Goal: Task Accomplishment & Management: Use online tool/utility

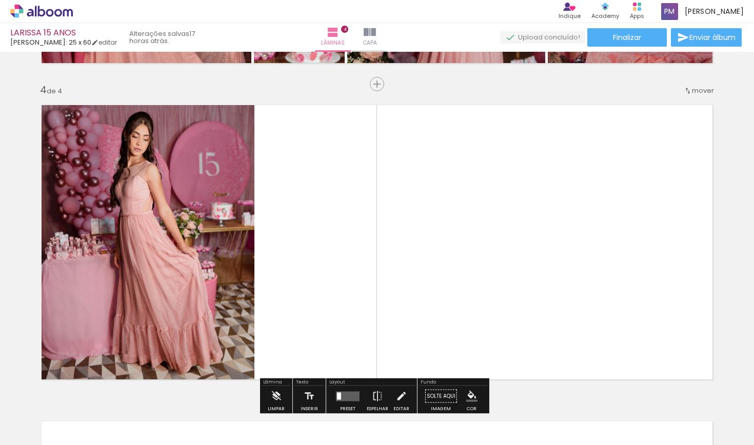
scroll to position [959, 0]
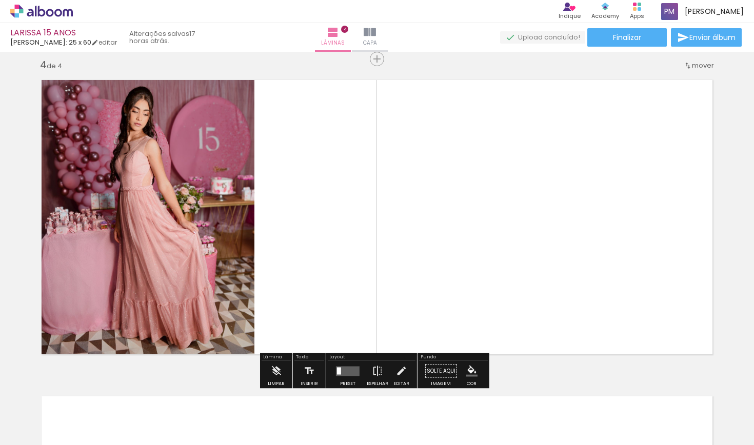
click at [37, 405] on span "Adicionar Fotos" at bounding box center [36, 431] width 31 height 11
click at [0, 0] on input "file" at bounding box center [0, 0] width 0 height 0
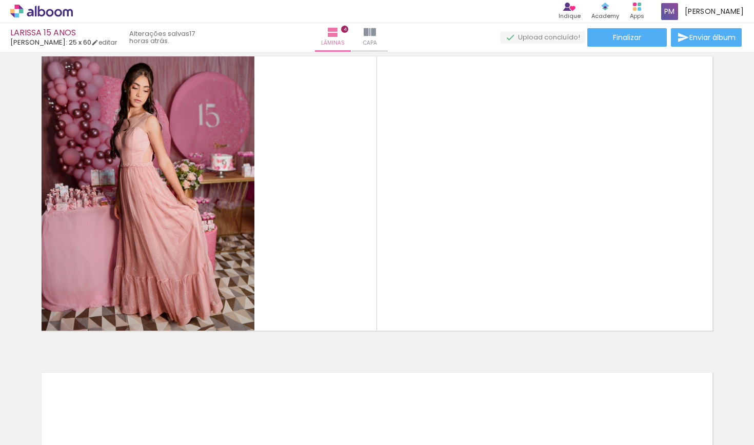
scroll to position [983, 0]
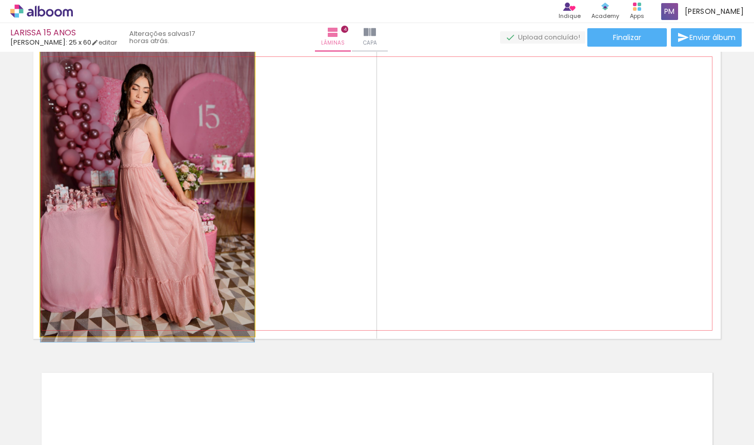
drag, startPoint x: 159, startPoint y: 152, endPoint x: 198, endPoint y: 153, distance: 39.0
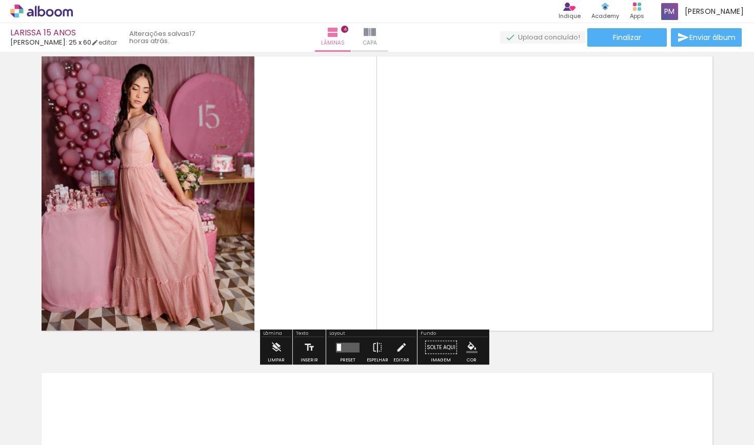
click at [44, 405] on span "Adicionar Fotos" at bounding box center [36, 431] width 31 height 11
click at [0, 0] on input "file" at bounding box center [0, 0] width 0 height 0
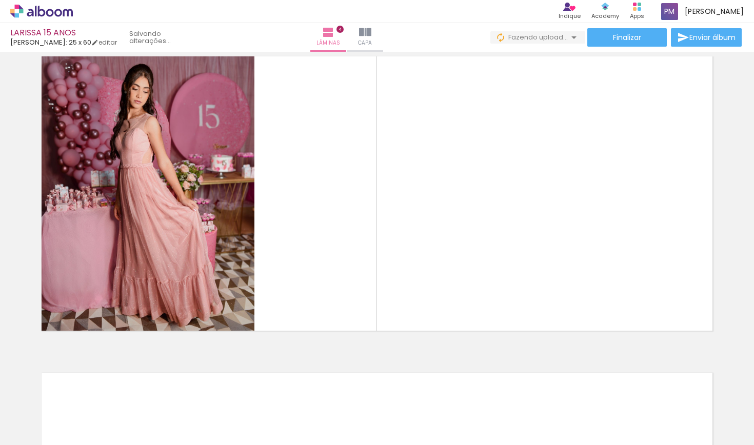
click at [35, 405] on span "Adicionar Fotos" at bounding box center [36, 431] width 31 height 11
click at [0, 0] on input "file" at bounding box center [0, 0] width 0 height 0
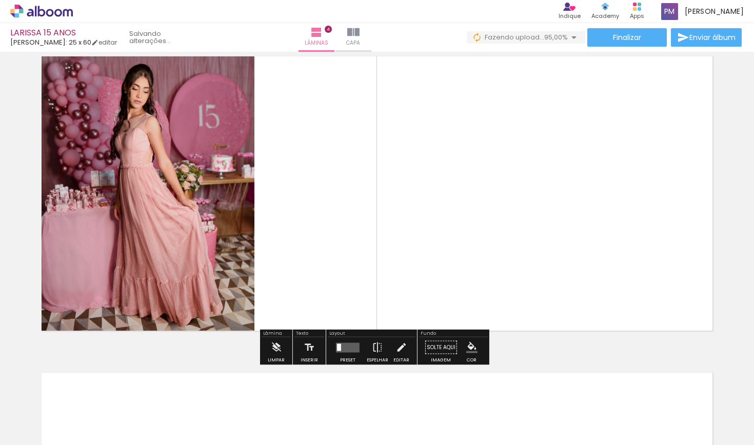
click at [29, 405] on span "Adicionar Fotos" at bounding box center [36, 431] width 31 height 11
click at [0, 0] on input "file" at bounding box center [0, 0] width 0 height 0
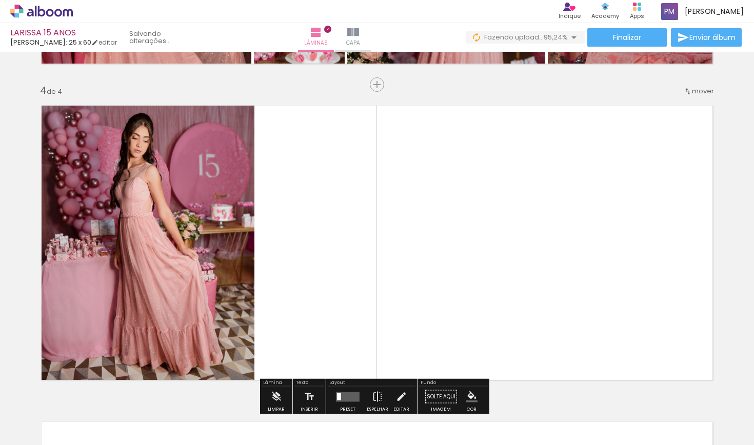
scroll to position [0, 529]
click at [172, 205] on quentale-photo at bounding box center [148, 243] width 214 height 285
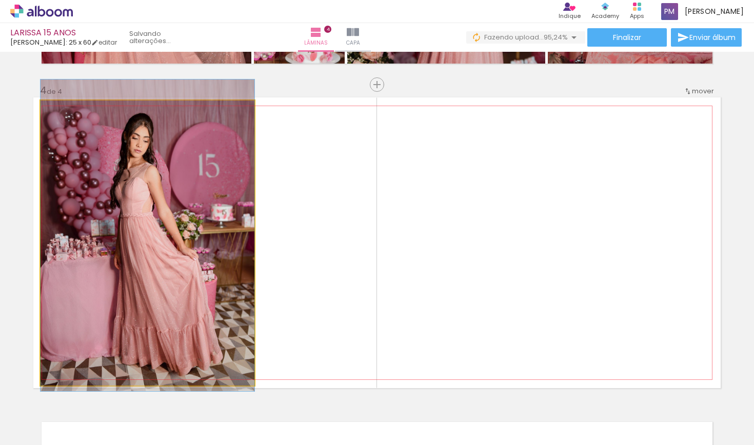
click at [208, 194] on quentale-photo at bounding box center [148, 243] width 214 height 285
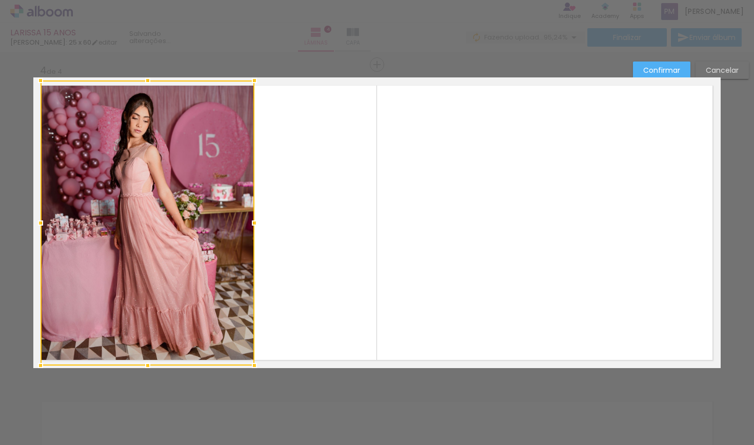
scroll to position [960, 0]
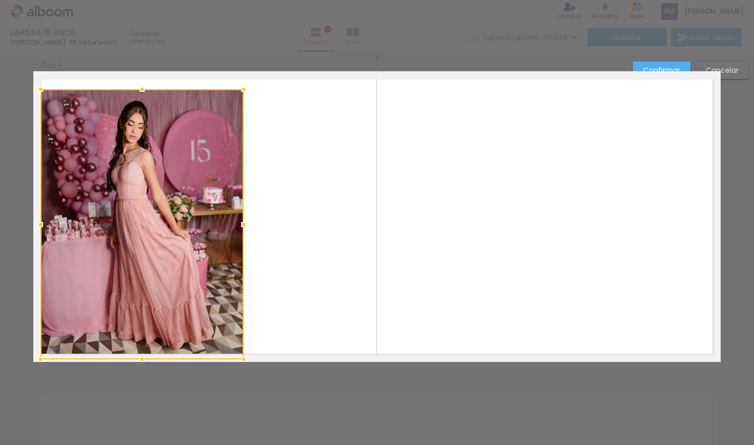
drag, startPoint x: 250, startPoint y: 75, endPoint x: 239, endPoint y: 103, distance: 29.7
click at [239, 103] on div at bounding box center [142, 224] width 203 height 270
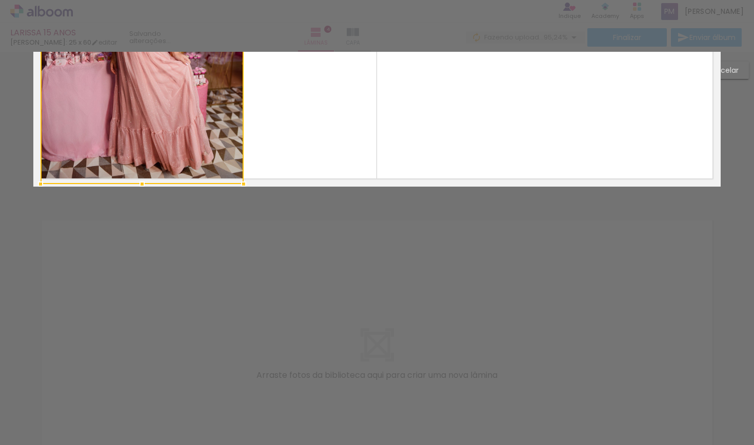
scroll to position [1293, 0]
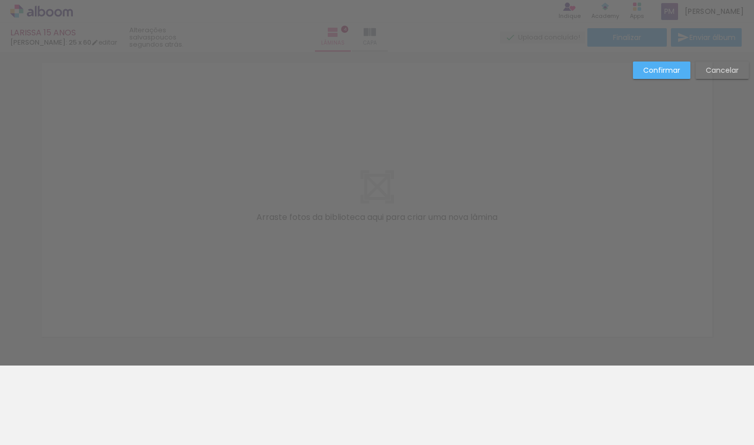
drag, startPoint x: 631, startPoint y: 441, endPoint x: 680, endPoint y: 439, distance: 48.7
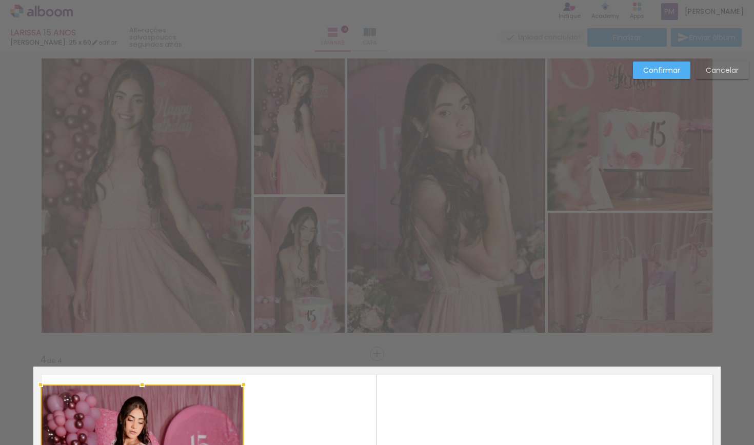
scroll to position [1131, 0]
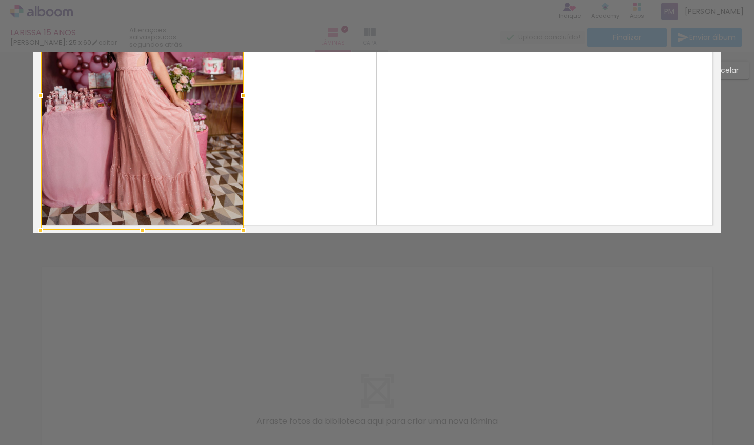
scroll to position [880, 0]
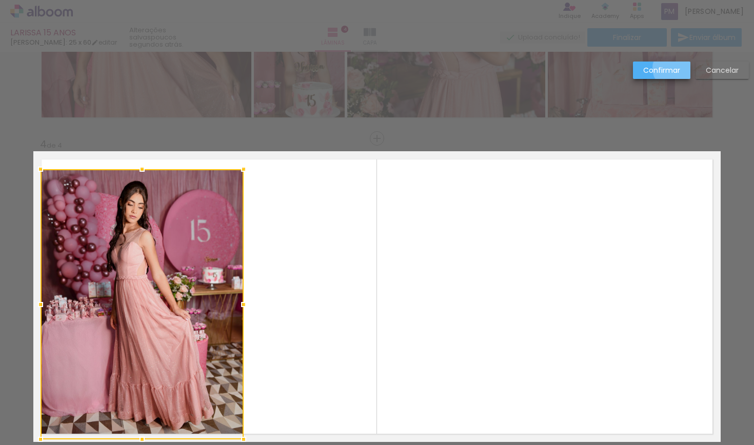
click at [0, 0] on slot "Confirmar" at bounding box center [0, 0] width 0 height 0
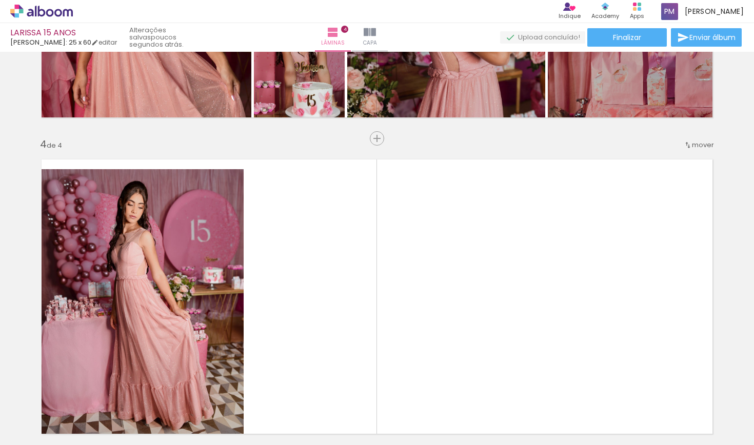
click at [605, 405] on div at bounding box center [607, 410] width 35 height 51
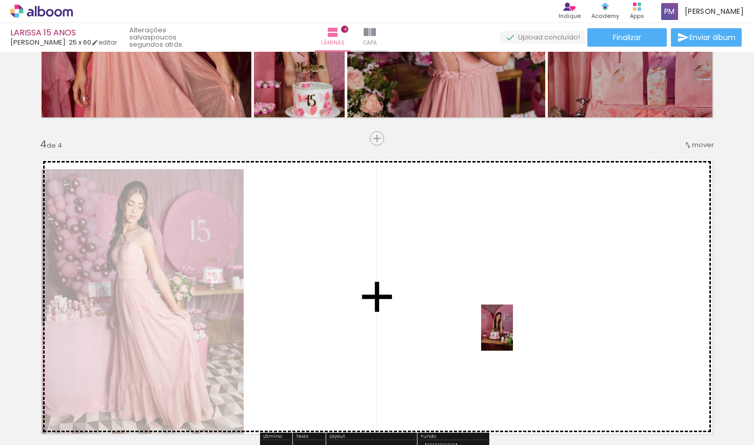
drag, startPoint x: 608, startPoint y: 419, endPoint x: 475, endPoint y: 317, distance: 167.9
click at [475, 317] on quentale-workspace at bounding box center [377, 222] width 754 height 445
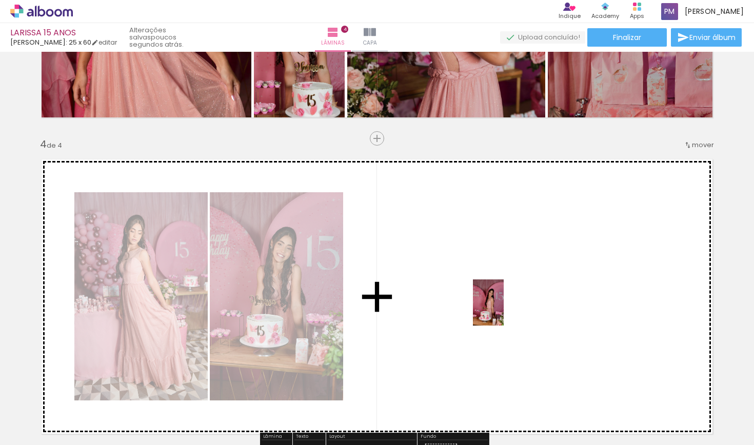
drag, startPoint x: 668, startPoint y: 419, endPoint x: 503, endPoint y: 311, distance: 196.7
click at [503, 311] on quentale-workspace at bounding box center [377, 222] width 754 height 445
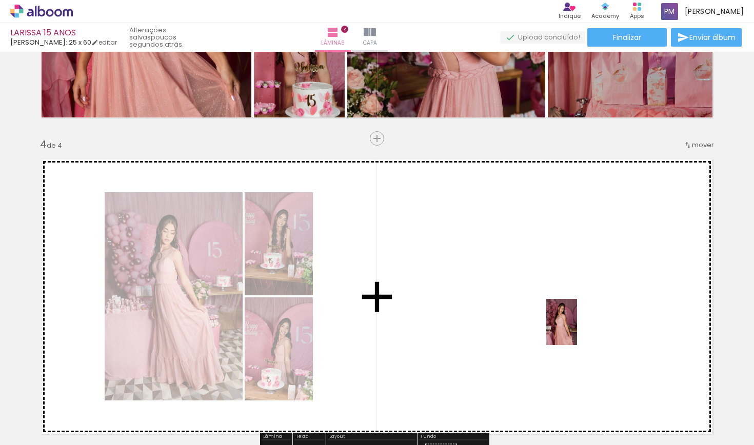
drag, startPoint x: 721, startPoint y: 411, endPoint x: 527, endPoint y: 305, distance: 221.7
click at [527, 305] on quentale-workspace at bounding box center [377, 222] width 754 height 445
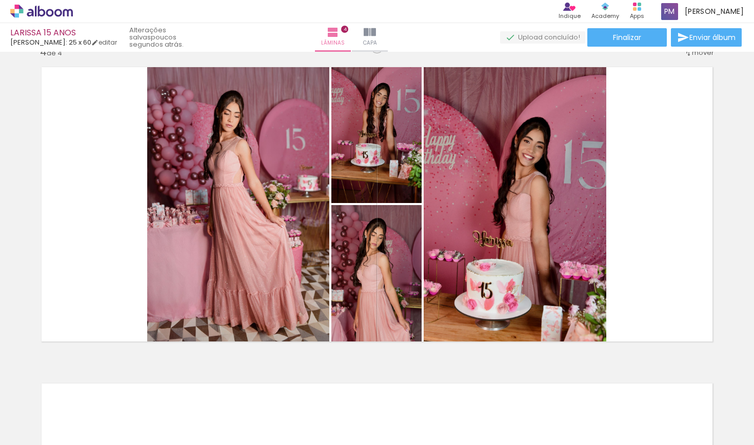
scroll to position [976, 0]
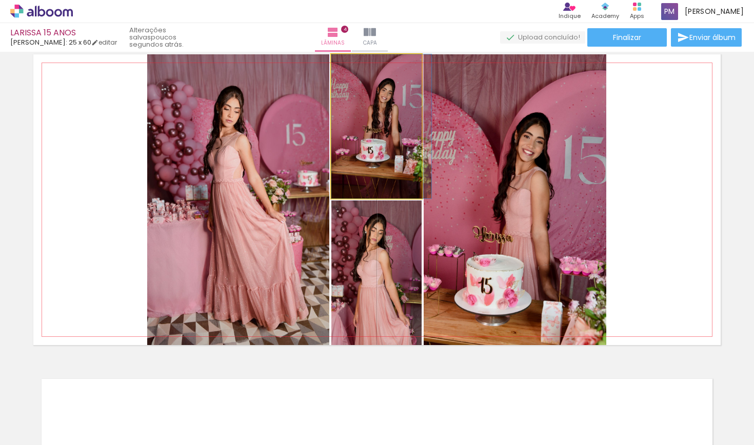
drag, startPoint x: 381, startPoint y: 139, endPoint x: 393, endPoint y: 159, distance: 23.7
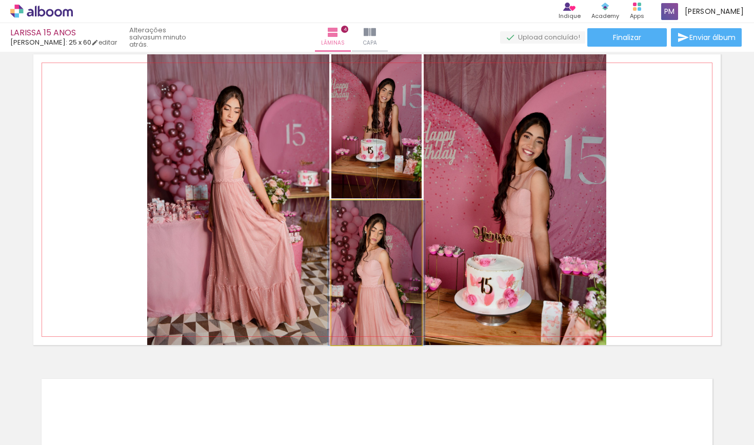
click at [392, 260] on quentale-photo at bounding box center [376, 273] width 90 height 145
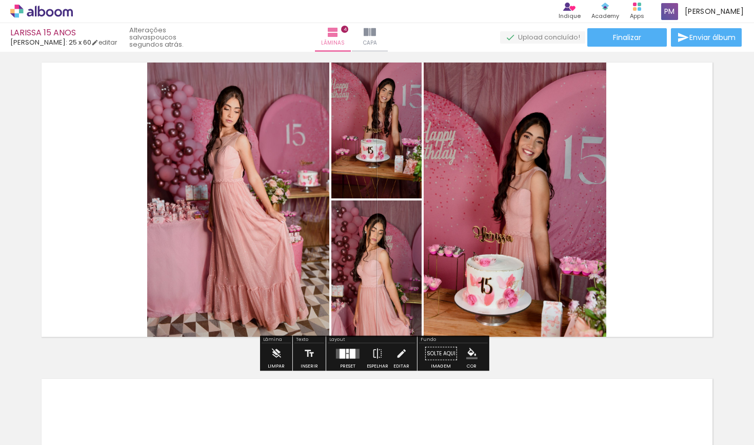
drag, startPoint x: 225, startPoint y: 134, endPoint x: 281, endPoint y: 178, distance: 71.2
click at [281, 178] on div at bounding box center [238, 199] width 200 height 291
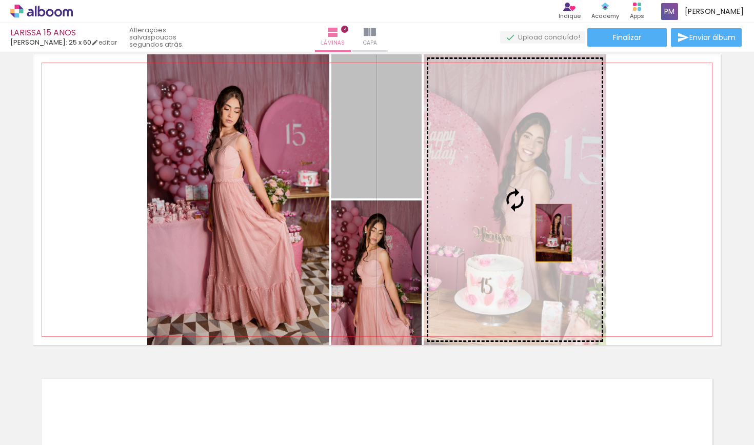
drag, startPoint x: 374, startPoint y: 137, endPoint x: 550, endPoint y: 233, distance: 199.7
click at [0, 0] on slot at bounding box center [0, 0] width 0 height 0
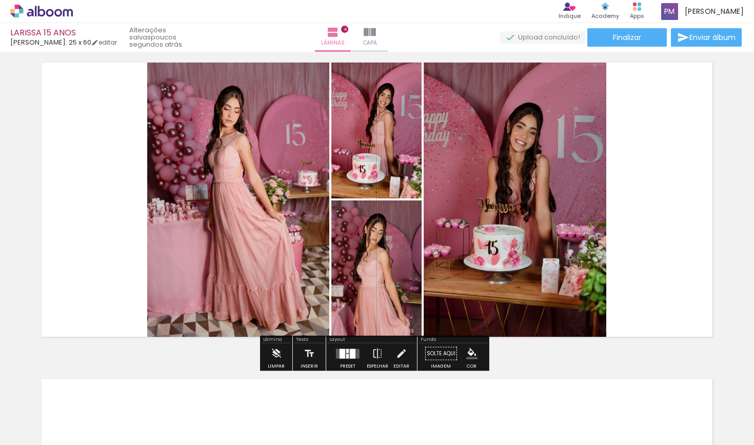
drag, startPoint x: 521, startPoint y: 208, endPoint x: 542, endPoint y: 197, distance: 23.6
click at [338, 197] on div at bounding box center [238, 199] width 200 height 291
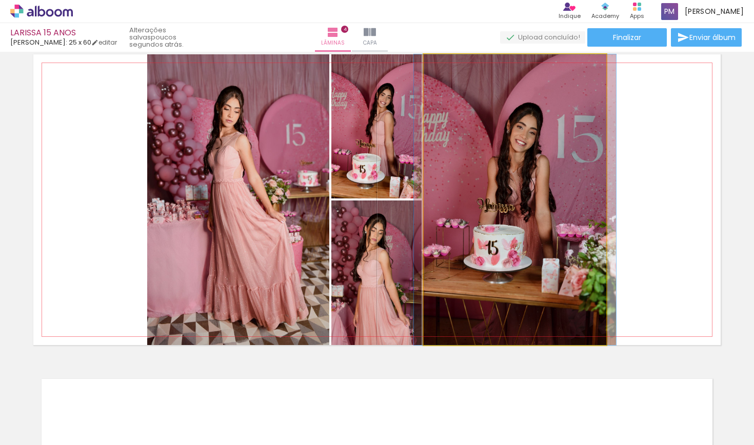
click at [491, 194] on quentale-photo at bounding box center [515, 199] width 183 height 291
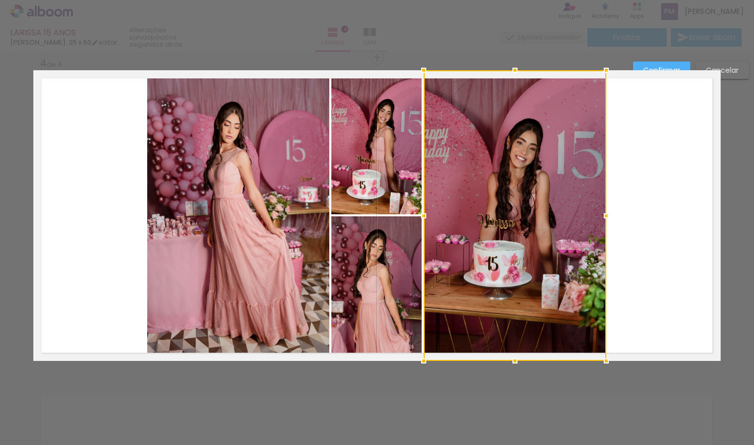
scroll to position [960, 0]
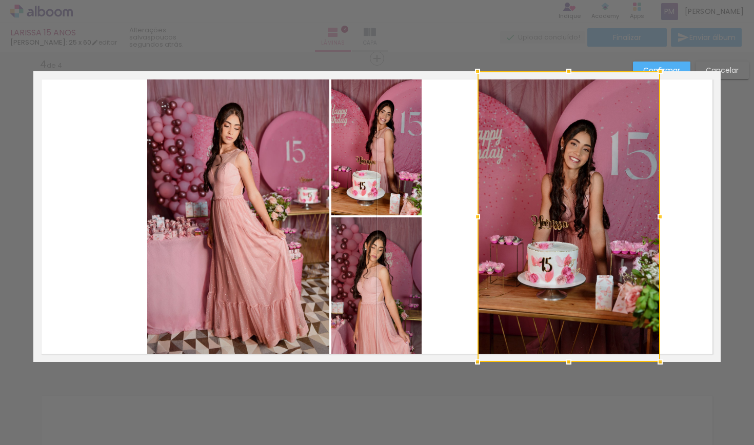
drag, startPoint x: 505, startPoint y: 242, endPoint x: 558, endPoint y: 253, distance: 55.0
click at [558, 253] on div at bounding box center [568, 216] width 183 height 291
drag, startPoint x: 524, startPoint y: 230, endPoint x: 416, endPoint y: 260, distance: 111.6
click at [416, 260] on album-spread "4 de 4" at bounding box center [376, 216] width 687 height 291
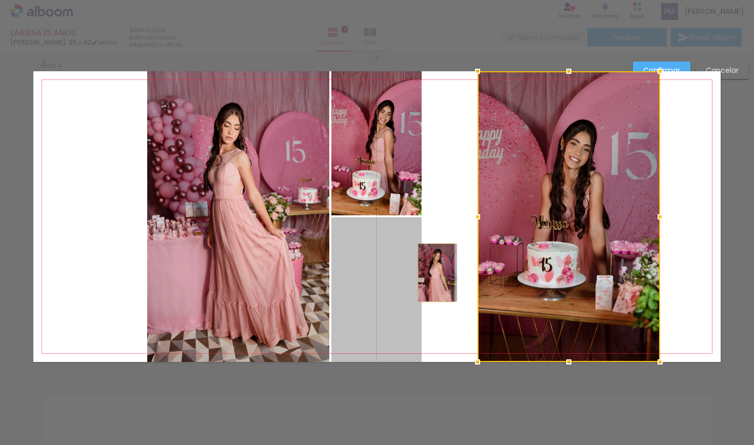
drag, startPoint x: 390, startPoint y: 263, endPoint x: 432, endPoint y: 273, distance: 43.7
click at [432, 273] on quentale-layouter at bounding box center [376, 216] width 687 height 291
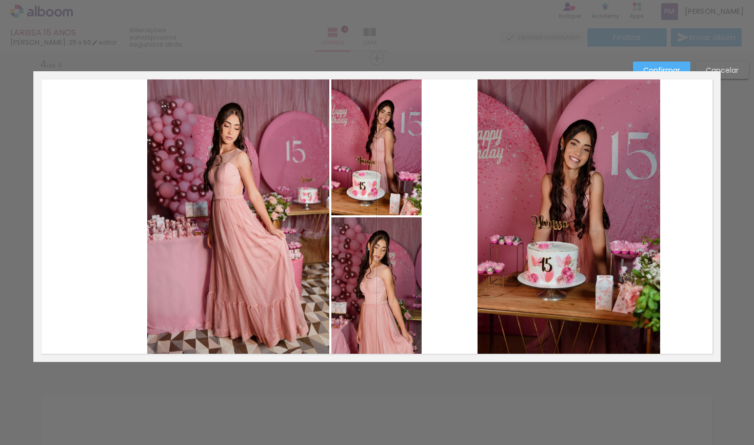
drag, startPoint x: 354, startPoint y: 137, endPoint x: 438, endPoint y: 347, distance: 225.3
click at [438, 347] on quentale-layouter at bounding box center [376, 216] width 687 height 291
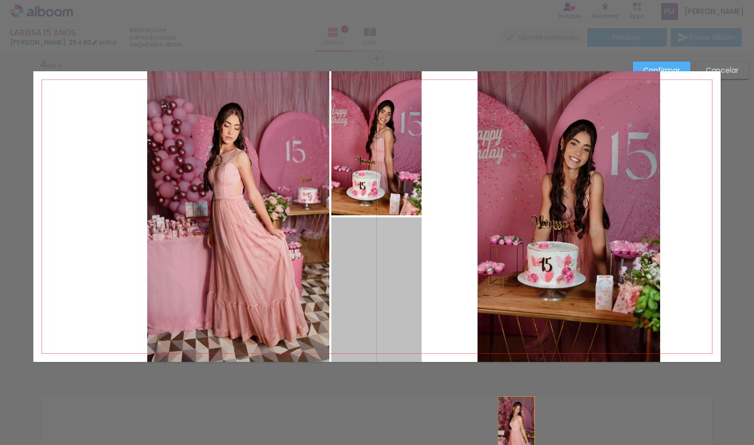
drag, startPoint x: 394, startPoint y: 286, endPoint x: 512, endPoint y: 426, distance: 183.1
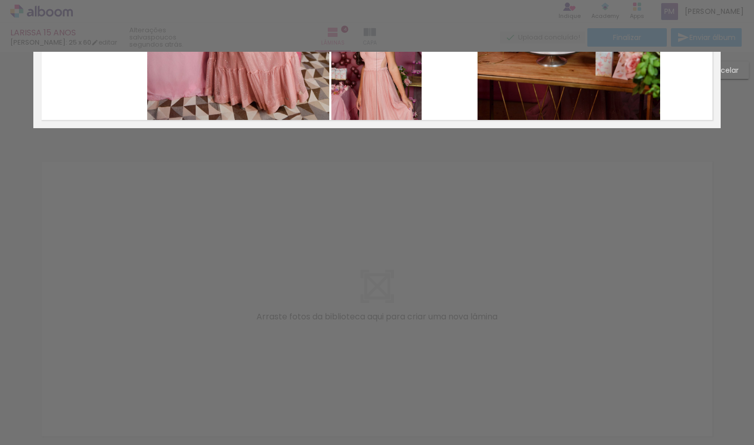
scroll to position [1293, 0]
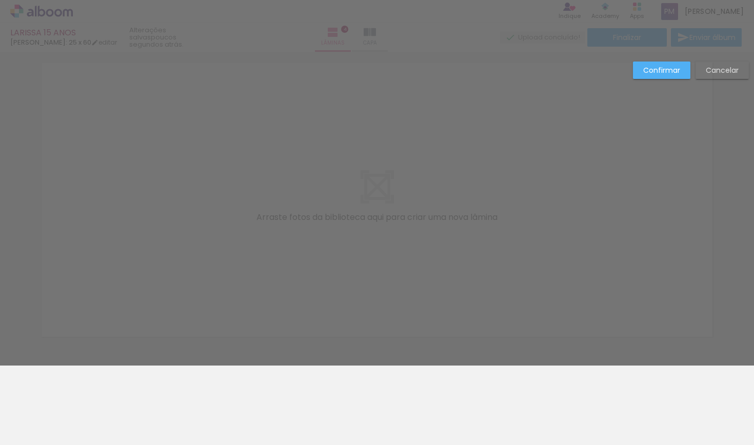
click at [0, 0] on slot "Confirmar" at bounding box center [0, 0] width 0 height 0
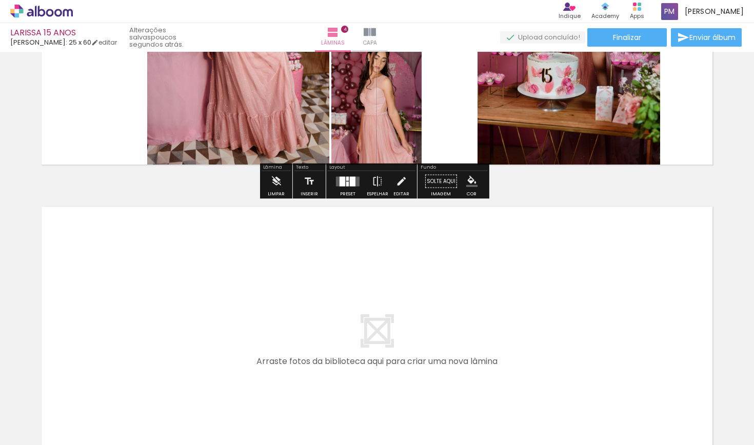
scroll to position [1072, 0]
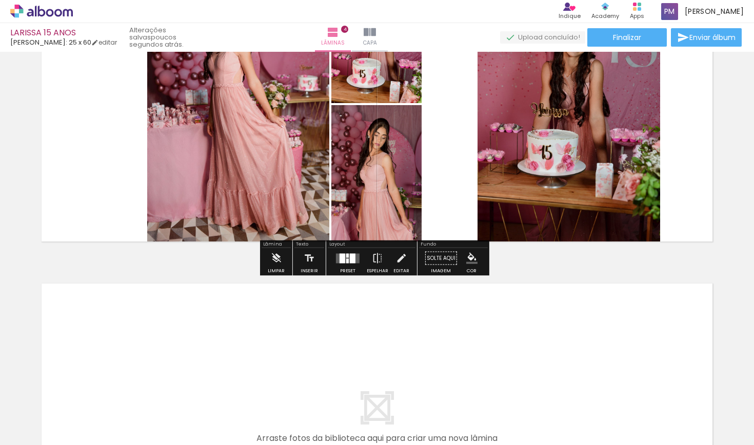
click at [623, 405] on div at bounding box center [607, 411] width 32 height 46
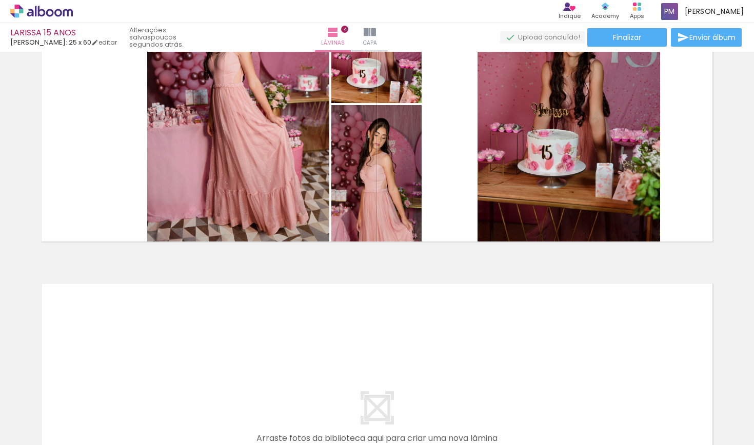
click at [590, 391] on iron-icon at bounding box center [585, 390] width 11 height 11
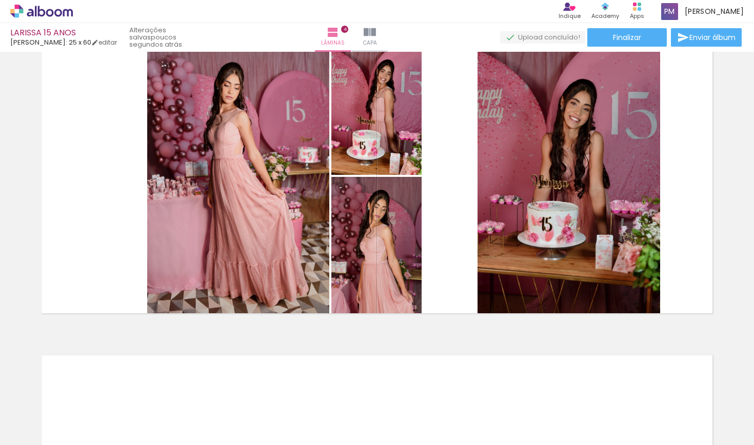
scroll to position [960, 0]
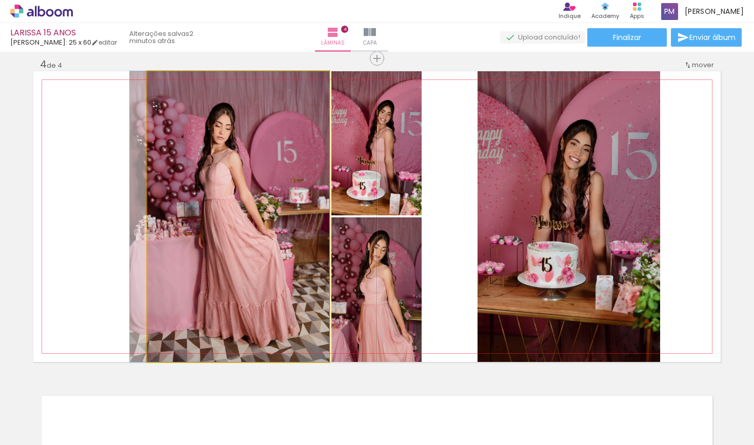
drag, startPoint x: 254, startPoint y: 179, endPoint x: 184, endPoint y: 176, distance: 70.3
click at [216, 181] on quentale-photo at bounding box center [238, 216] width 182 height 291
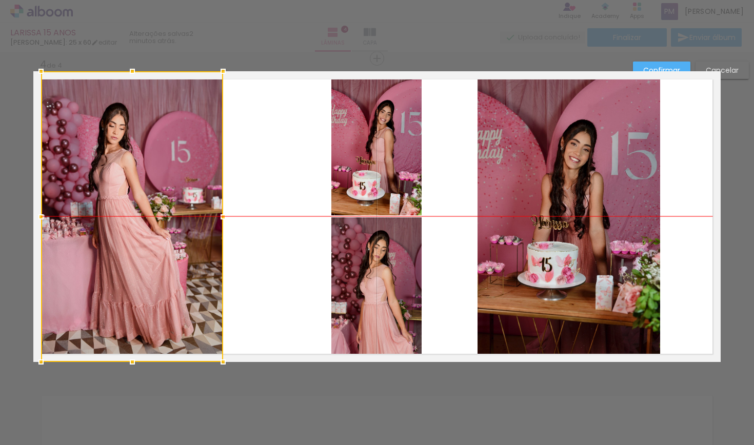
drag, startPoint x: 243, startPoint y: 187, endPoint x: 137, endPoint y: 181, distance: 106.3
click at [137, 181] on div at bounding box center [132, 216] width 182 height 291
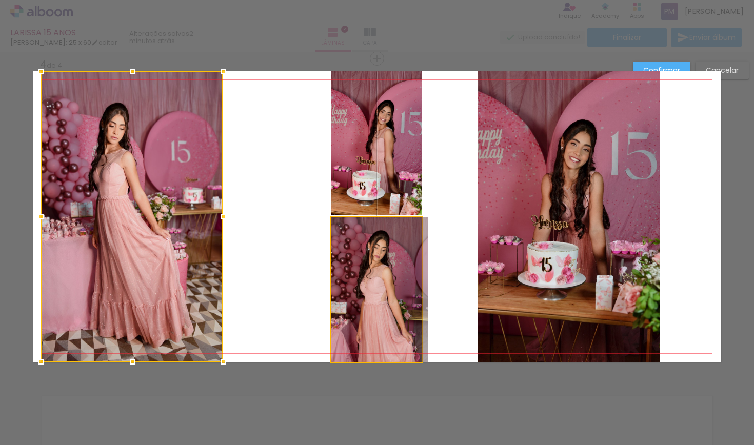
click at [385, 267] on quentale-photo at bounding box center [376, 289] width 90 height 145
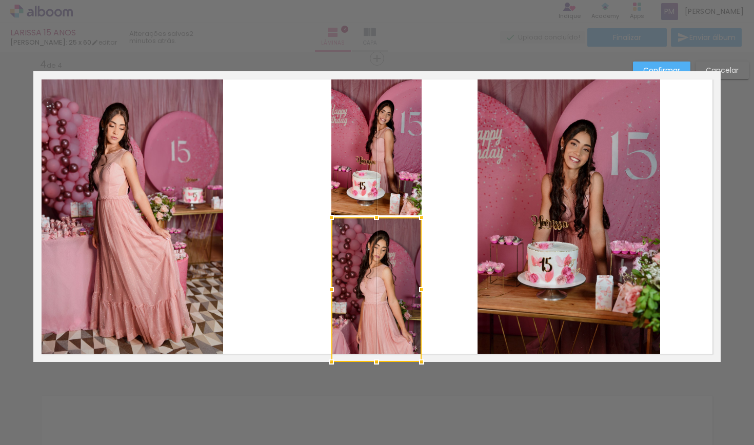
drag, startPoint x: 384, startPoint y: 253, endPoint x: 380, endPoint y: 298, distance: 45.8
click at [380, 298] on div at bounding box center [376, 289] width 90 height 145
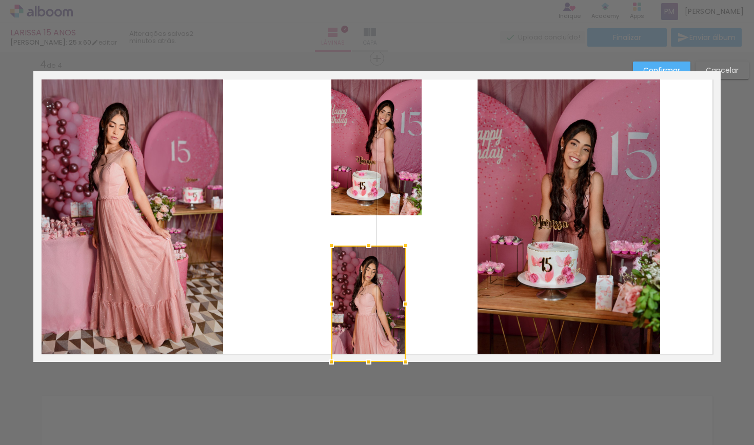
drag, startPoint x: 416, startPoint y: 217, endPoint x: 389, endPoint y: 269, distance: 59.0
click at [395, 256] on div at bounding box center [405, 245] width 21 height 21
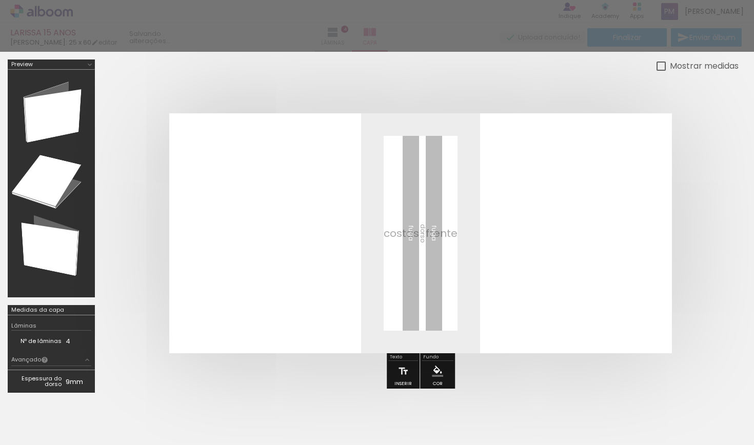
click at [669, 81] on div at bounding box center [421, 233] width 636 height 322
click at [68, 349] on div "Nº de lâminas 4" at bounding box center [51, 341] width 80 height 21
click at [89, 360] on iron-icon at bounding box center [87, 360] width 8 height 8
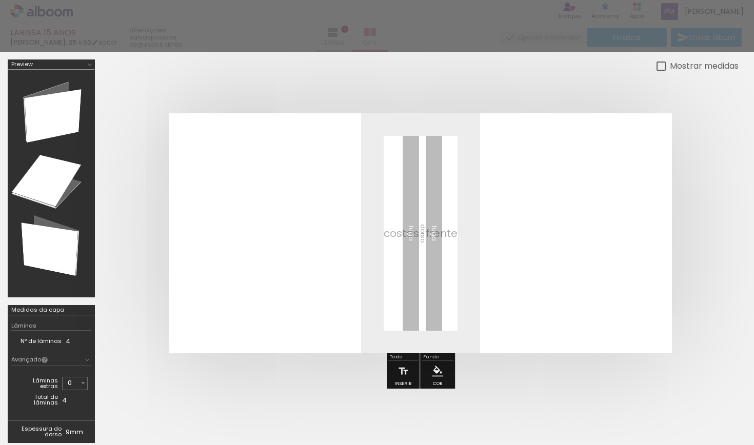
click at [27, 401] on td "Total de lâminas" at bounding box center [38, 399] width 47 height 15
click at [54, 405] on iron-collapse "Lâminas extras 0 1 2 3 4 5 6 7 8 9 10 11 12 13 14 15 16 17 18 19 20 21 22 23 24…" at bounding box center [51, 391] width 80 height 50
click at [218, 307] on quentale-layouter at bounding box center [420, 233] width 503 height 240
click at [713, 90] on div at bounding box center [421, 233] width 636 height 322
click at [665, 37] on div at bounding box center [377, 26] width 754 height 52
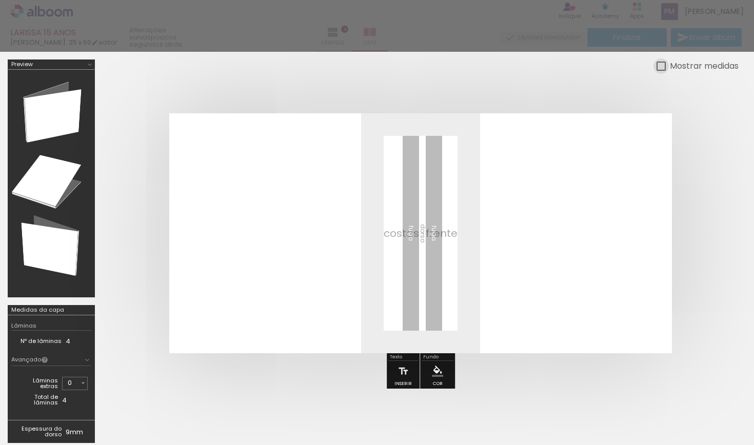
click at [659, 64] on div at bounding box center [660, 66] width 9 height 9
type paper-checkbox "on"
click at [601, 31] on div at bounding box center [377, 26] width 754 height 52
click at [105, 35] on div at bounding box center [377, 26] width 754 height 52
click at [1, 54] on div at bounding box center [377, 255] width 754 height 407
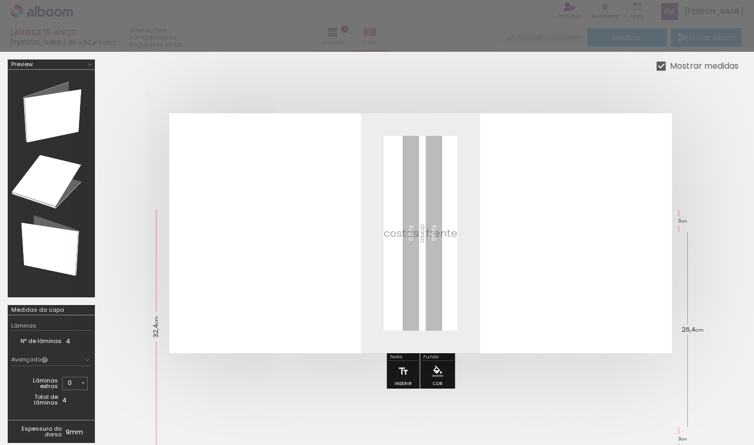
scroll to position [147, 0]
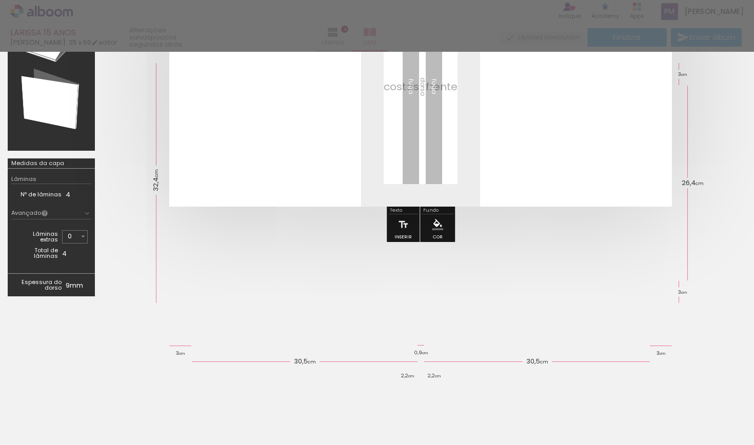
click at [284, 29] on div at bounding box center [377, 26] width 754 height 52
click at [290, 31] on div at bounding box center [377, 26] width 754 height 52
click at [552, 21] on div at bounding box center [377, 26] width 754 height 52
click at [726, 405] on div at bounding box center [377, 368] width 754 height 113
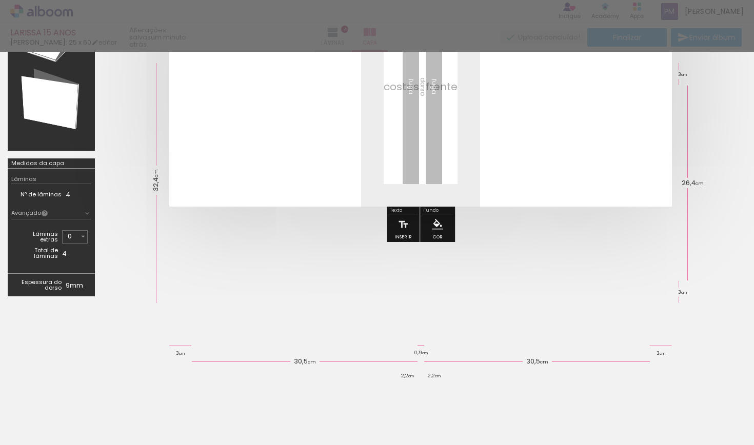
click at [647, 404] on div at bounding box center [377, 368] width 754 height 113
click at [39, 181] on div "Lâminas" at bounding box center [51, 179] width 80 height 9
click at [43, 195] on td "Nº de lâminas" at bounding box center [38, 194] width 54 height 11
click at [45, 286] on td "Espessura do dorso" at bounding box center [38, 284] width 54 height 15
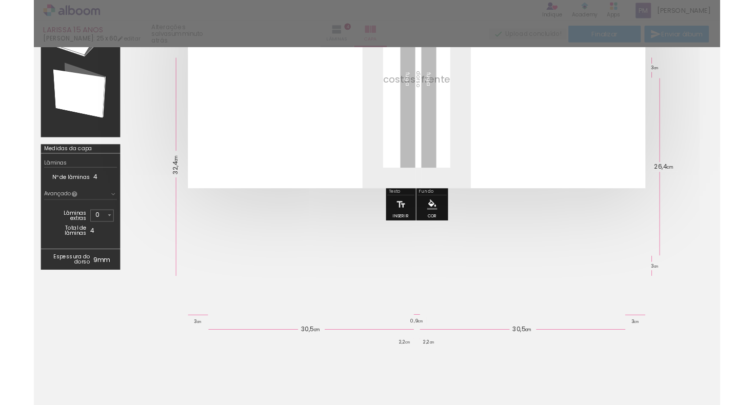
scroll to position [0, 0]
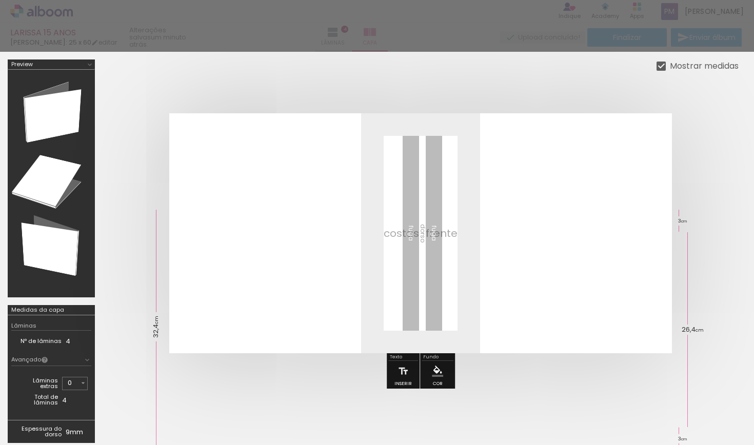
click at [88, 65] on iron-icon at bounding box center [90, 65] width 8 height 8
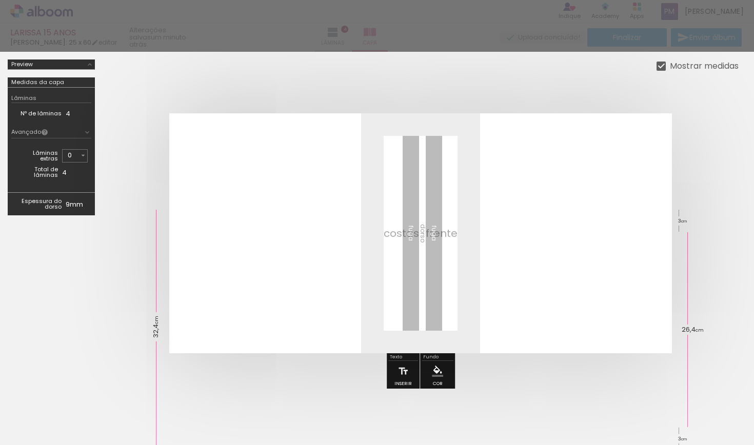
click at [69, 24] on div at bounding box center [377, 26] width 754 height 52
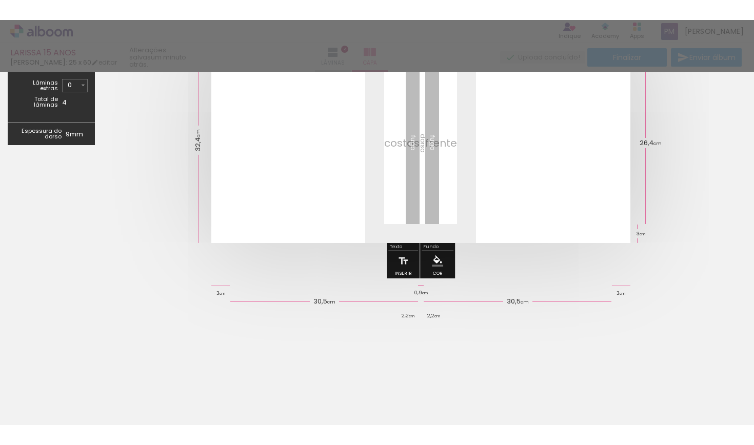
scroll to position [90, 0]
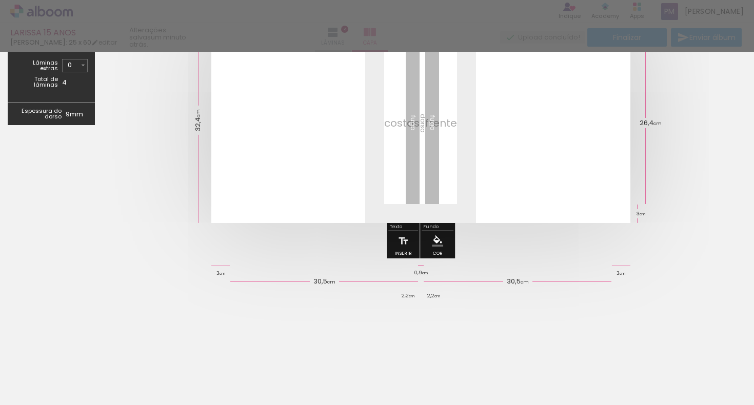
click at [321, 354] on div "Inserir lâmina 1 de 4 Inserir lâmina 2 de 4 Inserir lâmina 3 de 4 Inserir lâmin…" at bounding box center [377, 228] width 754 height 353
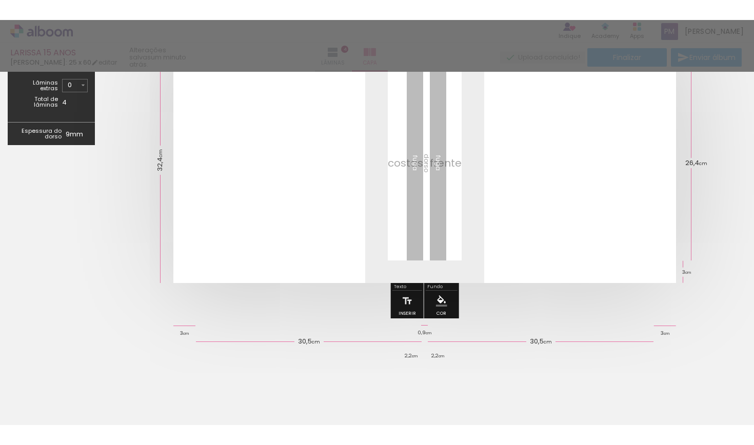
scroll to position [0, 0]
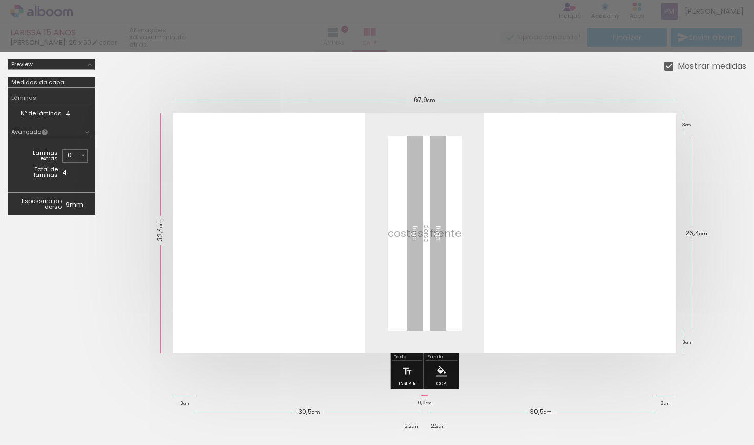
click at [53, 35] on div at bounding box center [377, 26] width 754 height 52
click at [501, 398] on div at bounding box center [377, 227] width 754 height 350
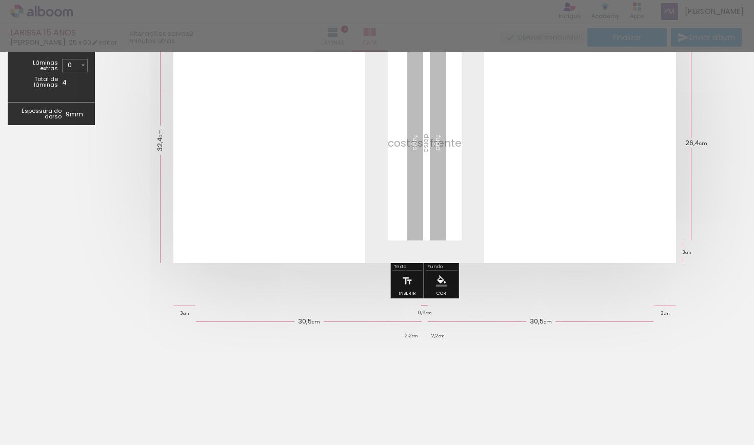
drag, startPoint x: 421, startPoint y: 441, endPoint x: 313, endPoint y: 441, distance: 107.7
click at [310, 405] on quentale-cover-section at bounding box center [377, 204] width 754 height 484
click at [311, 405] on quentale-cover-section at bounding box center [377, 204] width 754 height 484
drag, startPoint x: 382, startPoint y: 443, endPoint x: 290, endPoint y: 443, distance: 91.8
click at [290, 405] on quentale-cover-section at bounding box center [377, 204] width 754 height 484
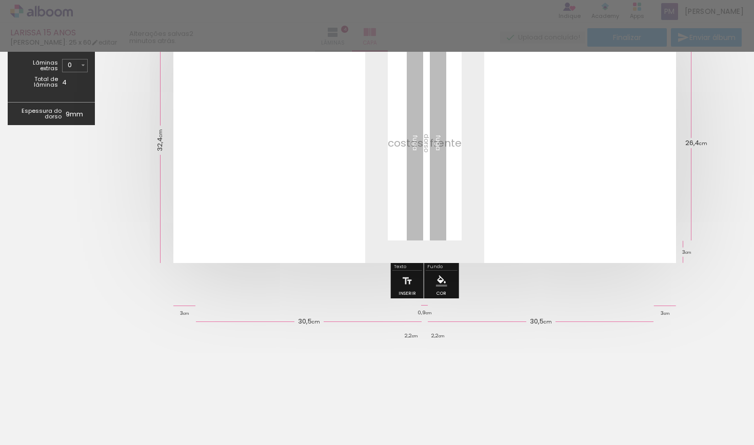
scroll to position [0, 0]
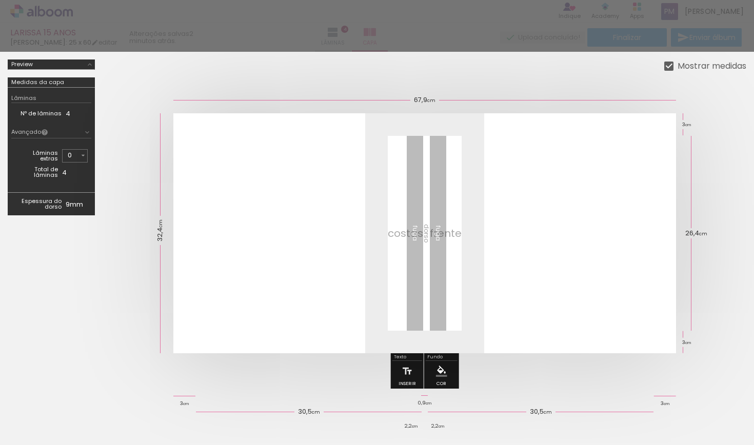
click at [735, 21] on div at bounding box center [377, 26] width 754 height 52
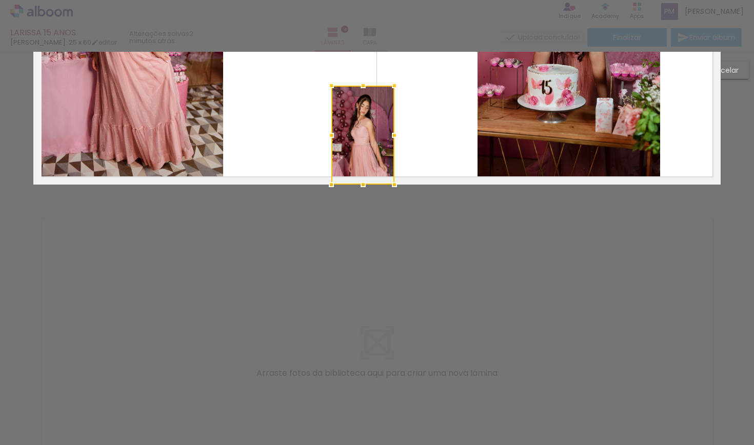
scroll to position [937, 0]
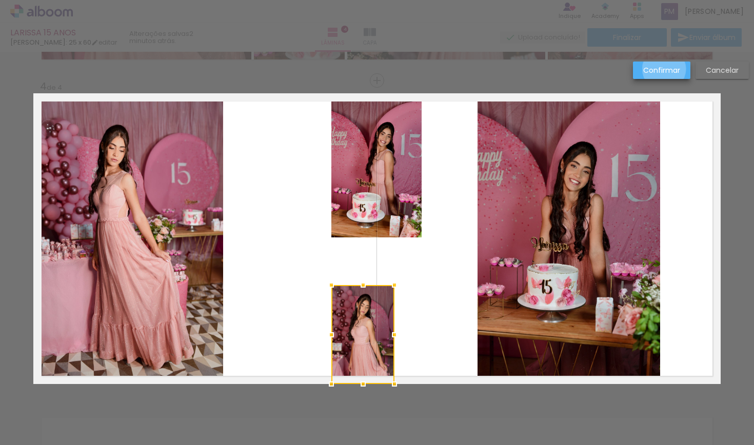
click at [0, 0] on slot "Confirmar" at bounding box center [0, 0] width 0 height 0
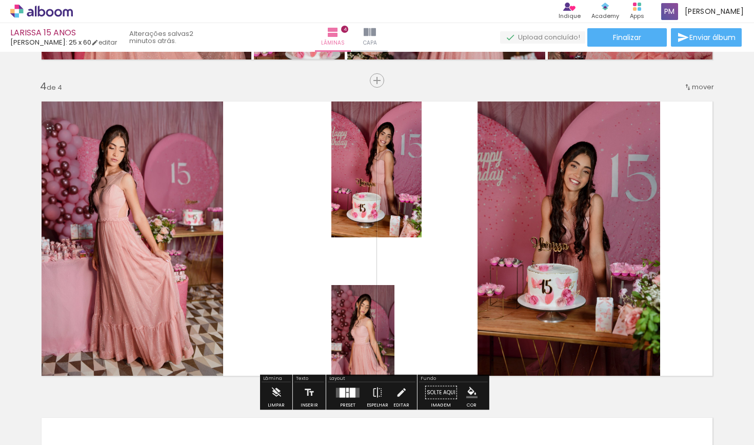
click at [339, 109] on iron-icon at bounding box center [342, 104] width 10 height 10
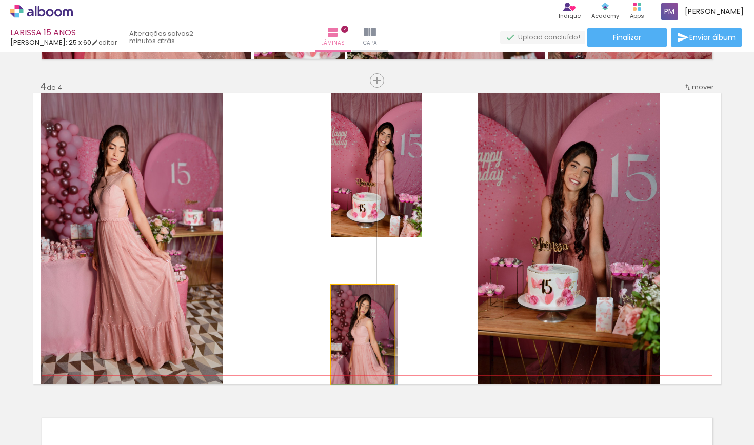
drag, startPoint x: 349, startPoint y: 296, endPoint x: 336, endPoint y: 300, distance: 13.3
type paper-slider "100"
click at [336, 300] on div at bounding box center [362, 295] width 56 height 15
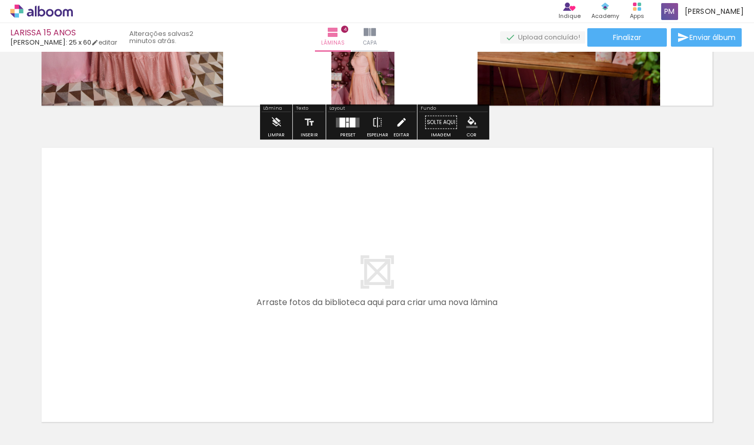
scroll to position [1120, 0]
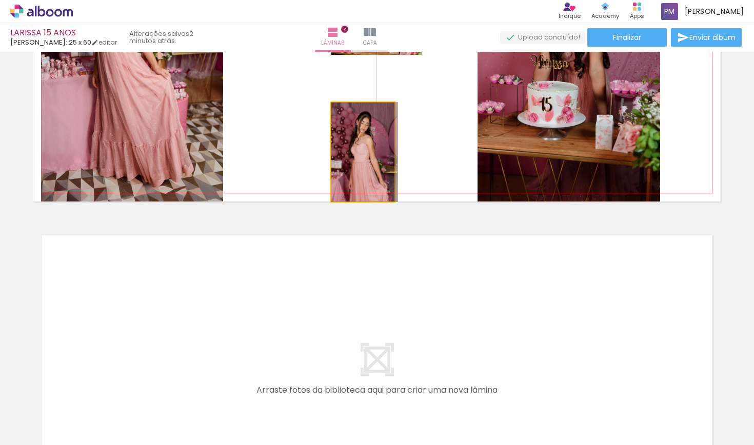
click at [362, 164] on quentale-photo at bounding box center [362, 152] width 63 height 99
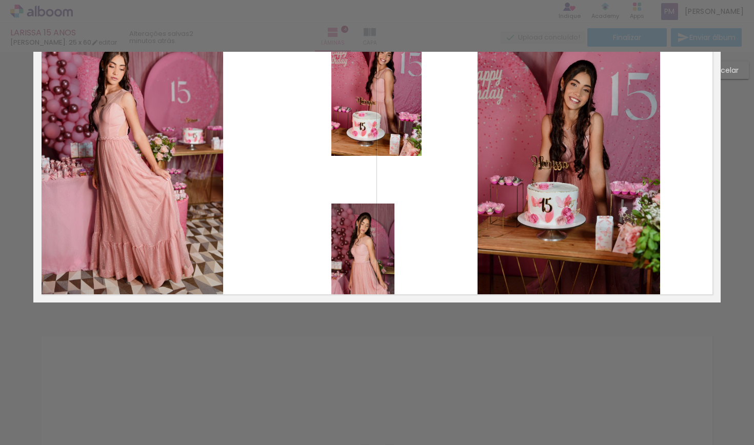
click at [362, 164] on quentale-layouter at bounding box center [376, 157] width 687 height 291
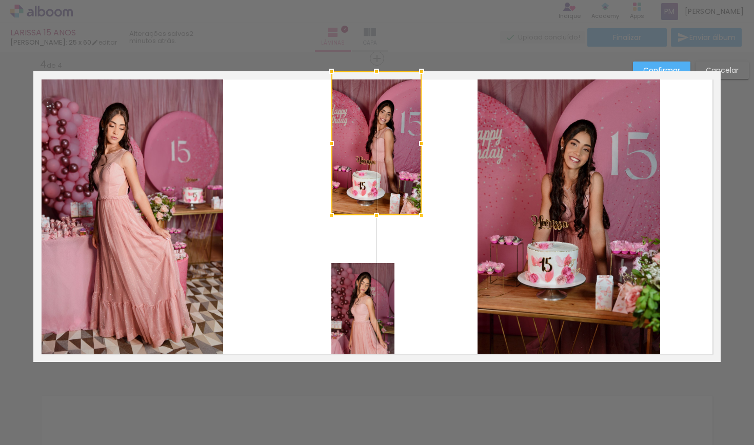
click at [362, 304] on quentale-photo at bounding box center [362, 312] width 63 height 99
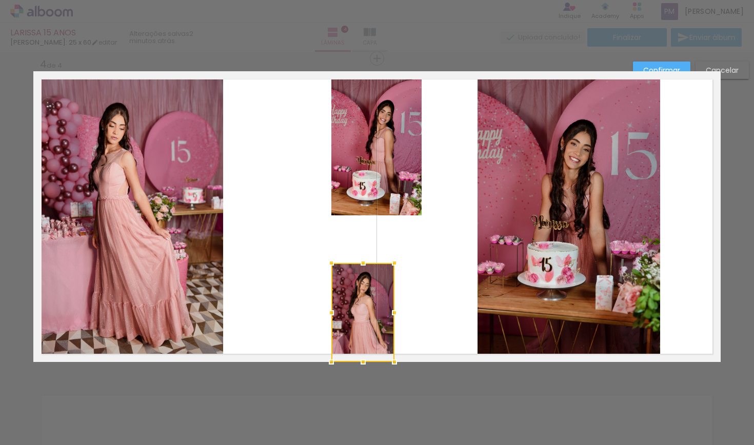
click at [362, 304] on div at bounding box center [362, 312] width 63 height 99
drag, startPoint x: 362, startPoint y: 304, endPoint x: 392, endPoint y: 317, distance: 33.3
click at [392, 317] on div at bounding box center [362, 312] width 63 height 99
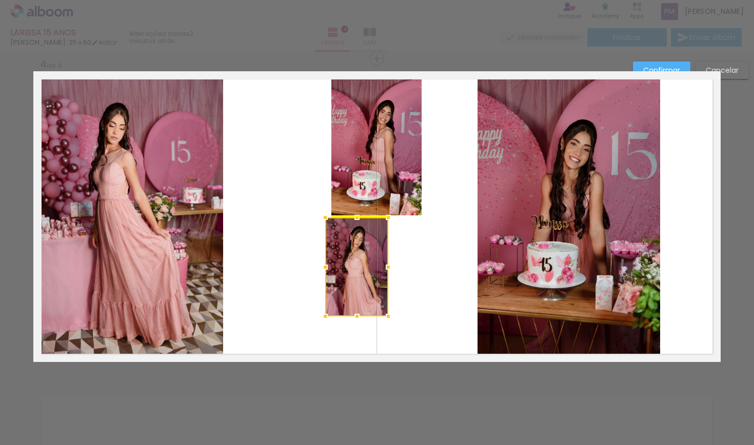
drag, startPoint x: 374, startPoint y: 310, endPoint x: 371, endPoint y: 278, distance: 31.5
click at [371, 278] on div at bounding box center [356, 266] width 63 height 99
click at [0, 0] on slot "Confirmar" at bounding box center [0, 0] width 0 height 0
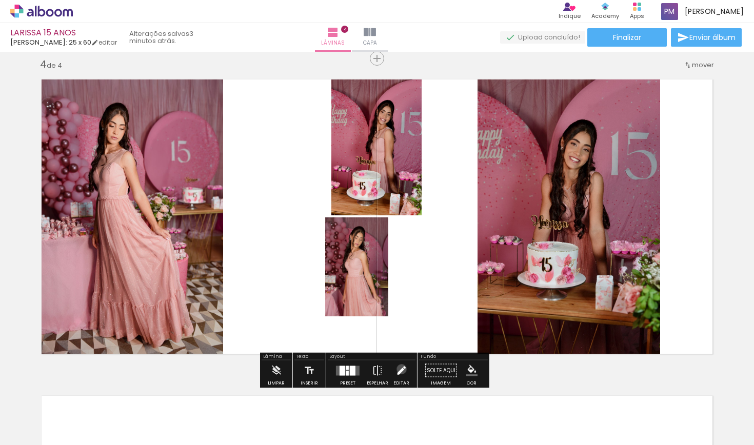
click at [399, 369] on iron-icon at bounding box center [400, 371] width 11 height 21
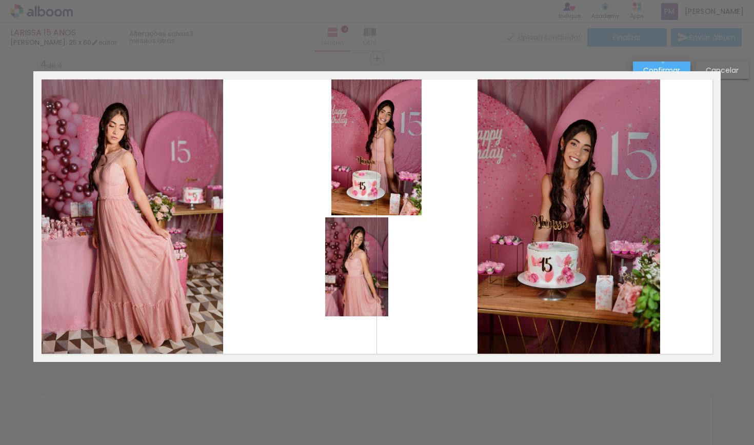
click at [663, 62] on paper-button "Confirmar" at bounding box center [661, 70] width 57 height 17
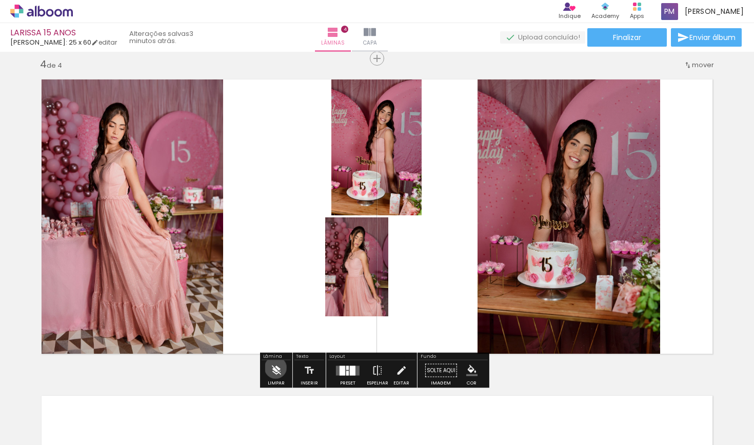
click at [275, 368] on iron-icon at bounding box center [275, 371] width 11 height 21
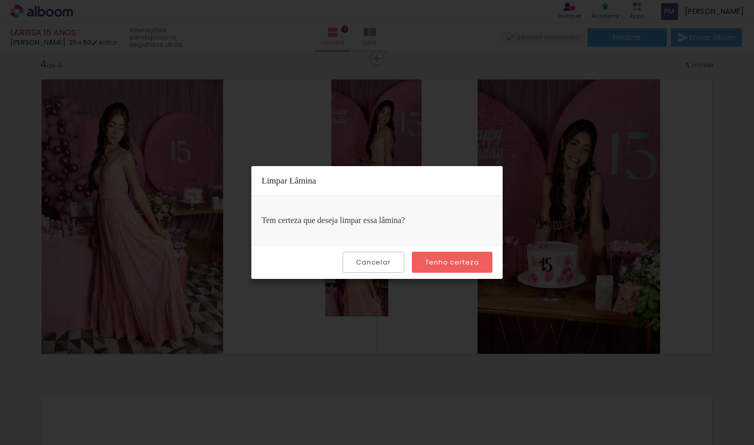
click at [0, 0] on slot "Tenho certeza" at bounding box center [0, 0] width 0 height 0
click at [0, 0] on slot "Cancelar" at bounding box center [0, 0] width 0 height 0
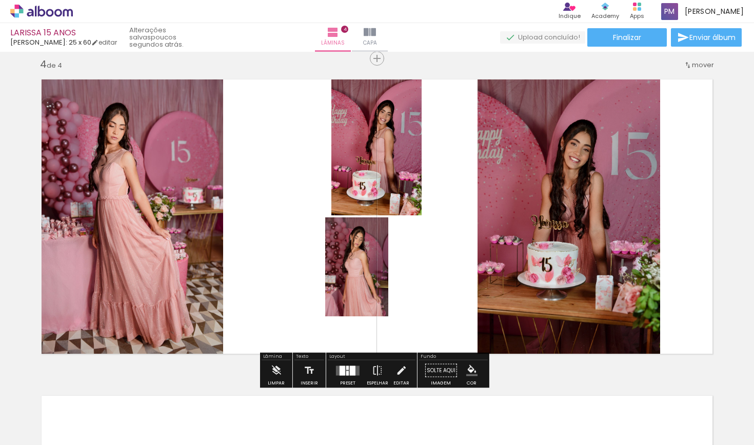
click at [590, 390] on iron-icon at bounding box center [585, 390] width 11 height 11
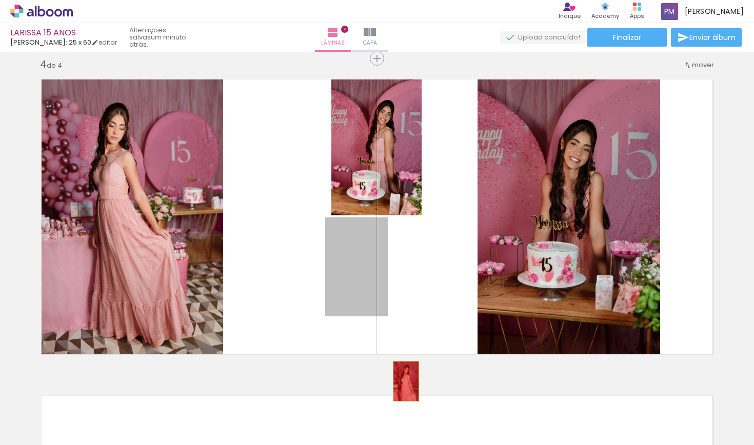
drag, startPoint x: 350, startPoint y: 281, endPoint x: 402, endPoint y: 382, distance: 113.5
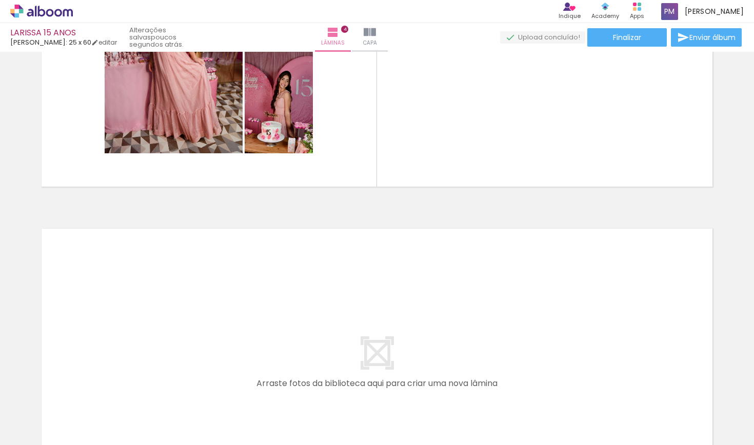
scroll to position [1038, 0]
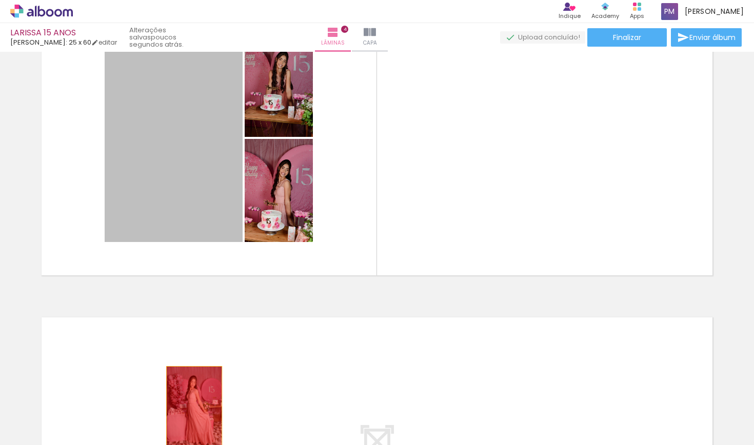
drag, startPoint x: 186, startPoint y: 169, endPoint x: 190, endPoint y: 408, distance: 239.0
click at [190, 405] on quentale-workspace at bounding box center [377, 222] width 754 height 445
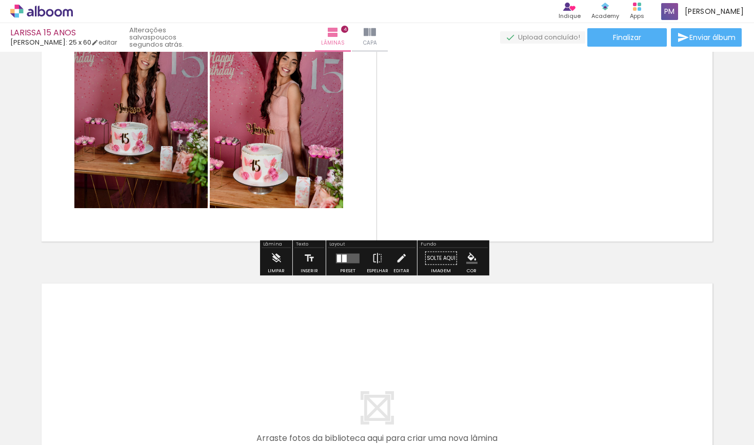
scroll to position [1155, 0]
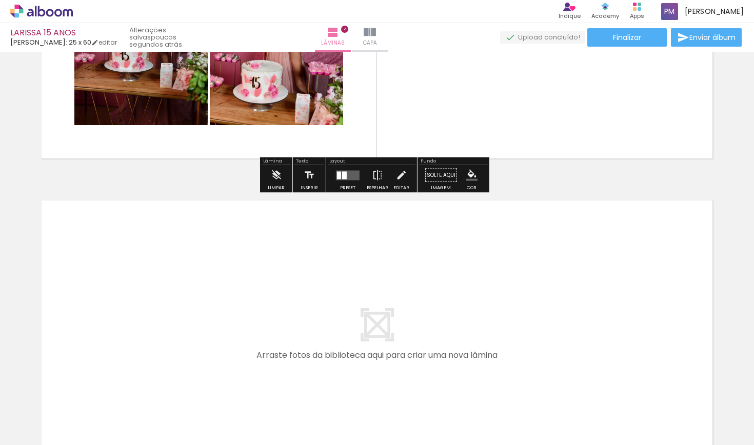
click at [237, 281] on quentale-layouter at bounding box center [376, 337] width 687 height 291
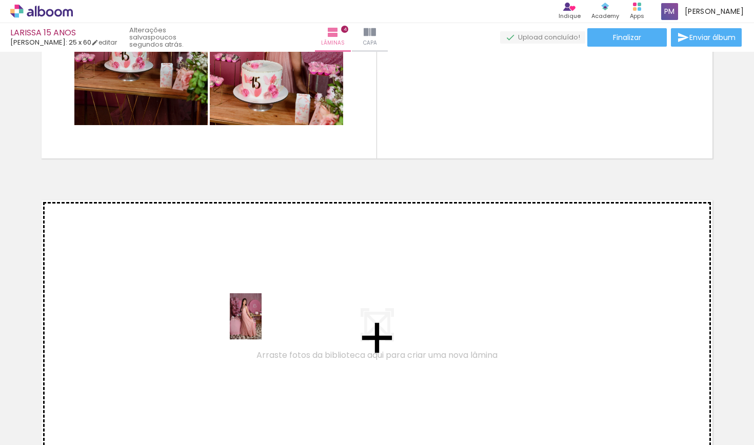
drag, startPoint x: 265, startPoint y: 387, endPoint x: 261, endPoint y: 324, distance: 63.2
click at [261, 324] on quentale-workspace at bounding box center [377, 222] width 754 height 445
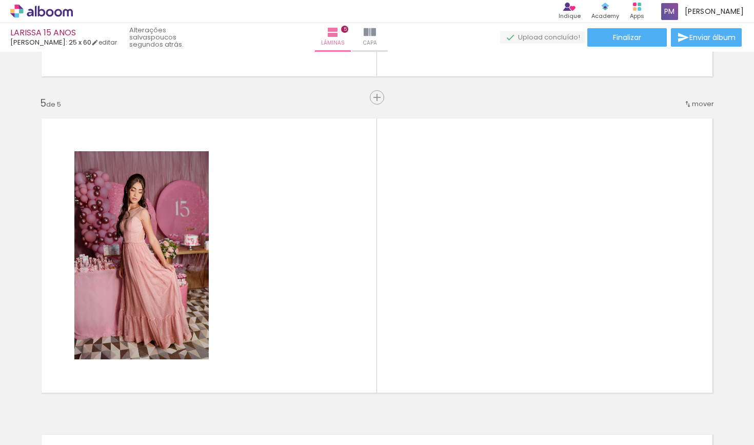
scroll to position [1276, 0]
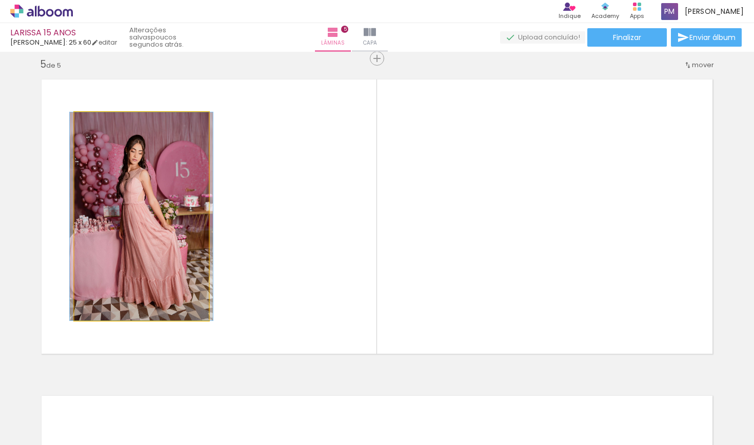
click at [158, 236] on quentale-photo at bounding box center [141, 216] width 134 height 208
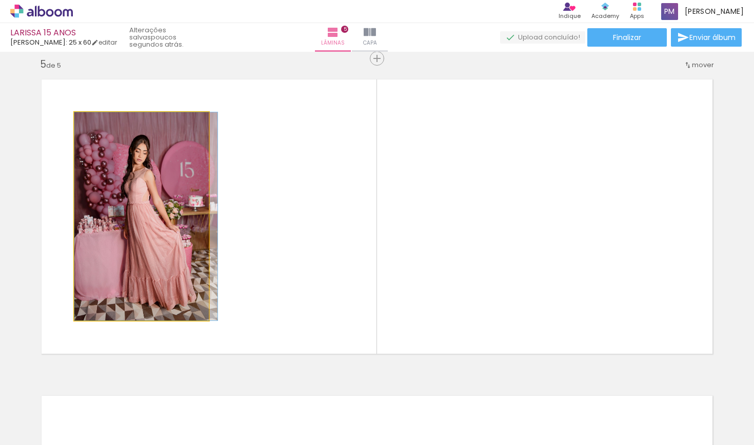
drag, startPoint x: 159, startPoint y: 235, endPoint x: 193, endPoint y: 257, distance: 40.0
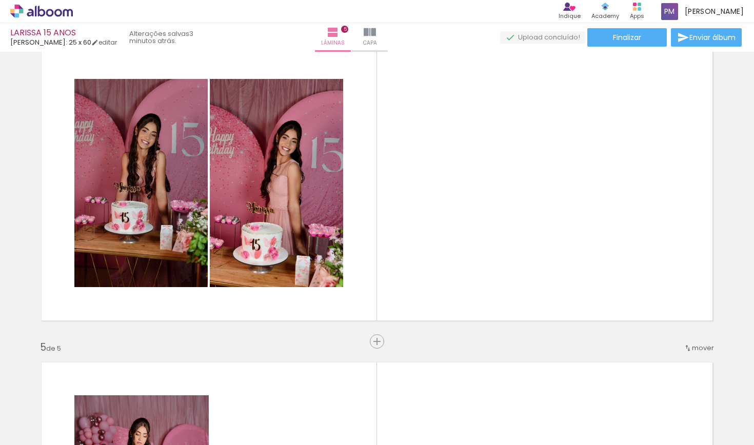
scroll to position [998, 0]
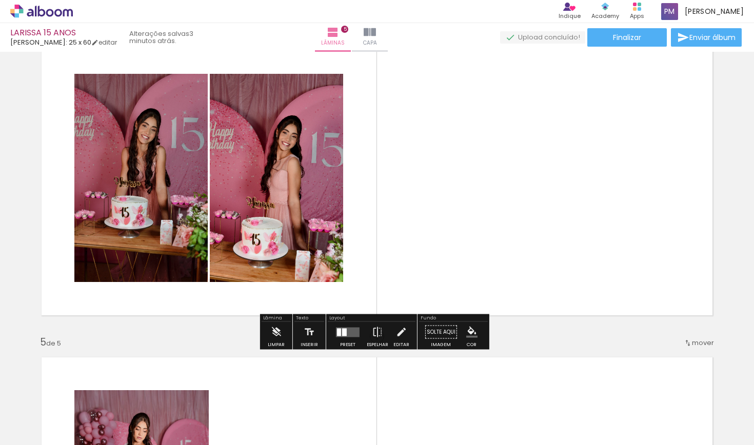
click at [114, 154] on quentale-photo at bounding box center [140, 178] width 133 height 208
click at [167, 172] on quentale-photo at bounding box center [140, 178] width 133 height 208
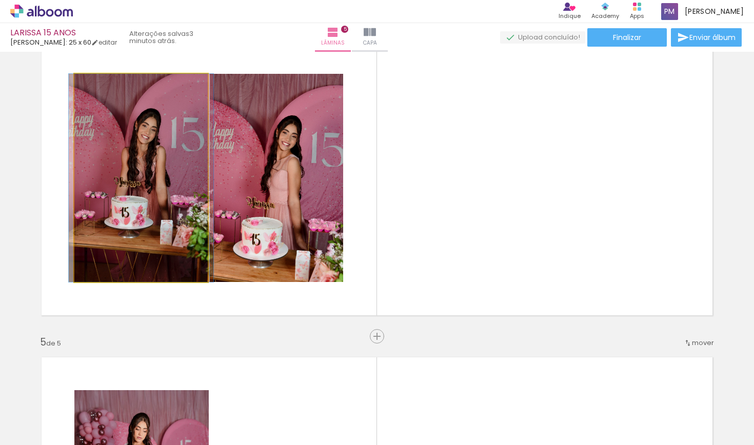
click at [167, 172] on quentale-photo at bounding box center [140, 178] width 133 height 208
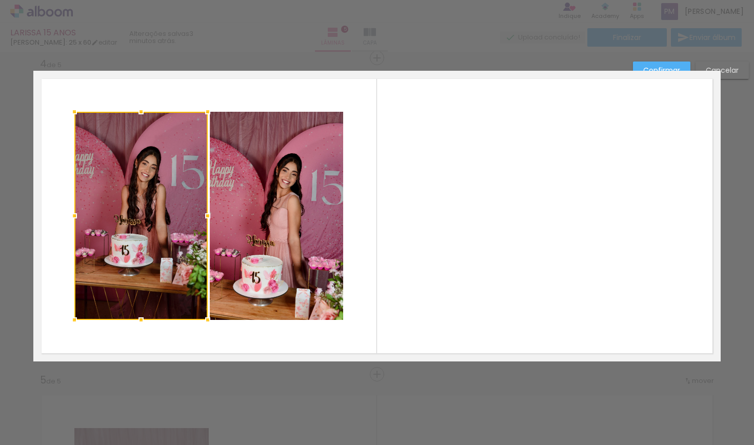
scroll to position [960, 0]
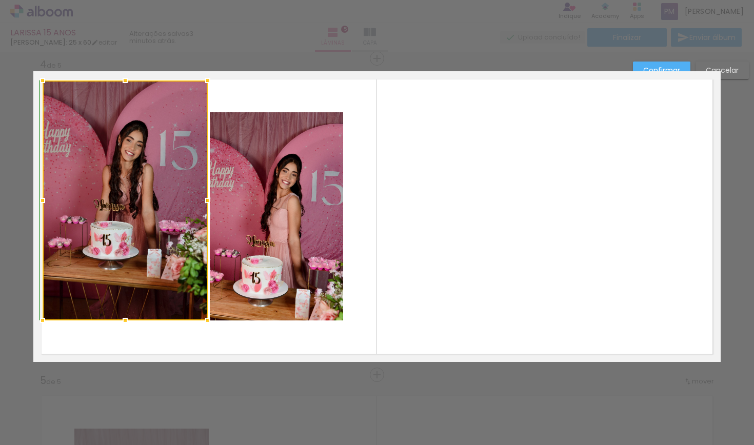
drag, startPoint x: 73, startPoint y: 113, endPoint x: 41, endPoint y: 76, distance: 48.7
click at [41, 76] on div at bounding box center [42, 80] width 21 height 21
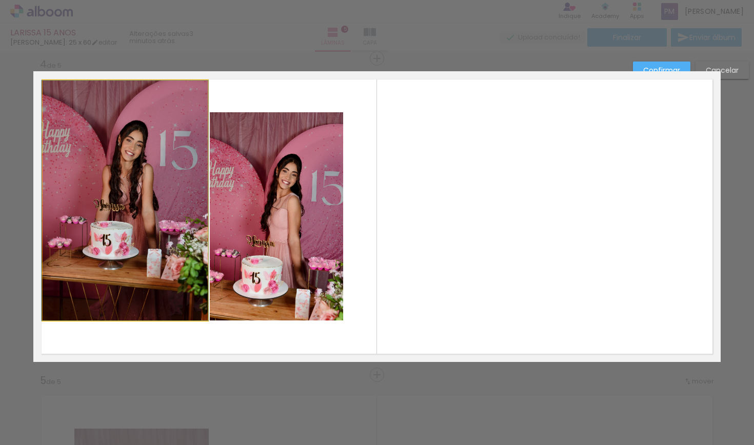
click at [177, 270] on quentale-photo at bounding box center [125, 201] width 165 height 240
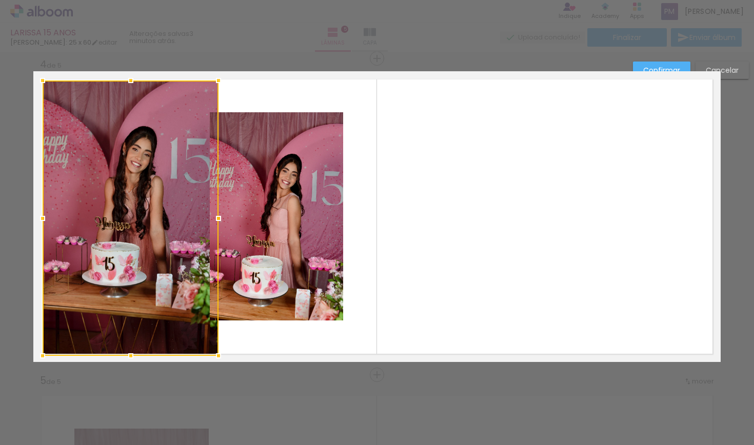
drag, startPoint x: 203, startPoint y: 319, endPoint x: 213, endPoint y: 353, distance: 35.5
click at [213, 353] on div at bounding box center [218, 356] width 21 height 21
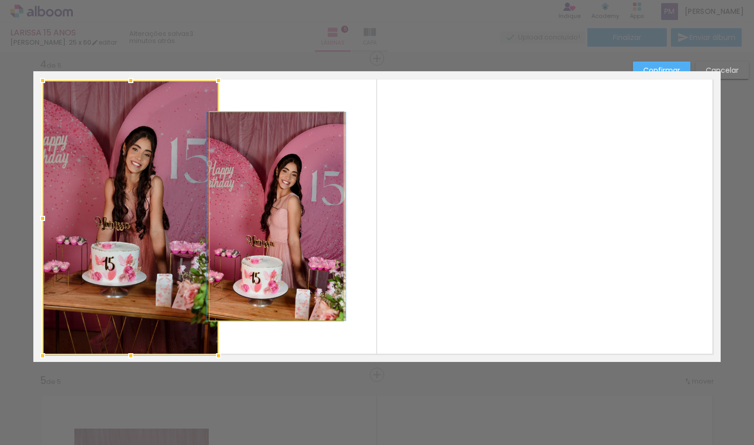
click at [290, 232] on quentale-photo at bounding box center [276, 216] width 133 height 208
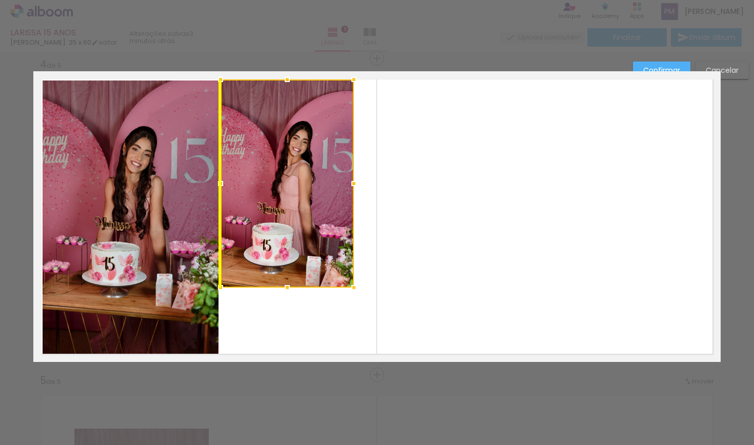
drag, startPoint x: 286, startPoint y: 232, endPoint x: 297, endPoint y: 198, distance: 35.0
click at [297, 198] on div at bounding box center [287, 183] width 133 height 208
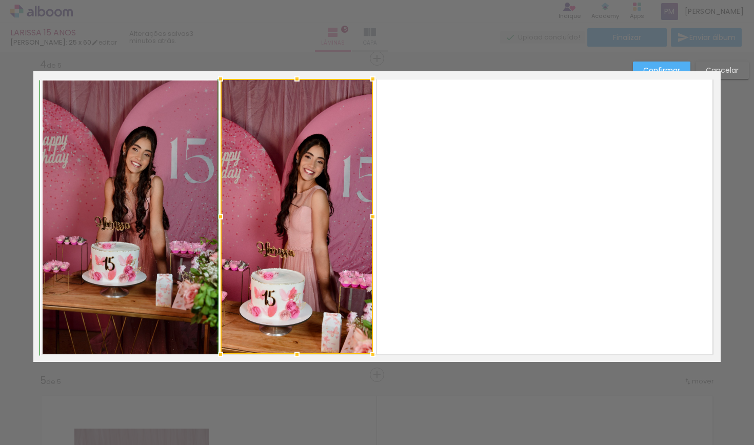
drag, startPoint x: 350, startPoint y: 286, endPoint x: 369, endPoint y: 350, distance: 67.3
click at [369, 350] on div at bounding box center [373, 354] width 21 height 21
click at [468, 295] on quentale-layouter at bounding box center [376, 216] width 687 height 291
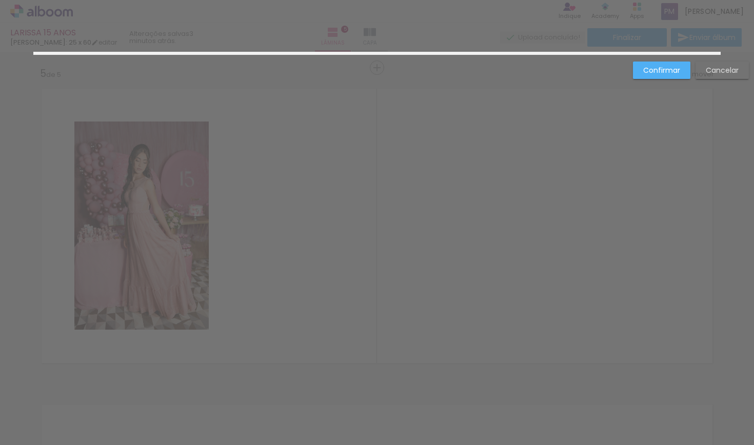
scroll to position [1609, 0]
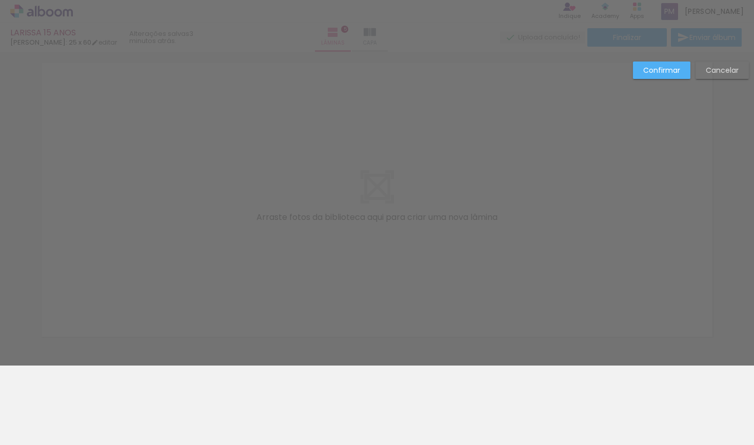
drag, startPoint x: 704, startPoint y: 441, endPoint x: 724, endPoint y: 441, distance: 19.5
click at [0, 0] on slot "Confirmar" at bounding box center [0, 0] width 0 height 0
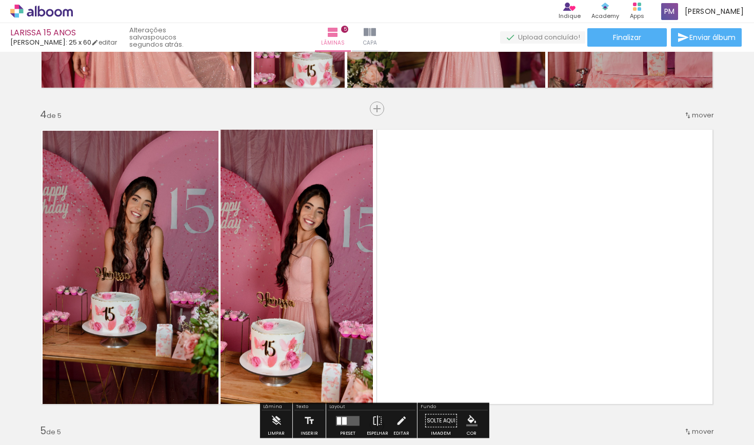
scroll to position [992, 0]
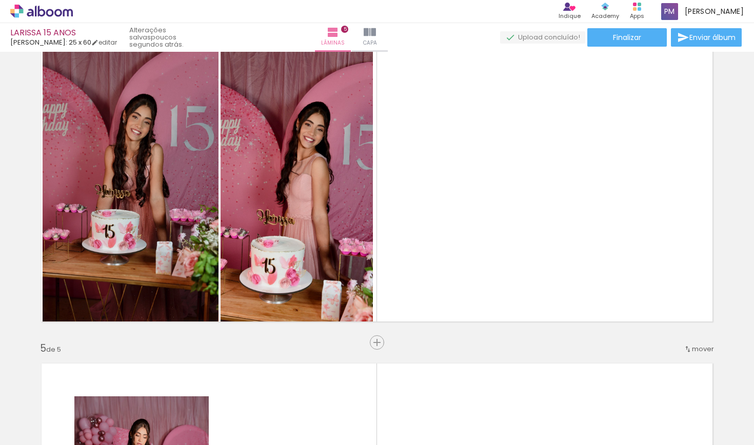
click at [26, 433] on span "Adicionar Fotos" at bounding box center [36, 431] width 31 height 11
click at [0, 0] on input "file" at bounding box center [0, 0] width 0 height 0
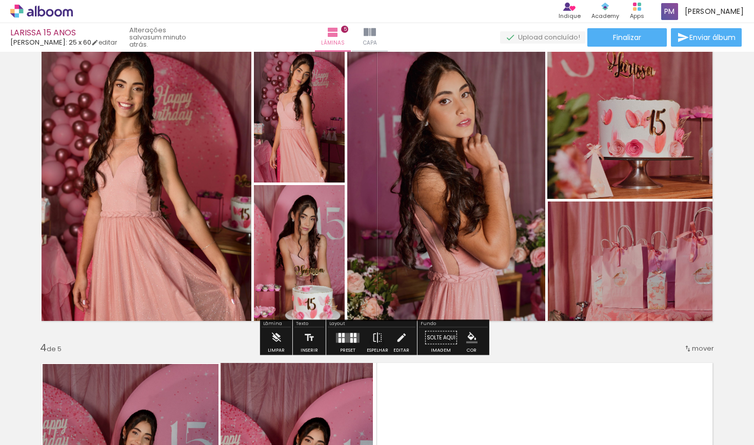
scroll to position [817, 0]
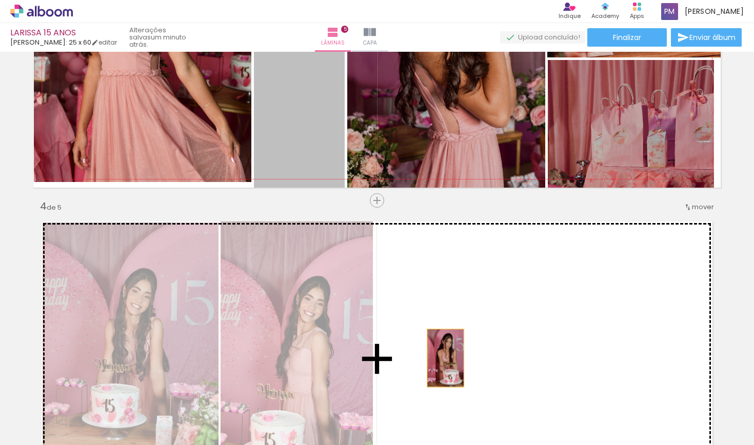
drag, startPoint x: 292, startPoint y: 112, endPoint x: 442, endPoint y: 358, distance: 287.4
click at [442, 358] on div "Inserir lâmina 1 de 5 Inserir lâmina 2 de 5 Inserir lâmina 3 de 5 Inserir lâmin…" at bounding box center [377, 187] width 754 height 1899
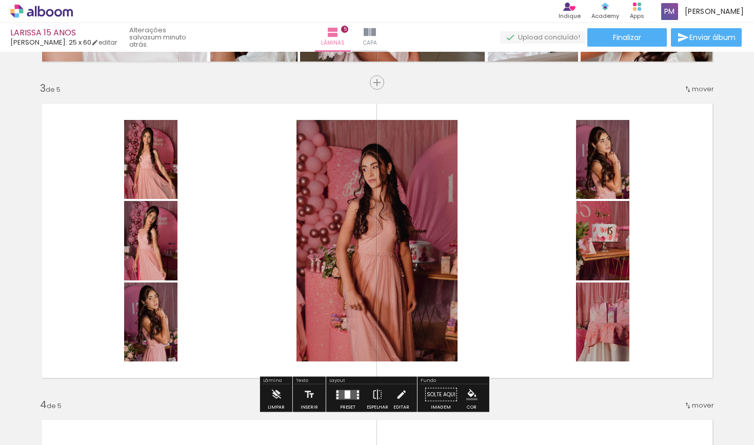
scroll to position [651, 0]
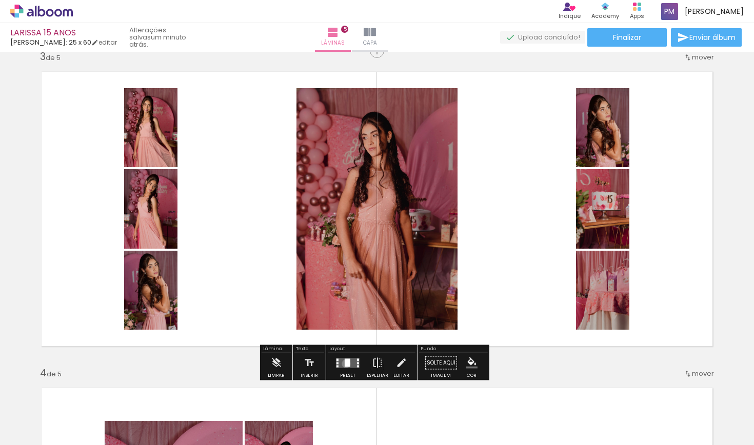
click at [345, 364] on div at bounding box center [348, 362] width 6 height 8
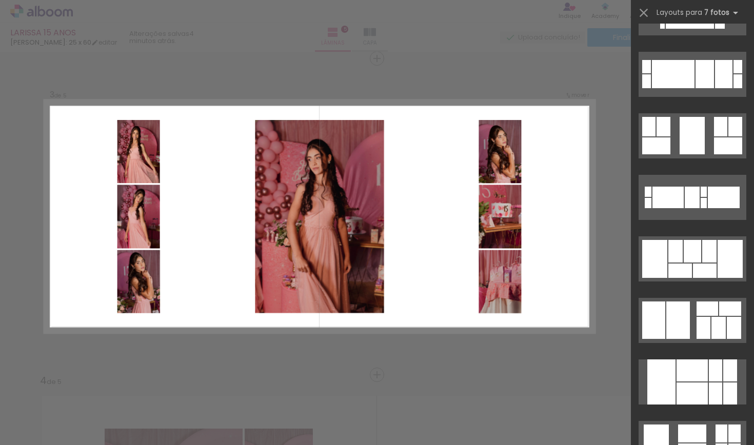
scroll to position [1472, 0]
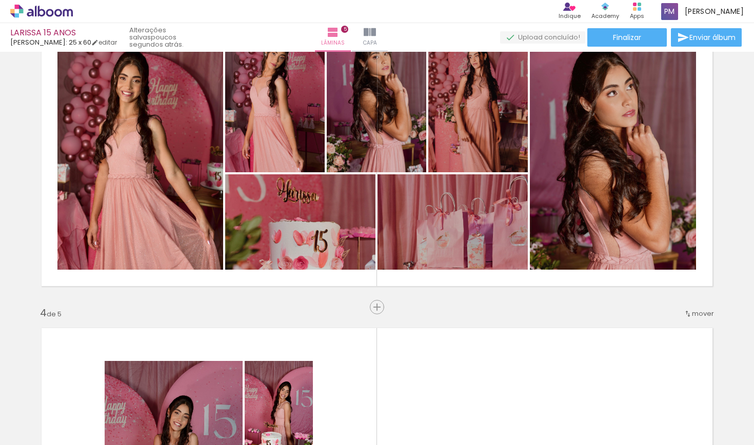
scroll to position [731, 0]
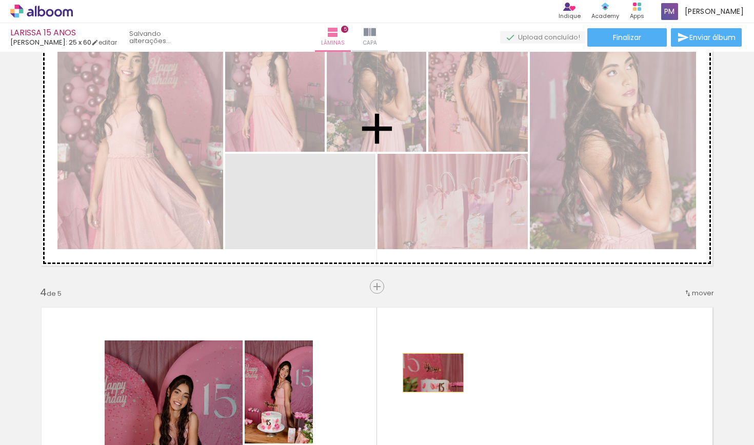
drag, startPoint x: 306, startPoint y: 190, endPoint x: 429, endPoint y: 373, distance: 220.6
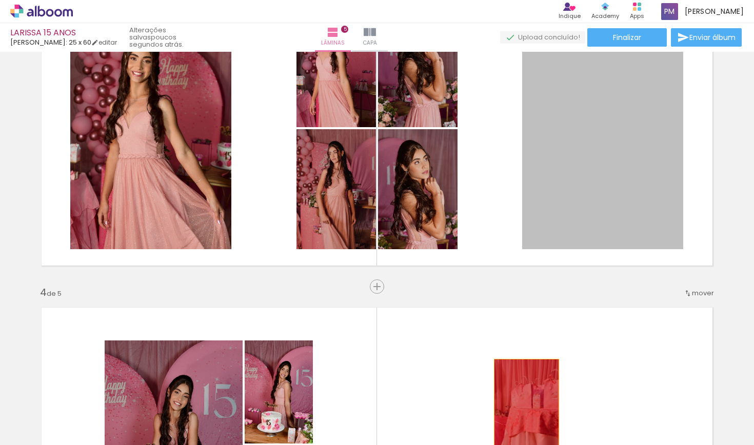
drag, startPoint x: 538, startPoint y: 205, endPoint x: 523, endPoint y: 408, distance: 203.7
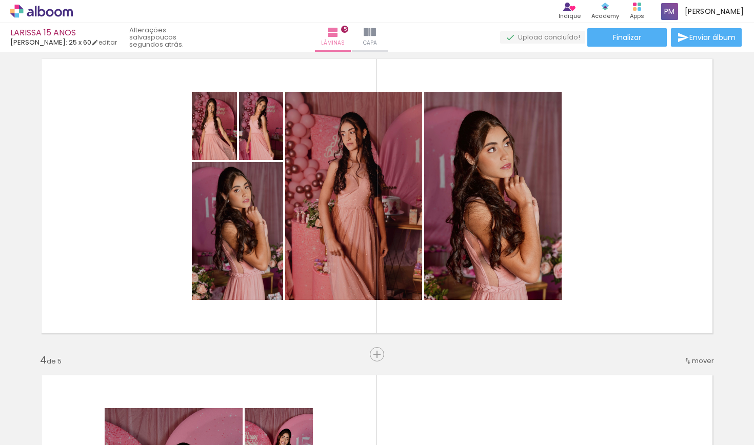
scroll to position [669, 0]
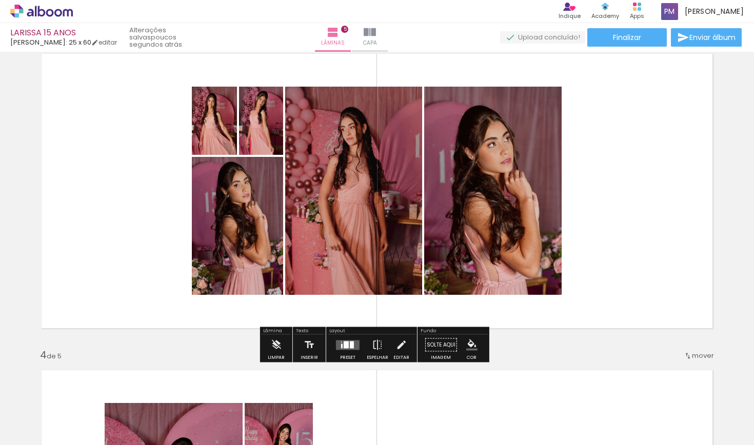
click at [346, 344] on div at bounding box center [346, 344] width 5 height 7
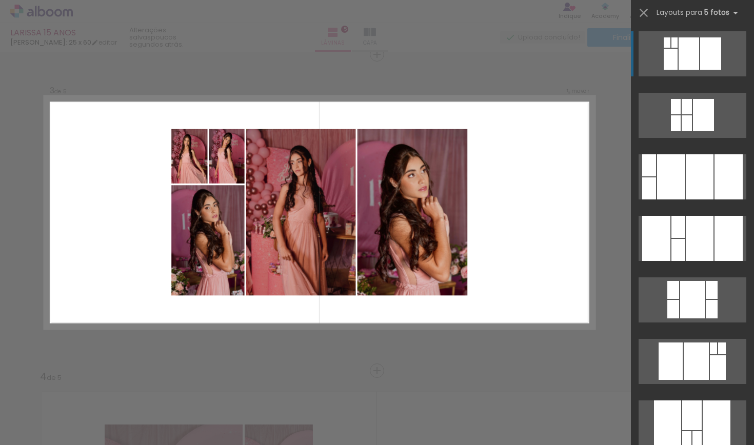
scroll to position [643, 0]
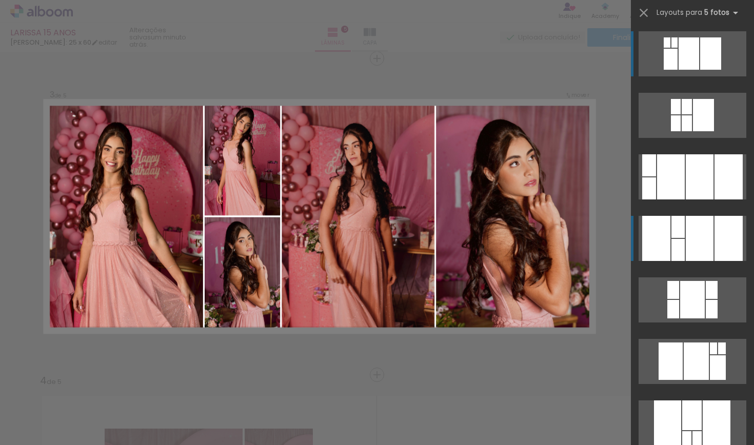
click at [686, 200] on div at bounding box center [700, 176] width 28 height 45
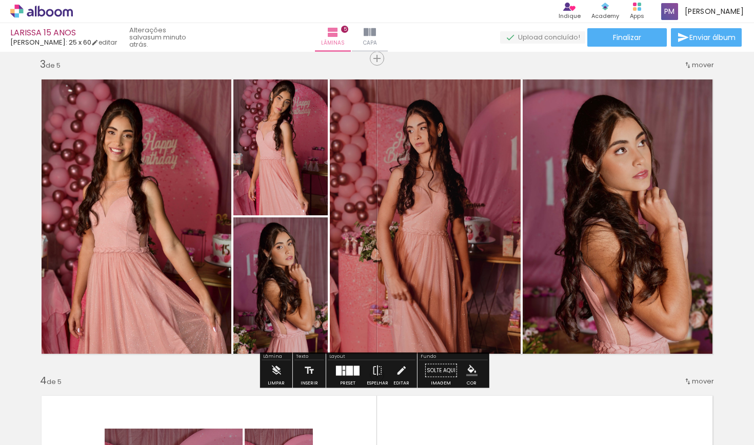
click at [347, 368] on div at bounding box center [349, 371] width 7 height 10
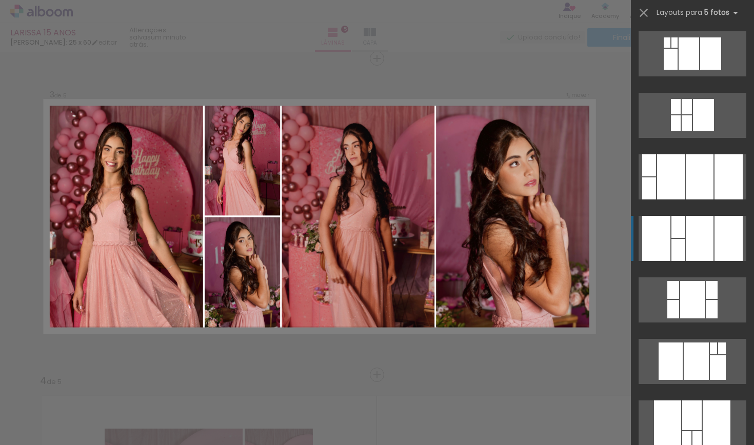
scroll to position [185, 0]
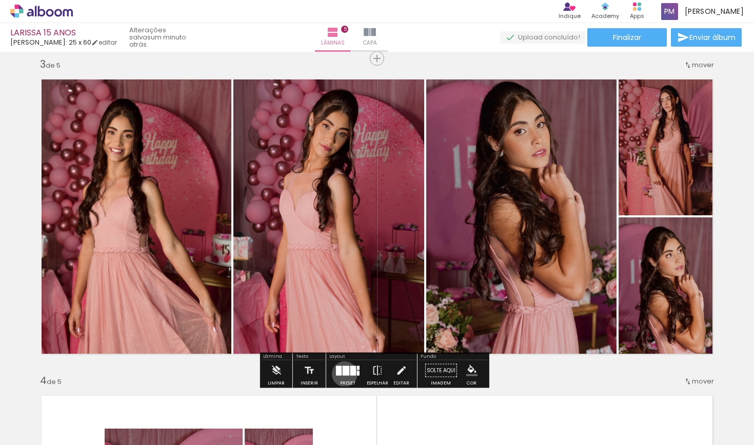
click at [343, 374] on div at bounding box center [346, 371] width 7 height 10
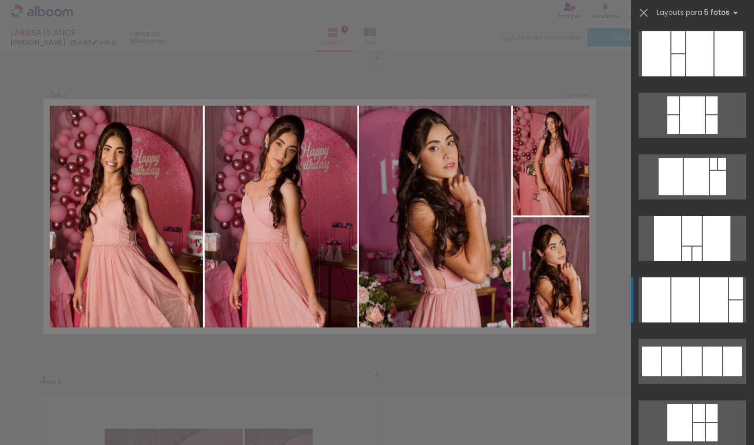
scroll to position [431, 0]
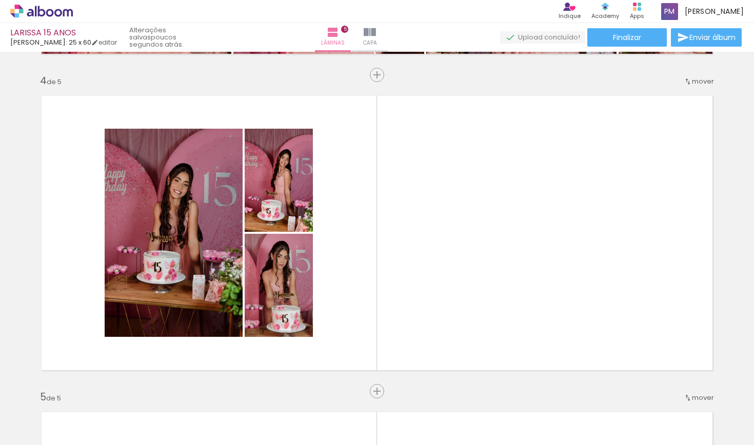
scroll to position [946, 0]
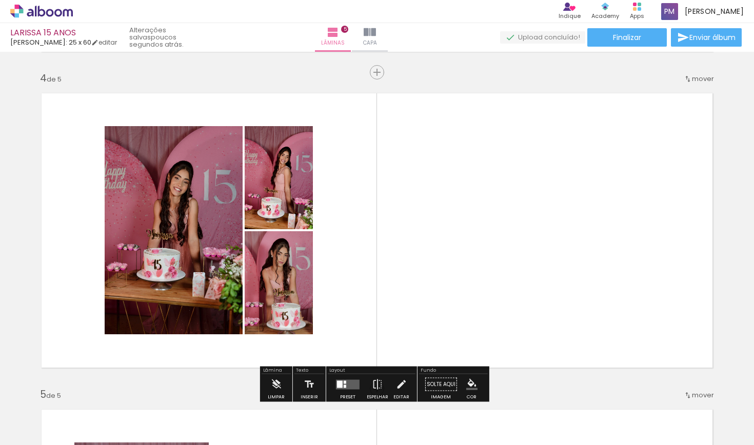
click at [46, 433] on span "Adicionar Fotos" at bounding box center [36, 431] width 31 height 11
click at [0, 0] on input "file" at bounding box center [0, 0] width 0 height 0
click at [39, 429] on span "Adicionar Fotos" at bounding box center [36, 431] width 31 height 11
click at [0, 0] on input "file" at bounding box center [0, 0] width 0 height 0
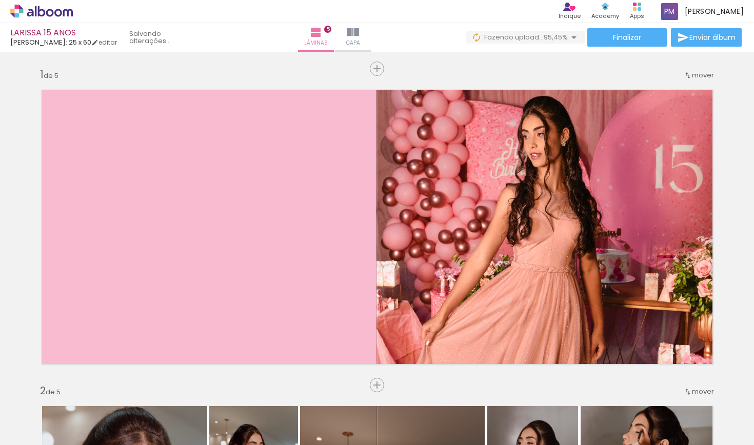
scroll to position [0, 587]
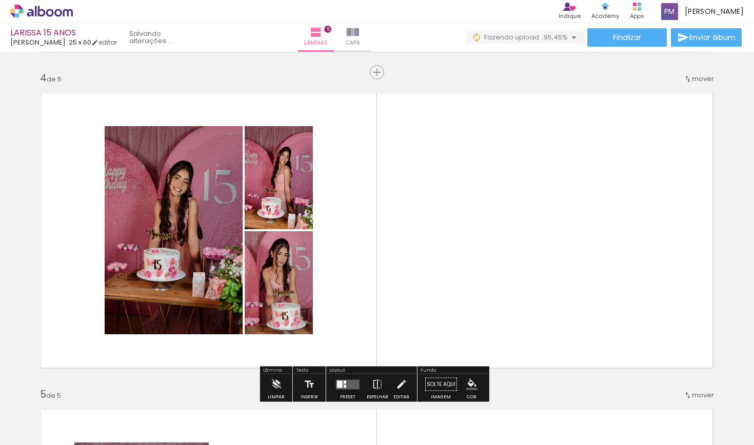
click at [30, 431] on span "Adicionar Fotos" at bounding box center [36, 431] width 31 height 11
click at [0, 0] on input "file" at bounding box center [0, 0] width 0 height 0
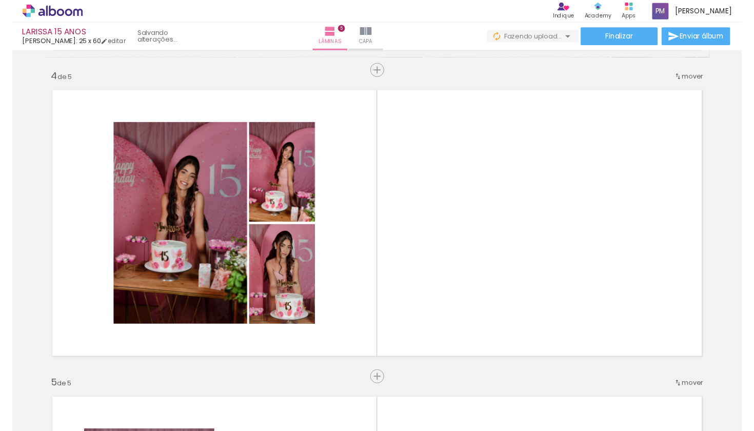
scroll to position [0, 644]
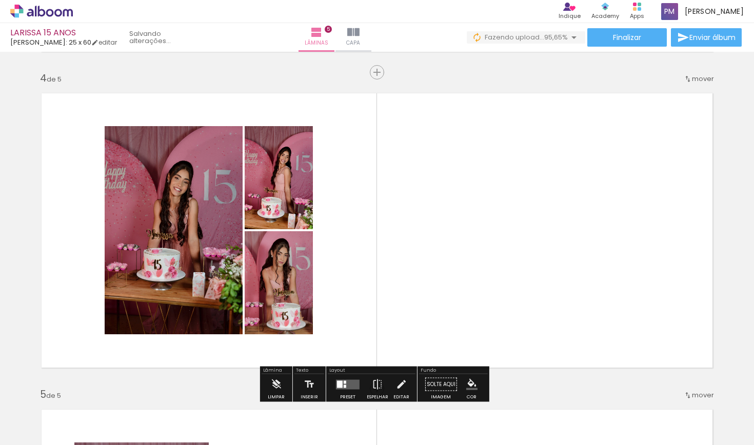
click at [46, 428] on span "Adicionar Fotos" at bounding box center [36, 431] width 31 height 11
click at [0, 0] on input "file" at bounding box center [0, 0] width 0 height 0
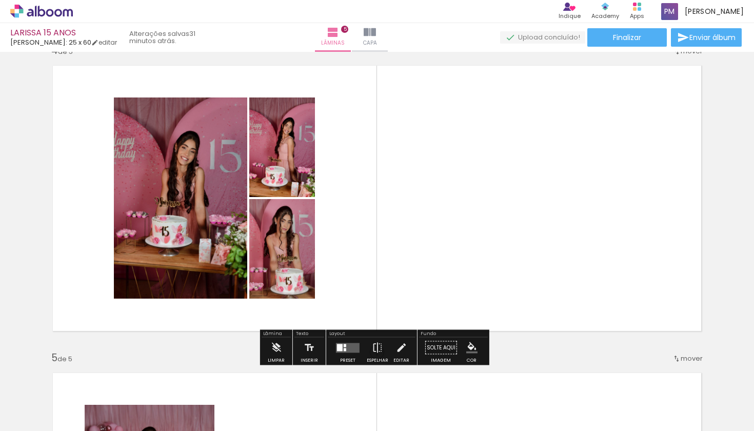
click at [37, 416] on span "Adicionar Fotos" at bounding box center [36, 416] width 31 height 11
click at [0, 0] on input "file" at bounding box center [0, 0] width 0 height 0
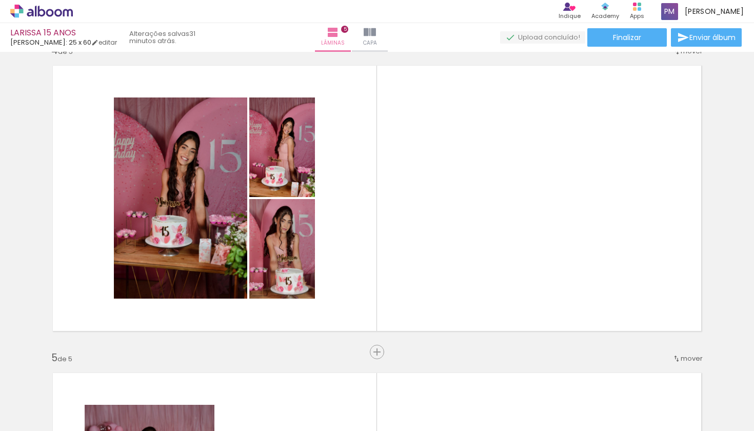
click at [35, 416] on span "Adicionar Fotos" at bounding box center [36, 416] width 31 height 11
click at [0, 0] on input "file" at bounding box center [0, 0] width 0 height 0
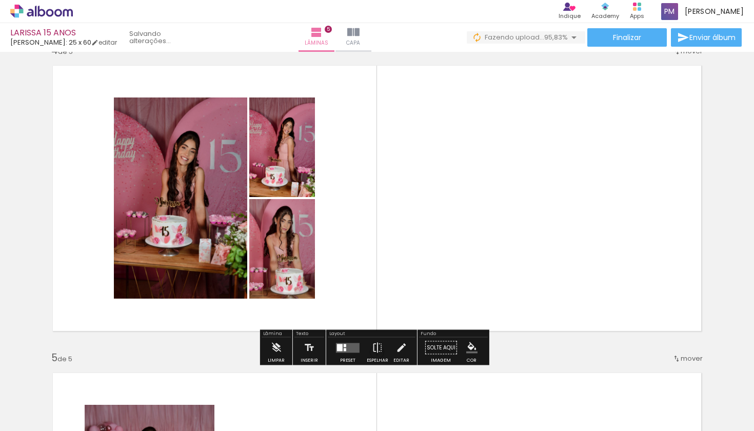
scroll to position [0, 702]
click at [45, 414] on span "Adicionar Fotos" at bounding box center [36, 416] width 31 height 11
click at [0, 0] on input "file" at bounding box center [0, 0] width 0 height 0
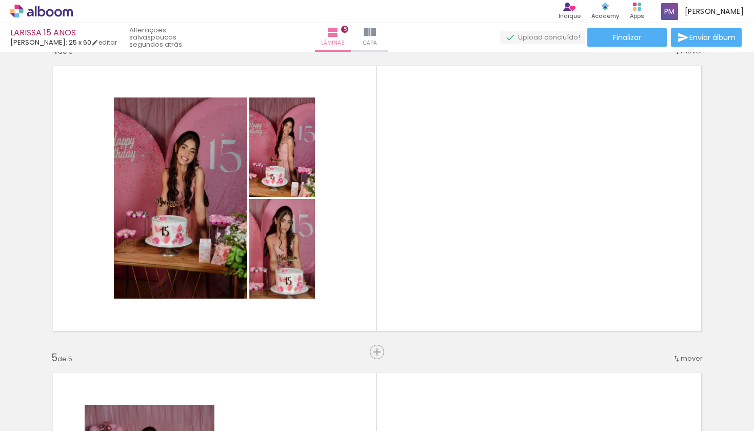
scroll to position [0, 442]
drag, startPoint x: 531, startPoint y: 428, endPoint x: 324, endPoint y: 428, distance: 206.7
click at [84, 429] on iron-horizontal-list at bounding box center [74, 399] width 21 height 64
drag, startPoint x: 455, startPoint y: 428, endPoint x: 345, endPoint y: 430, distance: 109.8
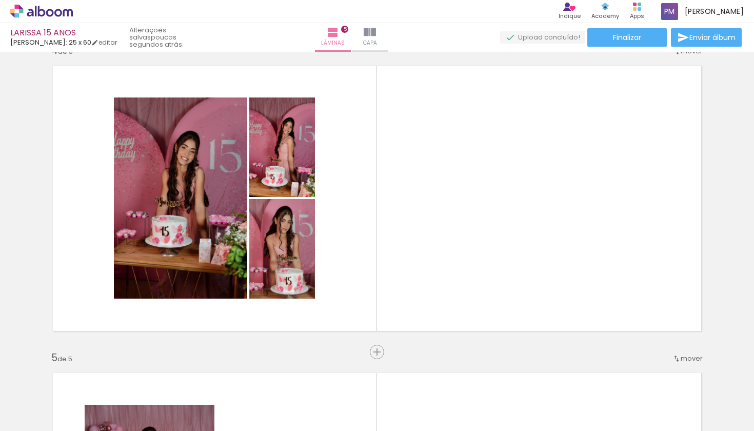
click at [84, 430] on iron-horizontal-list at bounding box center [74, 399] width 21 height 64
drag, startPoint x: 396, startPoint y: 427, endPoint x: 317, endPoint y: 429, distance: 79.5
click at [84, 429] on iron-horizontal-list at bounding box center [74, 399] width 21 height 64
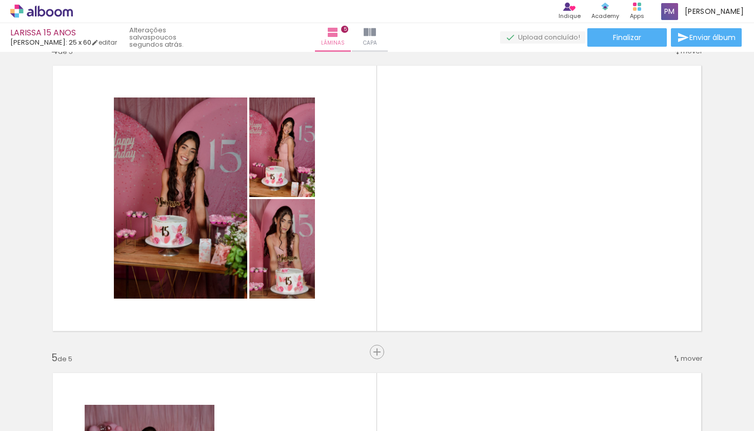
drag, startPoint x: 350, startPoint y: 427, endPoint x: 304, endPoint y: 427, distance: 46.7
click at [84, 427] on iron-horizontal-list at bounding box center [74, 399] width 21 height 64
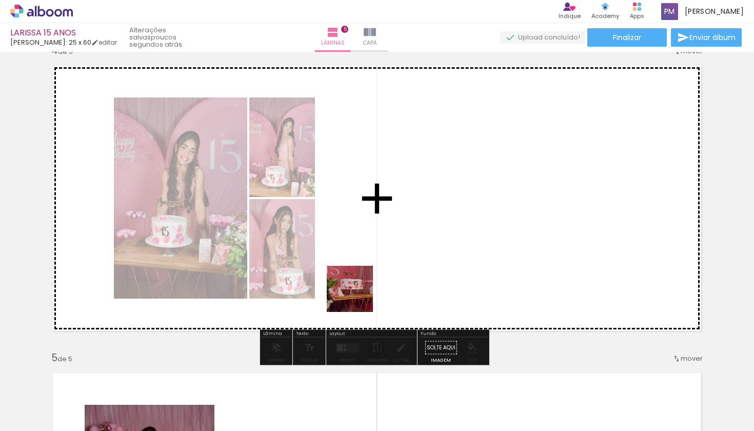
drag, startPoint x: 351, startPoint y: 393, endPoint x: 356, endPoint y: 224, distance: 168.8
click at [356, 224] on quentale-workspace at bounding box center [377, 215] width 754 height 431
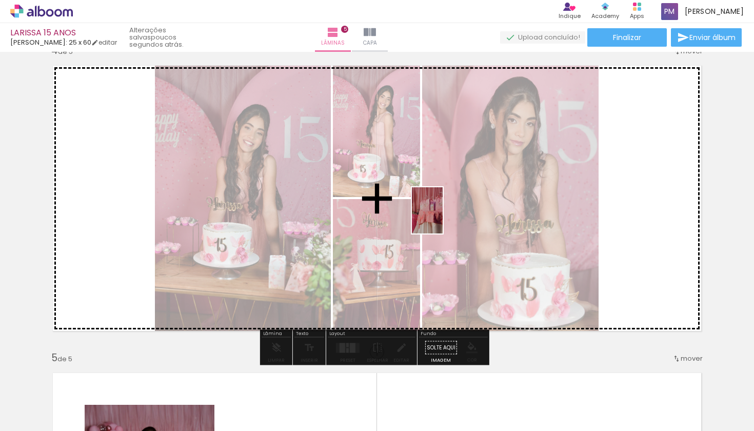
drag, startPoint x: 410, startPoint y: 395, endPoint x: 442, endPoint y: 217, distance: 181.3
click at [442, 217] on quentale-workspace at bounding box center [377, 215] width 754 height 431
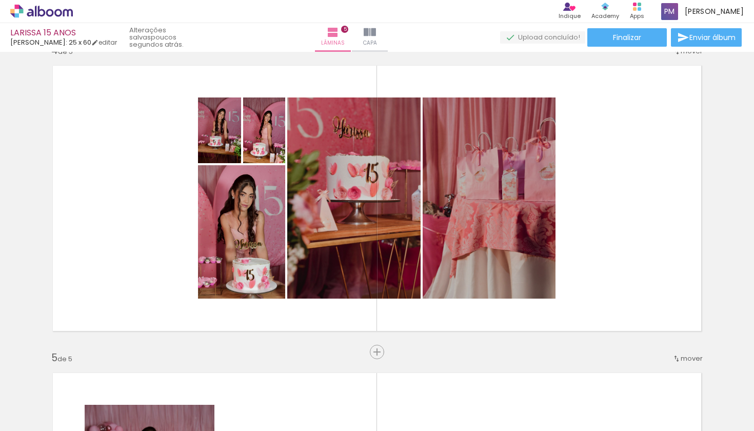
scroll to position [0, 702]
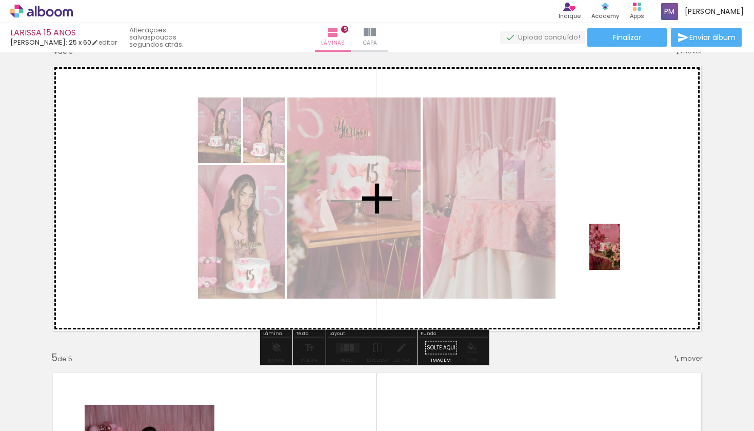
drag, startPoint x: 621, startPoint y: 388, endPoint x: 620, endPoint y: 254, distance: 133.9
click at [620, 254] on quentale-workspace at bounding box center [377, 215] width 754 height 431
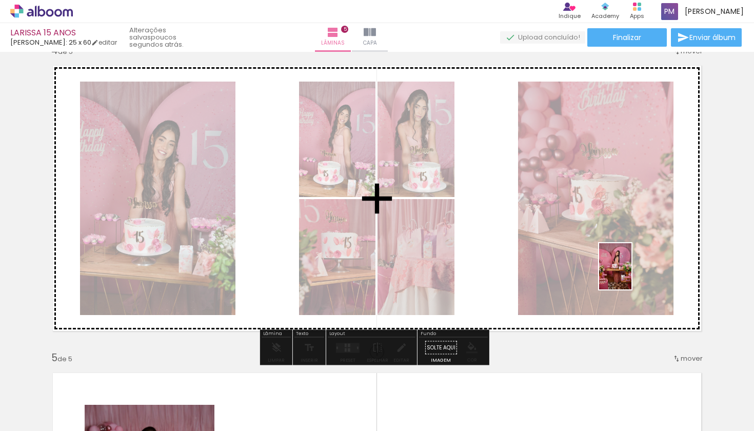
drag, startPoint x: 669, startPoint y: 398, endPoint x: 625, endPoint y: 269, distance: 136.1
click at [625, 269] on quentale-workspace at bounding box center [377, 215] width 754 height 431
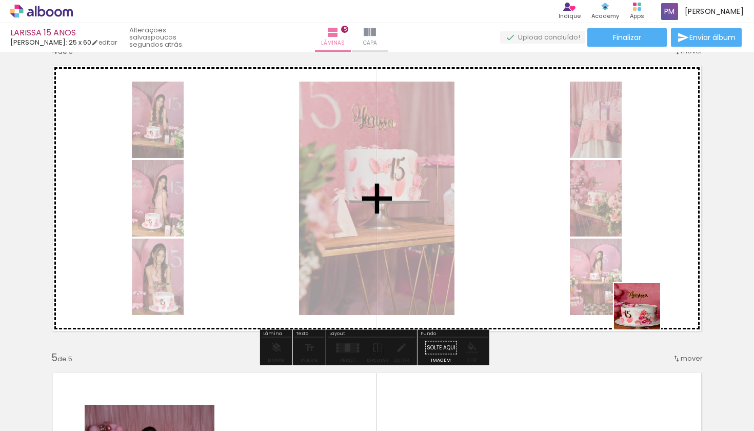
drag, startPoint x: 722, startPoint y: 398, endPoint x: 572, endPoint y: 247, distance: 213.2
click at [572, 247] on quentale-workspace at bounding box center [377, 215] width 754 height 431
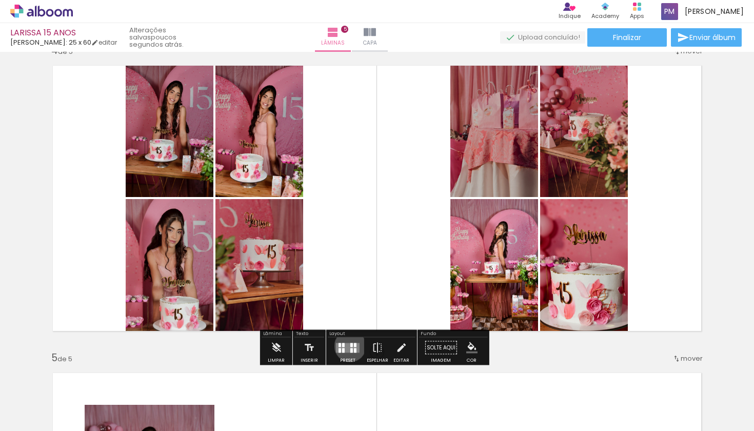
click at [350, 346] on div at bounding box center [351, 345] width 3 height 4
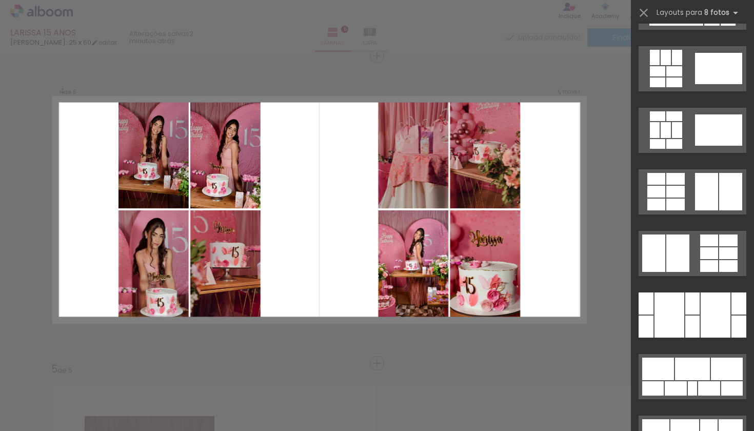
scroll to position [2784, 0]
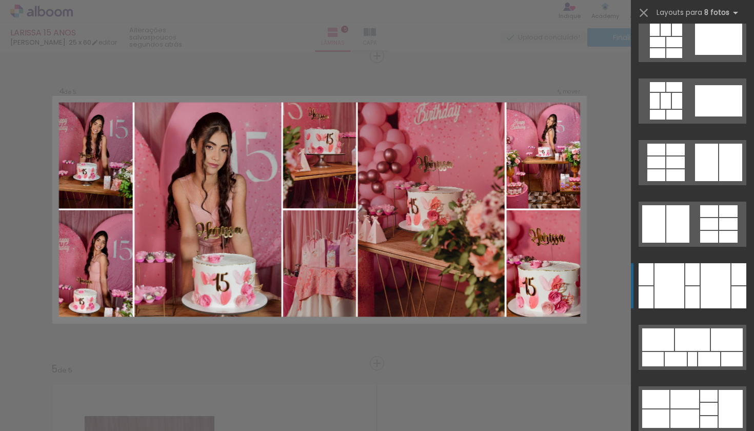
click at [685, 283] on div at bounding box center [692, 274] width 14 height 22
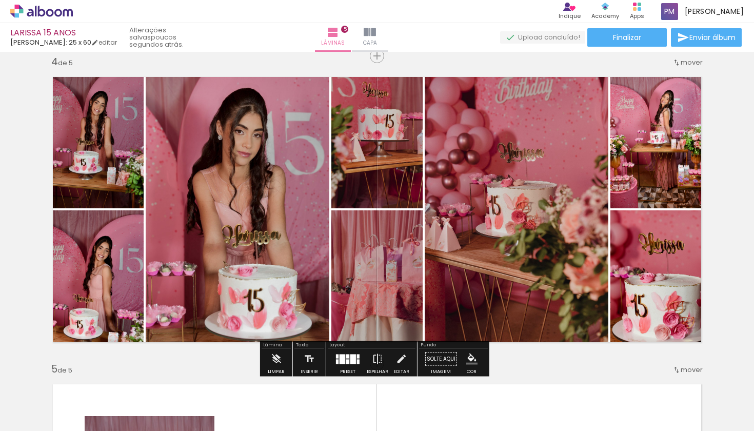
click at [350, 356] on div at bounding box center [353, 359] width 6 height 10
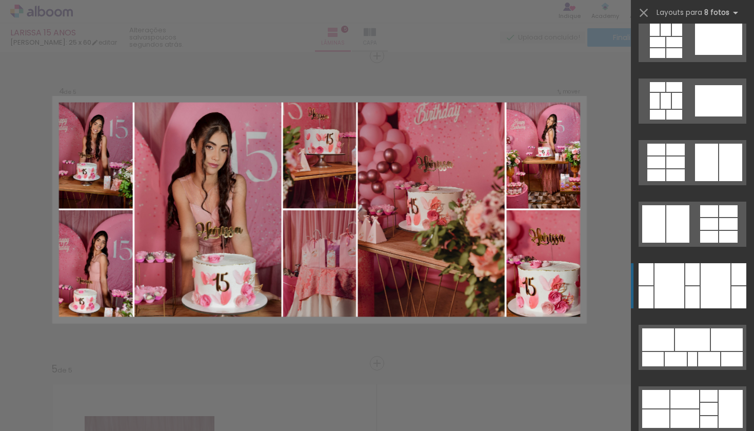
scroll to position [3016, 0]
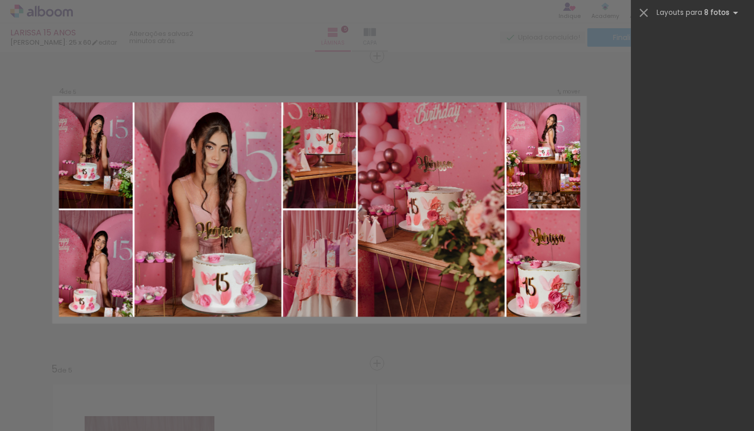
scroll to position [3016, 0]
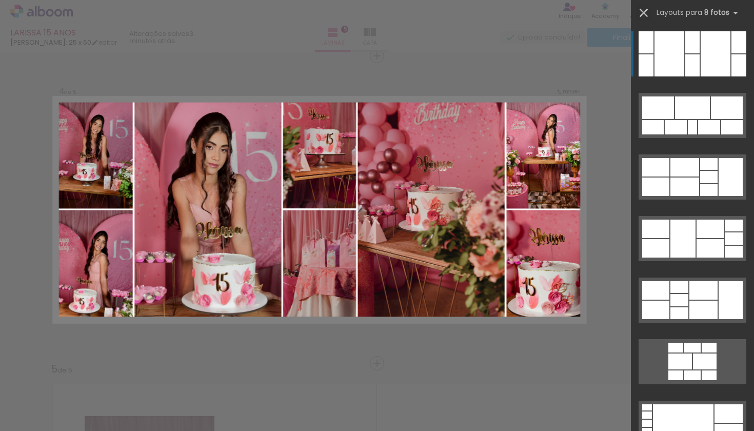
click at [642, 13] on iron-icon at bounding box center [643, 13] width 14 height 14
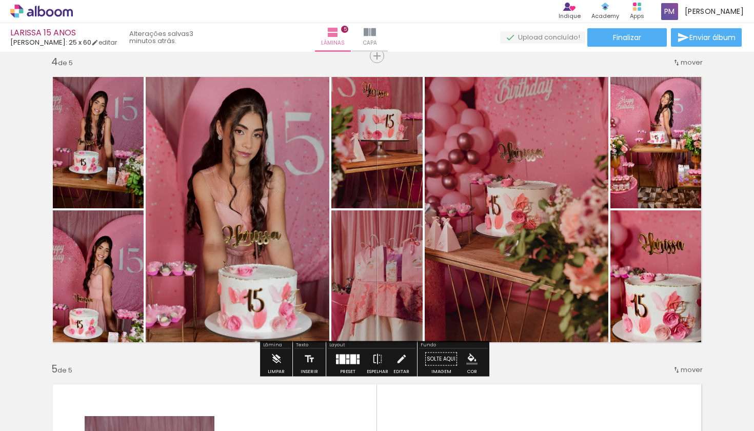
click at [348, 358] on quentale-layouter at bounding box center [348, 359] width 24 height 10
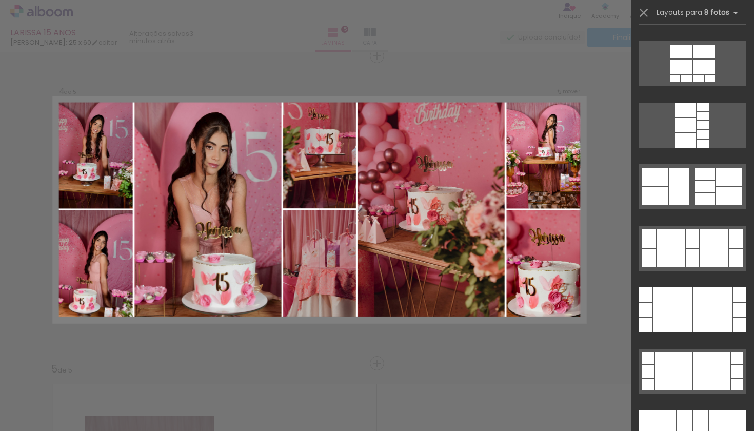
scroll to position [4693, 0]
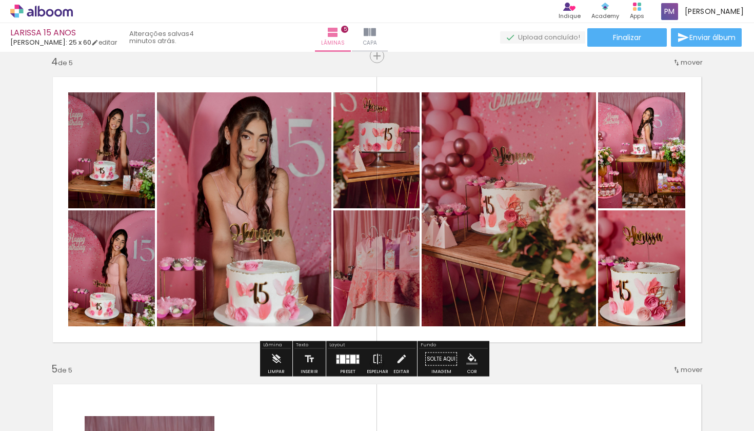
click at [342, 358] on div at bounding box center [342, 358] width 5 height 9
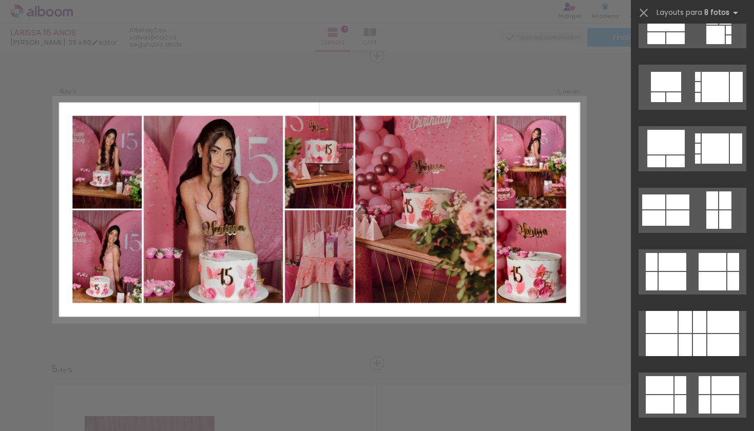
scroll to position [1508, 0]
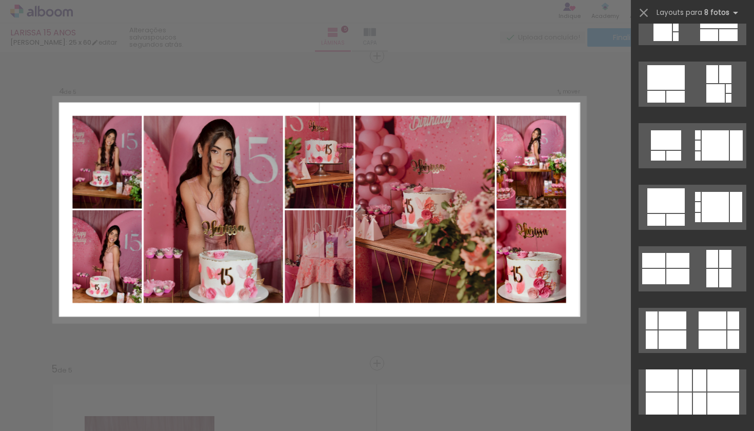
click at [333, 170] on quentale-photo at bounding box center [319, 162] width 69 height 93
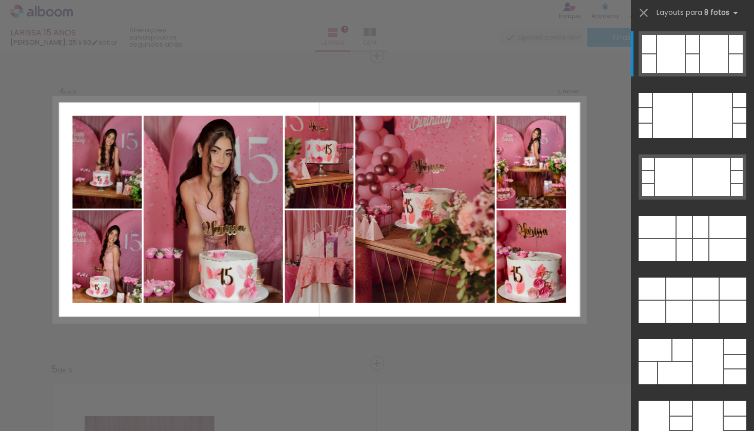
click at [333, 169] on quentale-photo at bounding box center [319, 162] width 69 height 93
click at [324, 168] on quentale-photo at bounding box center [319, 162] width 69 height 93
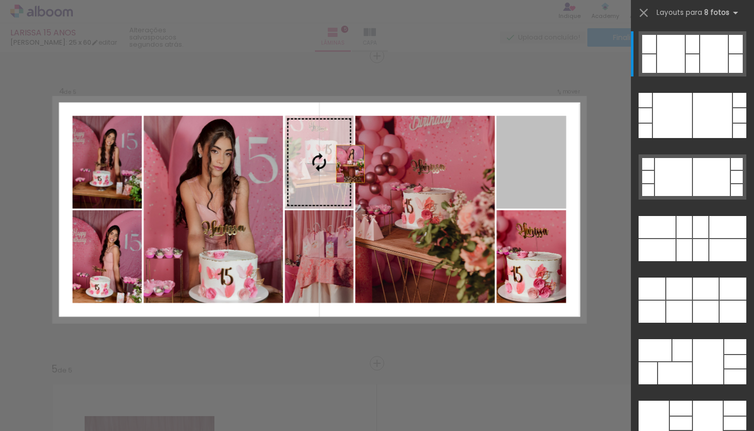
drag, startPoint x: 532, startPoint y: 168, endPoint x: 301, endPoint y: 164, distance: 230.8
click at [0, 0] on slot at bounding box center [0, 0] width 0 height 0
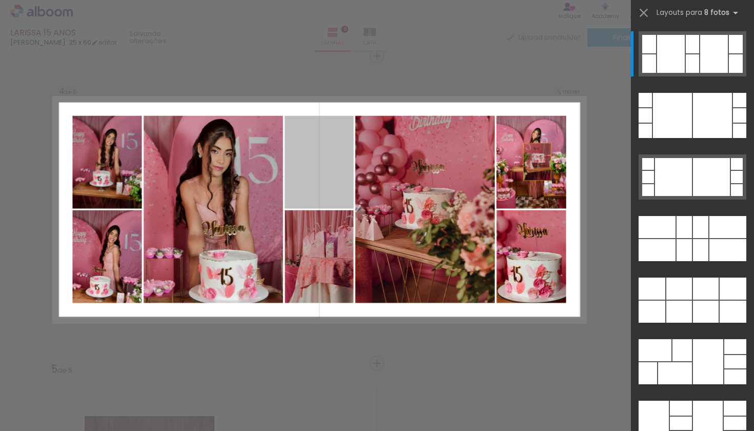
drag, startPoint x: 325, startPoint y: 162, endPoint x: 588, endPoint y: 161, distance: 263.1
click at [587, 162] on div "Inserir lâmina 1 de 5 Inserir lâmina 2 de 5 Inserir lâmina 3 de 5 Inserir lâmin…" at bounding box center [377, 51] width 754 height 1868
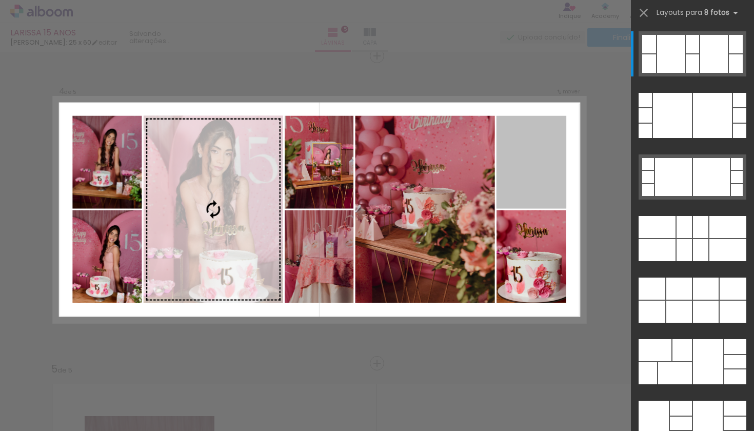
drag, startPoint x: 530, startPoint y: 164, endPoint x: 269, endPoint y: 162, distance: 260.5
click at [0, 0] on slot at bounding box center [0, 0] width 0 height 0
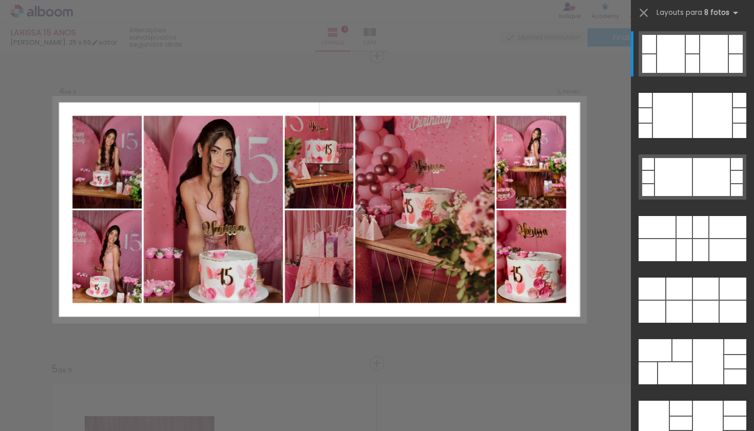
click at [481, 49] on div at bounding box center [377, 26] width 754 height 52
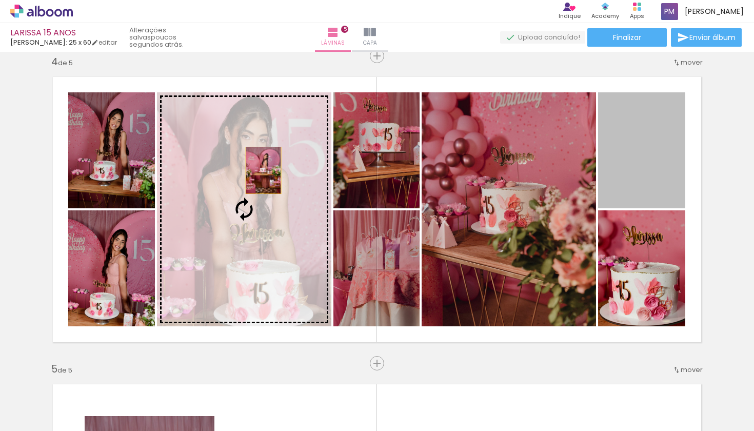
drag, startPoint x: 635, startPoint y: 167, endPoint x: 260, endPoint y: 170, distance: 375.9
click at [0, 0] on slot at bounding box center [0, 0] width 0 height 0
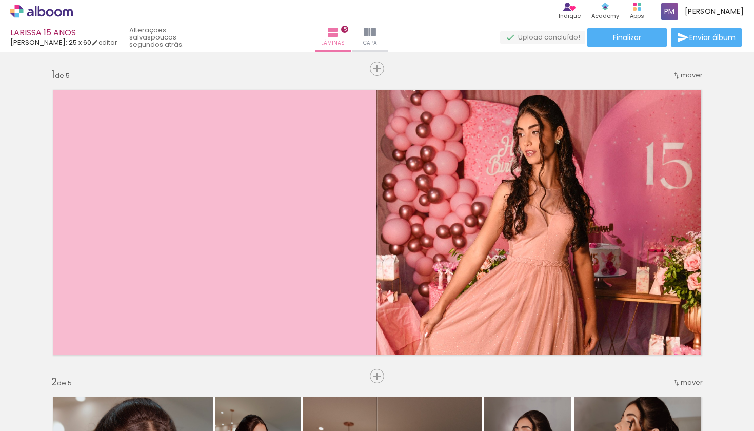
scroll to position [0, 702]
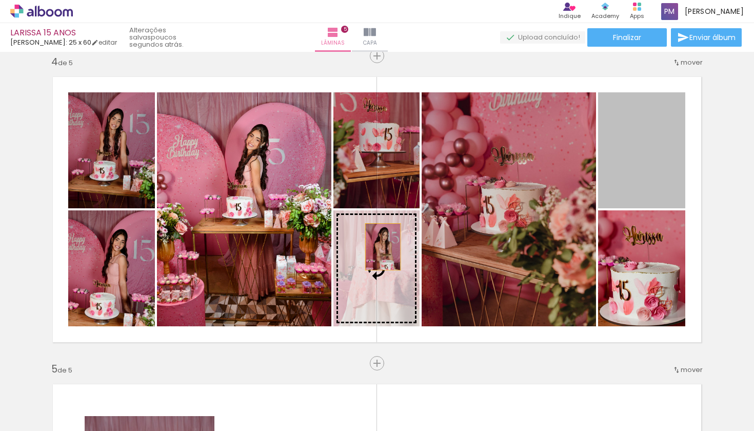
click at [0, 0] on slot at bounding box center [0, 0] width 0 height 0
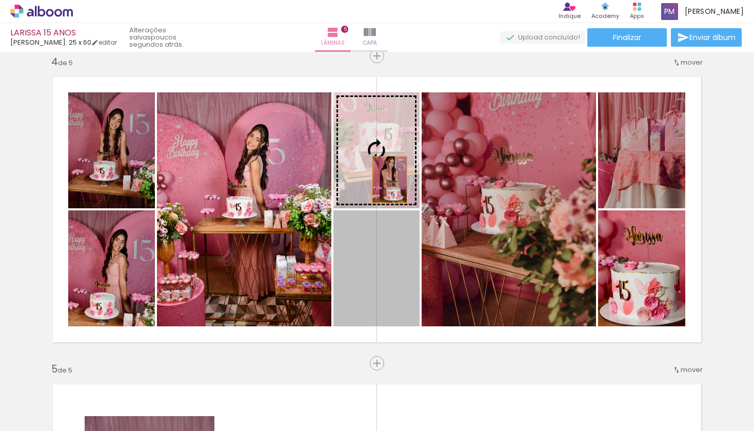
drag, startPoint x: 381, startPoint y: 259, endPoint x: 387, endPoint y: 178, distance: 80.8
click at [0, 0] on slot at bounding box center [0, 0] width 0 height 0
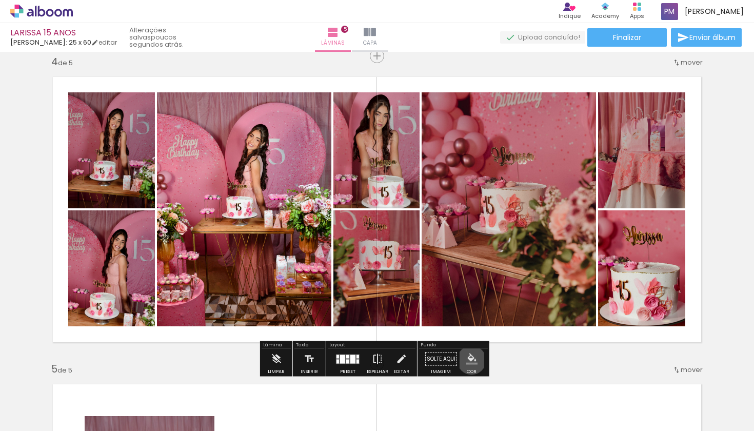
click at [467, 360] on iron-icon "color picker" at bounding box center [471, 358] width 11 height 11
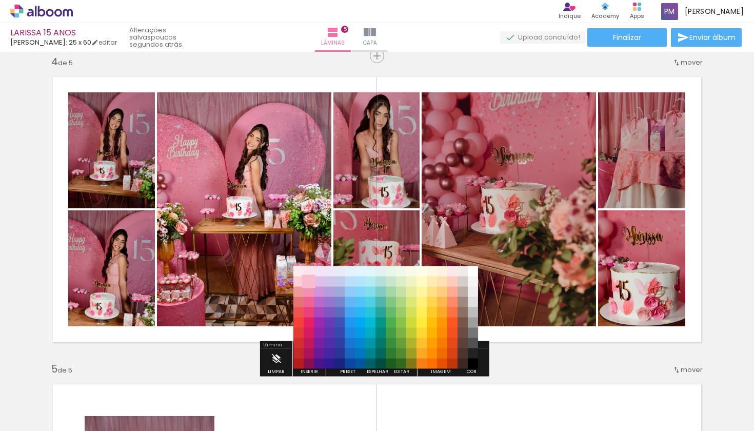
click at [311, 280] on paper-item "#f8bbd0" at bounding box center [309, 281] width 10 height 10
click at [518, 351] on div "Inserir lâmina 1 de 5 Inserir lâmina 2 de 5 Inserir lâmina 3 de 5 Inserir lâmin…" at bounding box center [377, 43] width 754 height 1844
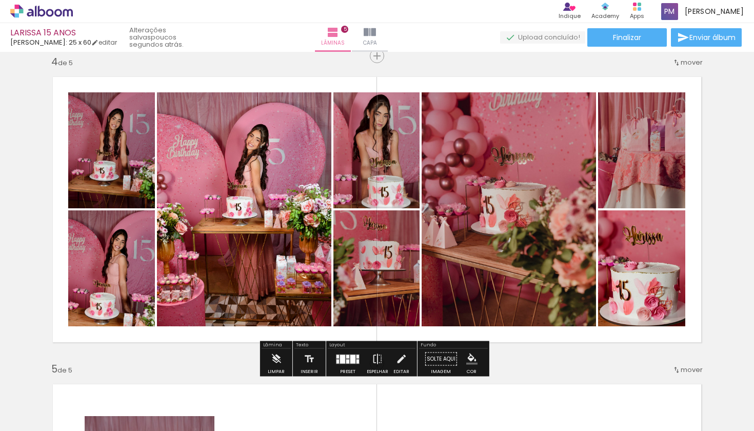
click at [505, 330] on quentale-layouter at bounding box center [377, 210] width 665 height 282
click at [470, 356] on iron-icon "color picker" at bounding box center [471, 358] width 11 height 11
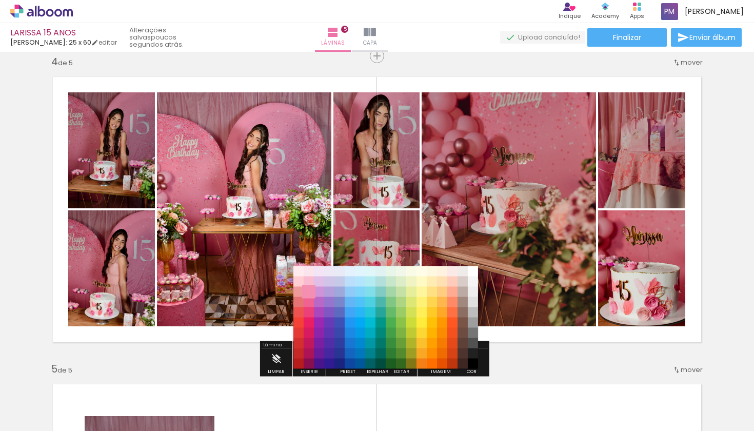
click at [309, 291] on paper-item "#f48fb1" at bounding box center [309, 292] width 10 height 10
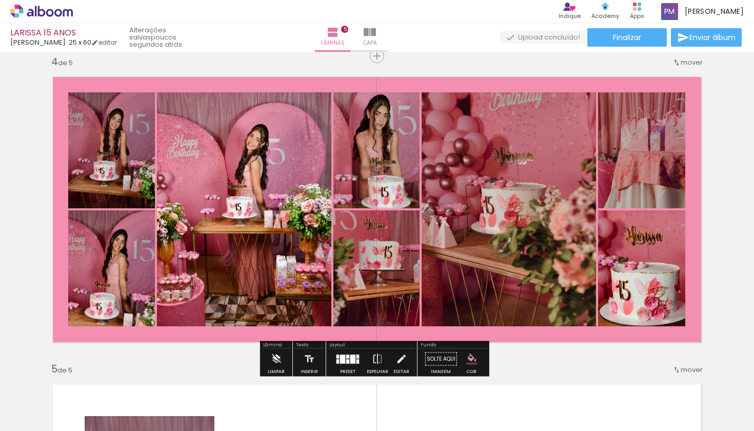
click at [469, 356] on iron-icon "color picker" at bounding box center [471, 358] width 11 height 11
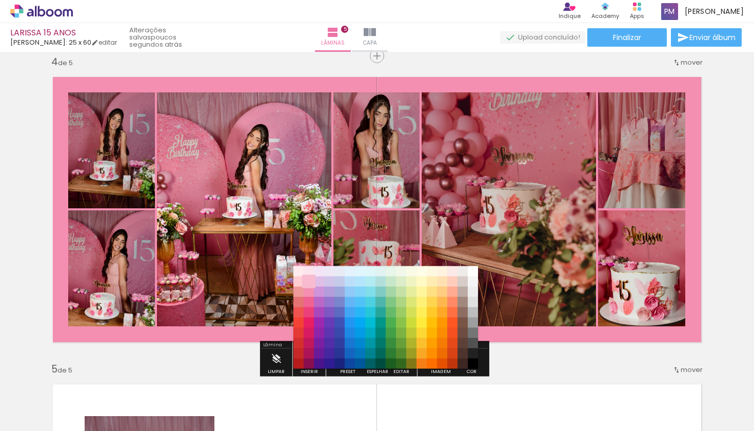
click at [308, 280] on paper-item "#f8bbd0" at bounding box center [309, 281] width 10 height 10
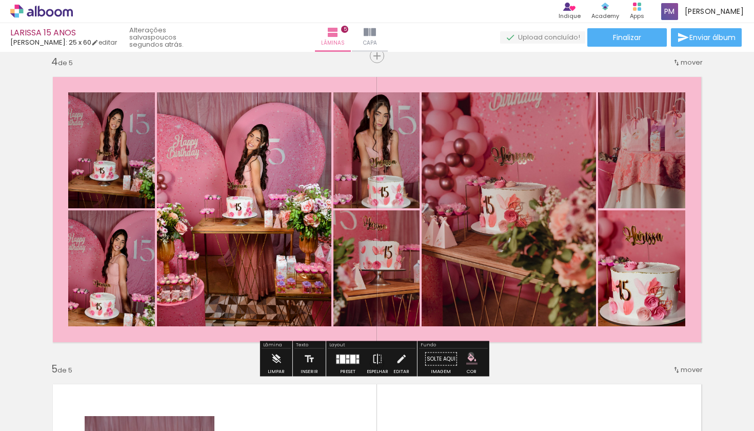
click at [467, 355] on iron-icon "color picker" at bounding box center [471, 358] width 11 height 11
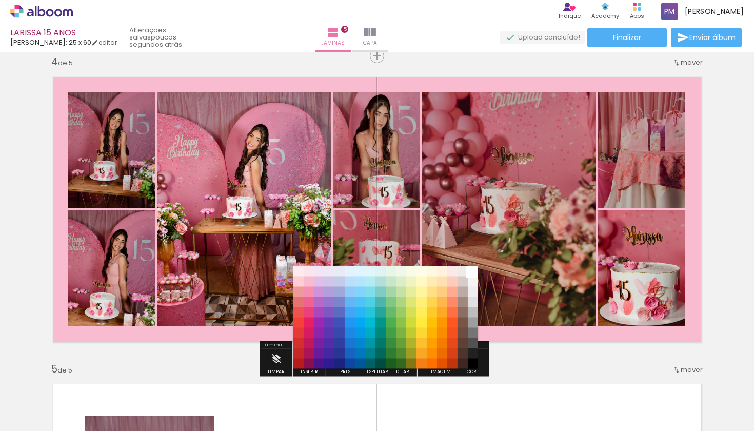
click at [474, 272] on paper-item "#ffffff" at bounding box center [473, 271] width 10 height 10
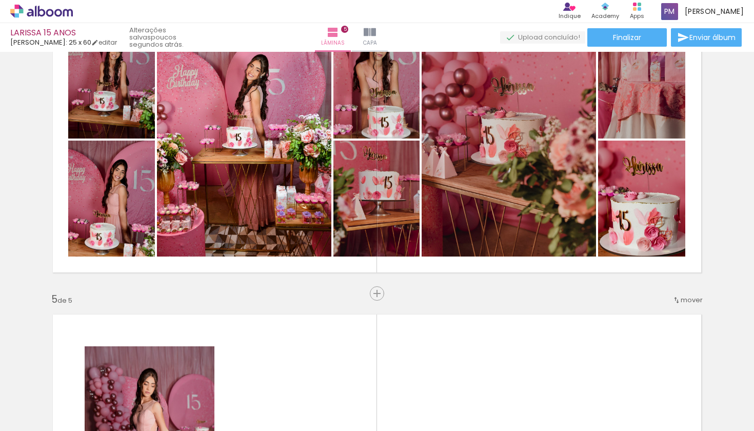
scroll to position [1046, 0]
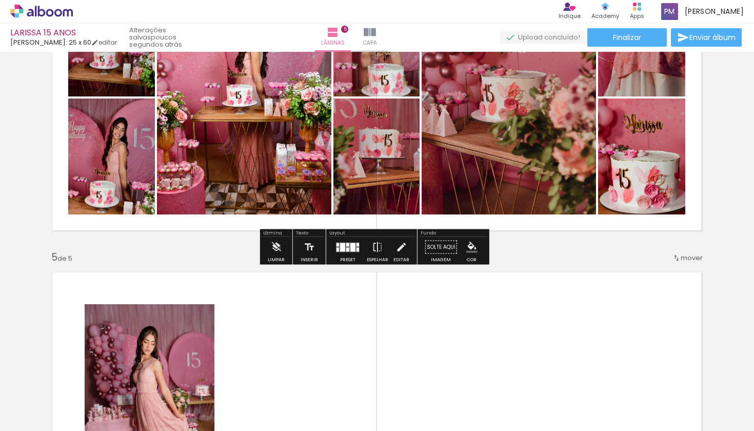
click at [468, 248] on iron-icon "color picker" at bounding box center [471, 247] width 11 height 11
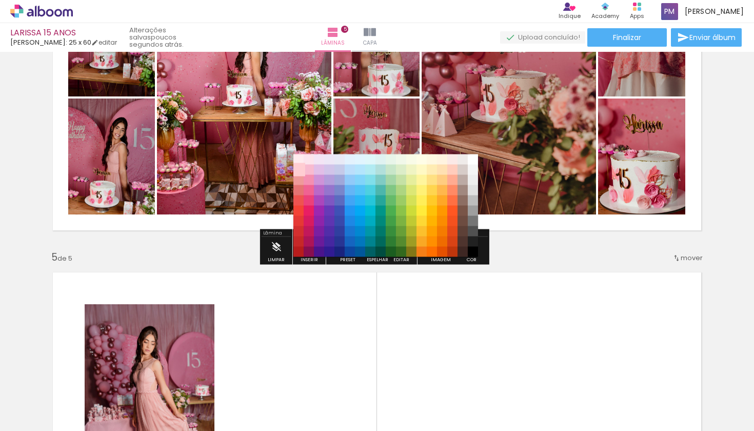
click at [296, 169] on paper-item "#ffcdd2" at bounding box center [298, 170] width 10 height 10
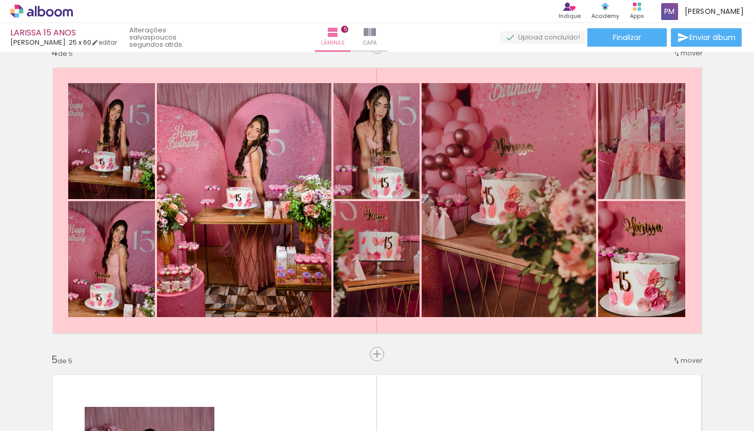
scroll to position [941, 0]
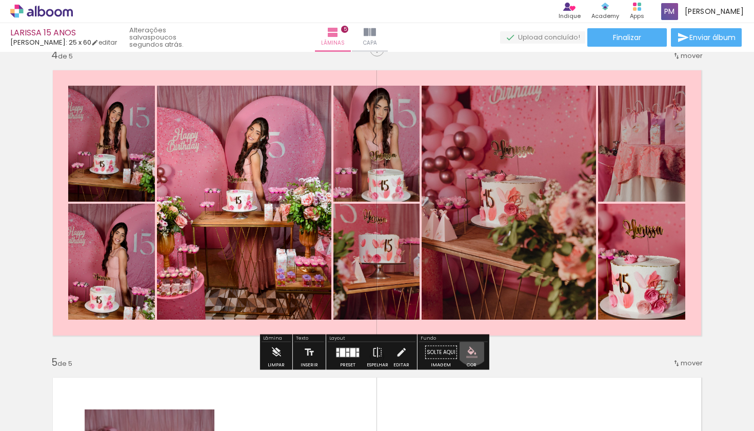
click at [469, 348] on iron-icon "color picker" at bounding box center [471, 352] width 11 height 11
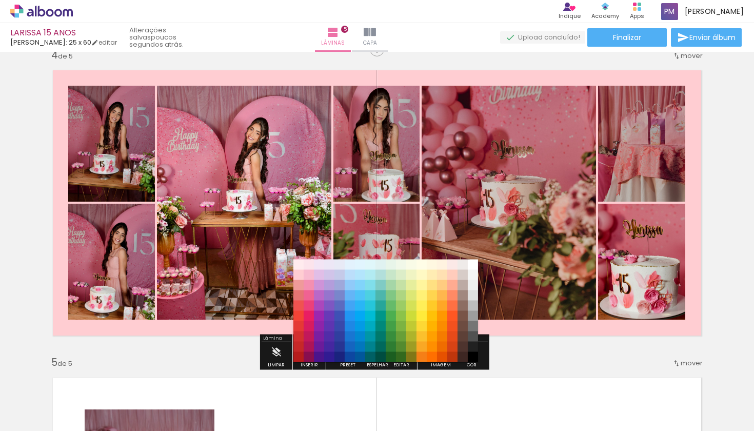
click at [373, 365] on div "#ffebee #ffcdd2 #ef9a9a #e57373 #ef5350 #f44336 #e53935 #d32f2f #c62828 #b71c1c…" at bounding box center [385, 316] width 185 height 103
click at [308, 273] on paper-item "#f8bbd0" at bounding box center [309, 275] width 10 height 10
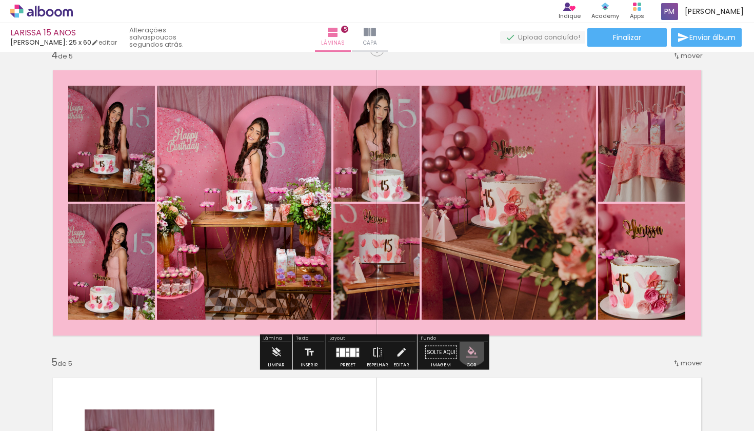
click at [468, 350] on iron-icon "color picker" at bounding box center [471, 352] width 11 height 11
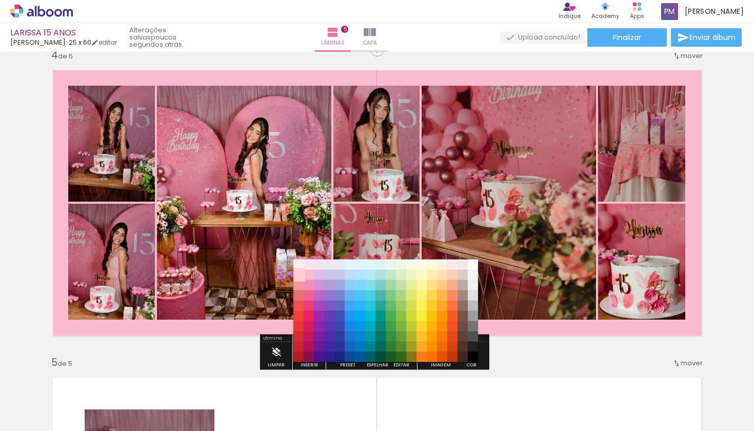
click at [298, 274] on paper-item "#ffcdd2" at bounding box center [298, 275] width 10 height 10
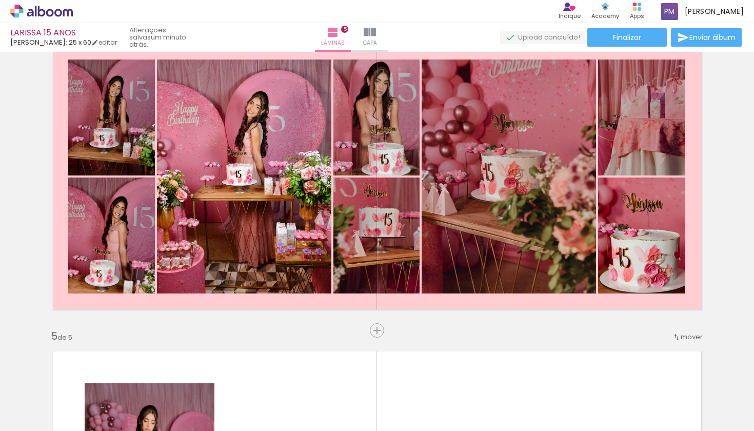
scroll to position [962, 0]
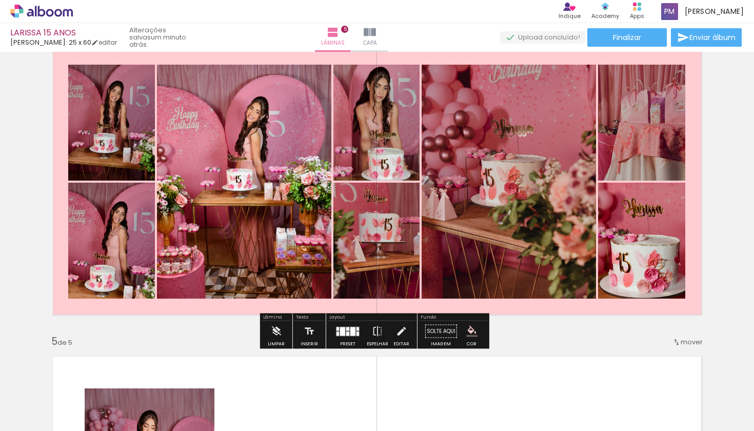
click at [470, 331] on iron-icon "color picker" at bounding box center [471, 331] width 11 height 11
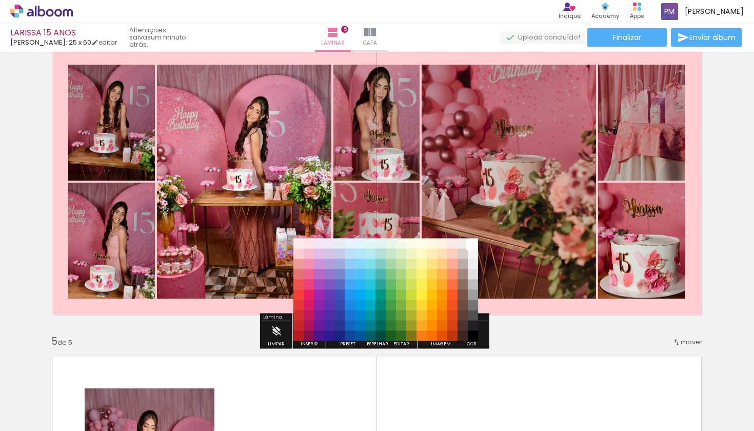
click at [474, 243] on paper-item "#ffffff" at bounding box center [473, 243] width 10 height 10
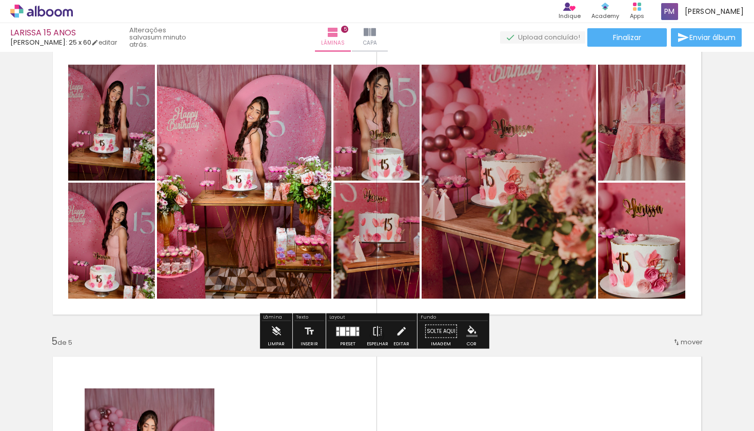
click at [620, 339] on div "Inserir lâmina 1 de 5 Inserir lâmina 2 de 5 Inserir lâmina 3 de 5 Inserir lâmin…" at bounding box center [377, 15] width 754 height 1844
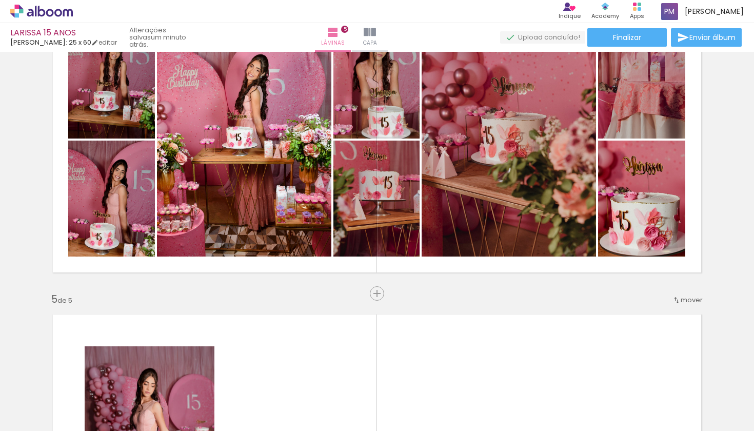
scroll to position [1018, 0]
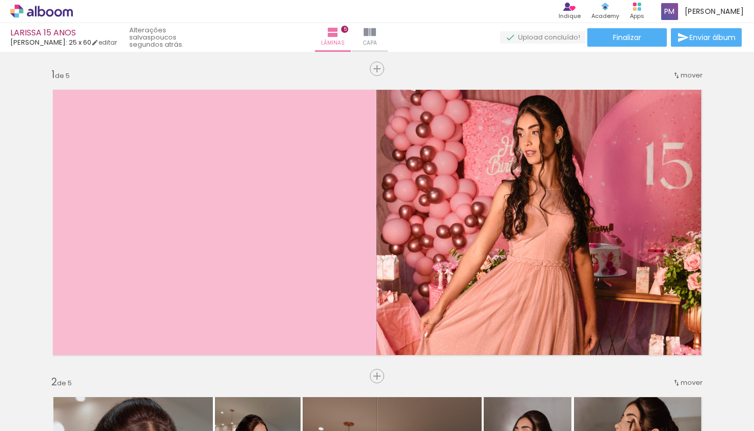
scroll to position [0, 702]
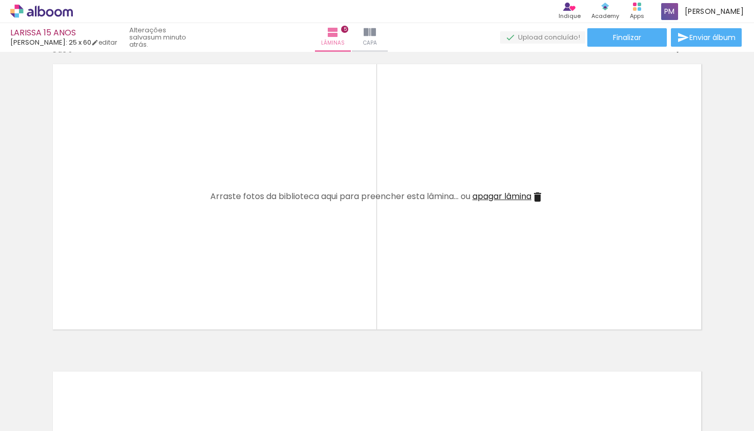
scroll to position [1244, 0]
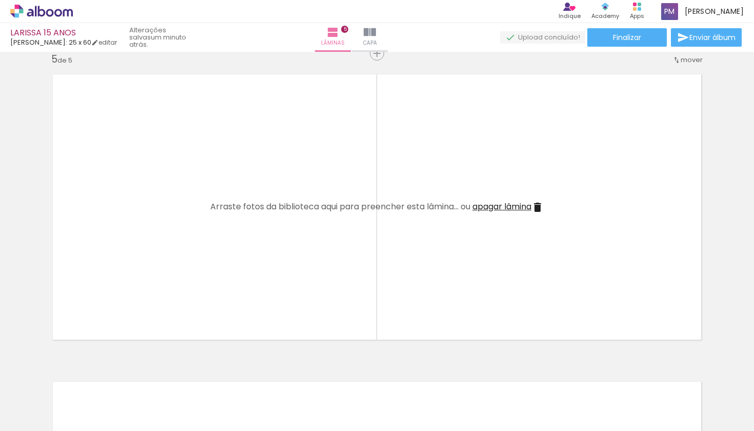
click at [29, 418] on span "Adicionar Fotos" at bounding box center [36, 416] width 31 height 11
click at [0, 0] on input "file" at bounding box center [0, 0] width 0 height 0
click at [44, 418] on span "Adicionar Fotos" at bounding box center [36, 416] width 31 height 11
click at [0, 0] on input "file" at bounding box center [0, 0] width 0 height 0
click at [26, 419] on span "Adicionar Fotos" at bounding box center [36, 416] width 31 height 11
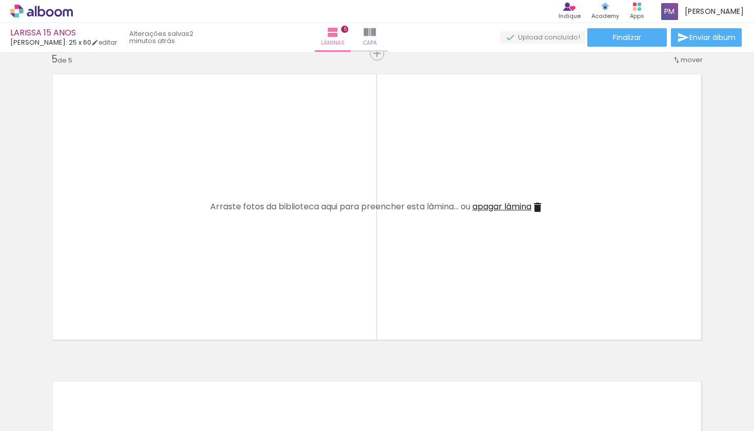
click at [0, 0] on input "file" at bounding box center [0, 0] width 0 height 0
click at [28, 416] on span "Adicionar Fotos" at bounding box center [36, 416] width 31 height 11
click at [0, 0] on input "file" at bounding box center [0, 0] width 0 height 0
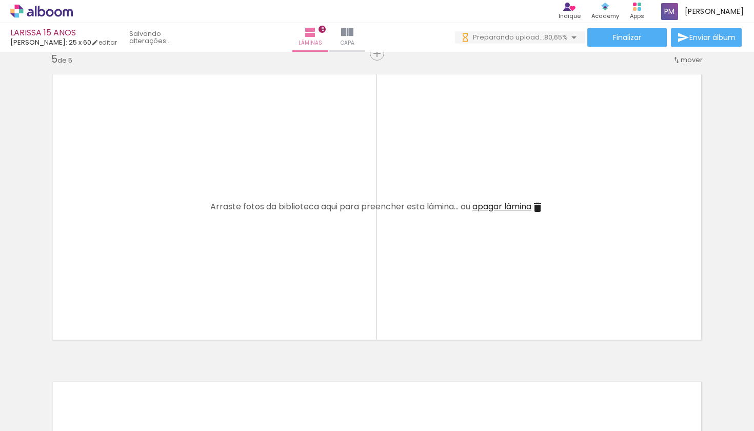
click at [38, 416] on span "Adicionar Fotos" at bounding box center [36, 416] width 31 height 11
click at [0, 0] on input "file" at bounding box center [0, 0] width 0 height 0
click at [40, 417] on span "Adicionar Fotos" at bounding box center [36, 416] width 31 height 11
click at [0, 0] on input "file" at bounding box center [0, 0] width 0 height 0
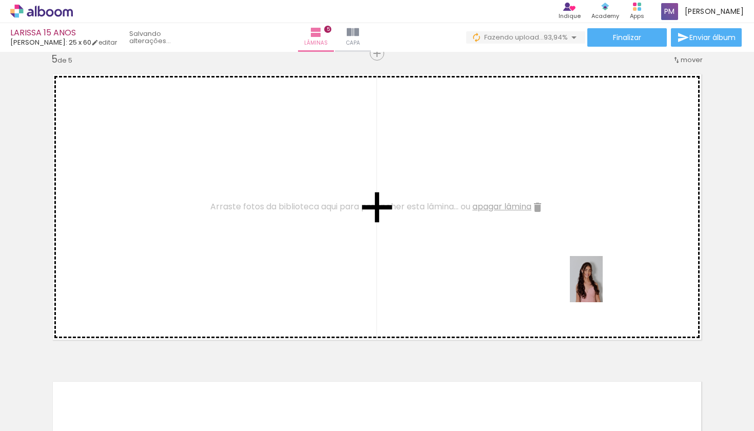
drag, startPoint x: 624, startPoint y: 384, endPoint x: 590, endPoint y: 252, distance: 136.2
click at [590, 252] on quentale-workspace at bounding box center [377, 215] width 754 height 431
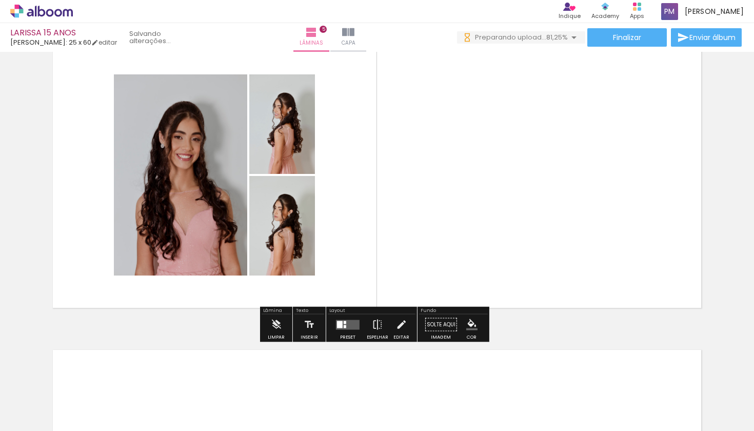
scroll to position [0, 1613]
drag, startPoint x: 572, startPoint y: 429, endPoint x: 702, endPoint y: 426, distance: 129.8
click at [84, 426] on iron-horizontal-list at bounding box center [74, 399] width 21 height 64
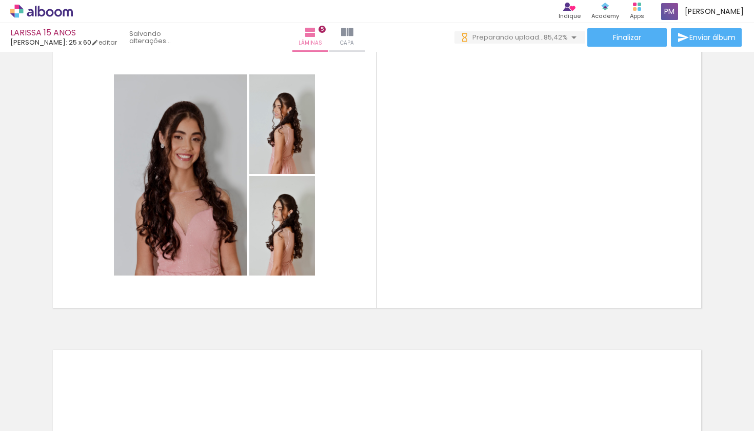
scroll to position [0, 1671]
drag, startPoint x: 588, startPoint y: 426, endPoint x: 677, endPoint y: 428, distance: 88.7
click at [84, 428] on iron-horizontal-list at bounding box center [74, 399] width 21 height 64
drag, startPoint x: 638, startPoint y: 429, endPoint x: 697, endPoint y: 430, distance: 59.5
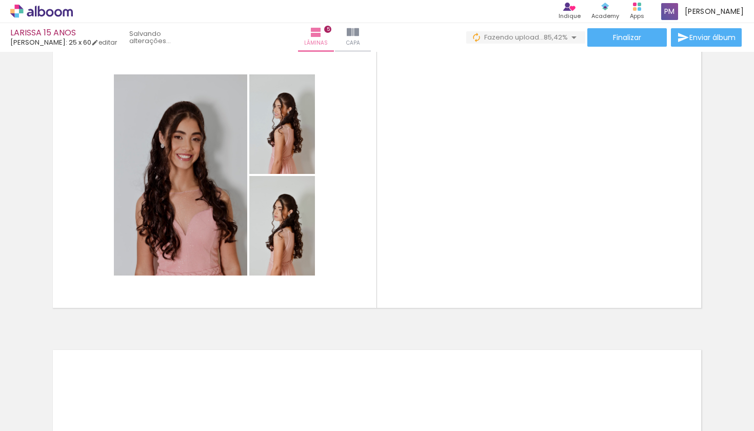
click at [84, 430] on iron-horizontal-list at bounding box center [74, 399] width 21 height 64
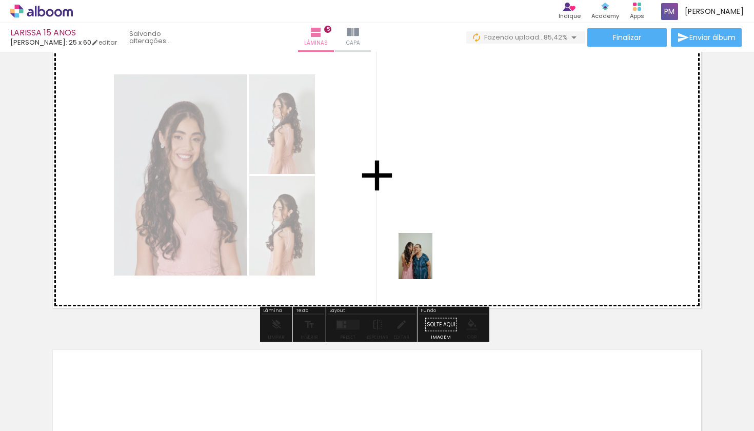
drag, startPoint x: 414, startPoint y: 396, endPoint x: 429, endPoint y: 262, distance: 135.2
click at [429, 262] on quentale-workspace at bounding box center [377, 215] width 754 height 431
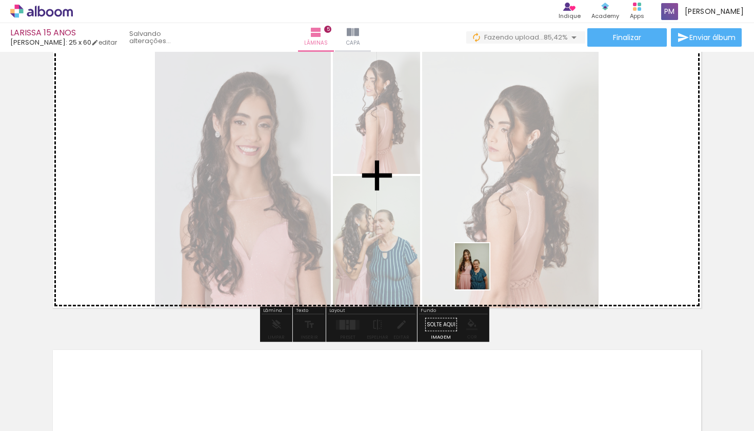
drag, startPoint x: 472, startPoint y: 403, endPoint x: 488, endPoint y: 258, distance: 146.0
click at [488, 258] on quentale-workspace at bounding box center [377, 215] width 754 height 431
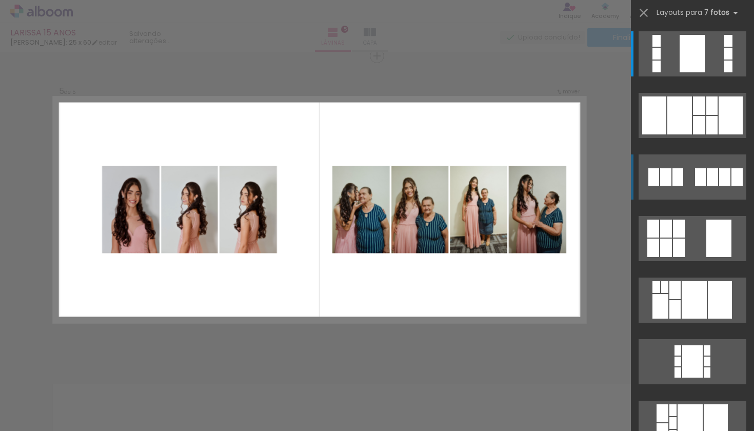
click at [688, 138] on quentale-layouter at bounding box center [693, 115] width 108 height 45
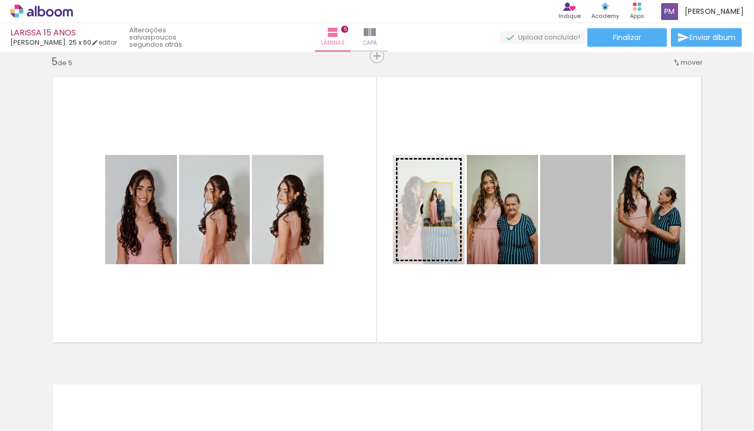
drag, startPoint x: 583, startPoint y: 210, endPoint x: 432, endPoint y: 205, distance: 150.9
click at [0, 0] on slot at bounding box center [0, 0] width 0 height 0
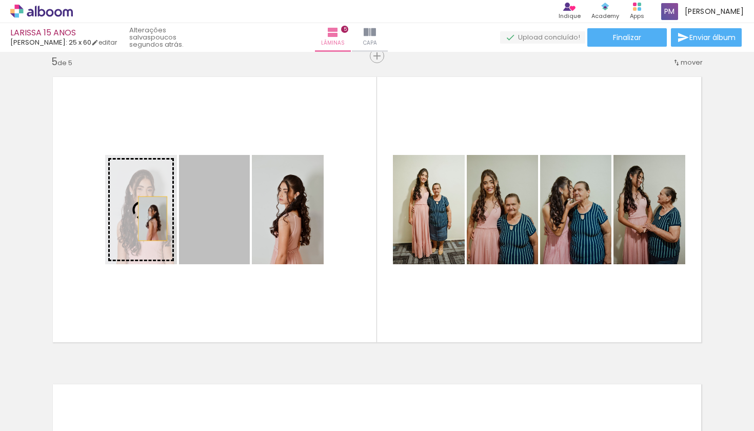
drag, startPoint x: 209, startPoint y: 223, endPoint x: 148, endPoint y: 220, distance: 60.6
click at [0, 0] on slot at bounding box center [0, 0] width 0 height 0
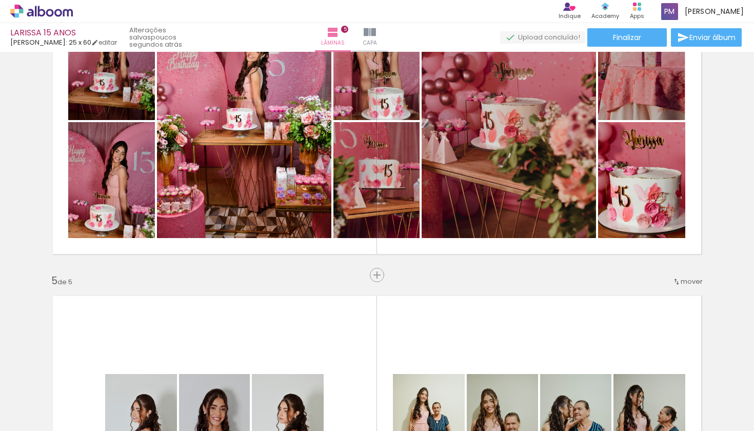
scroll to position [1033, 0]
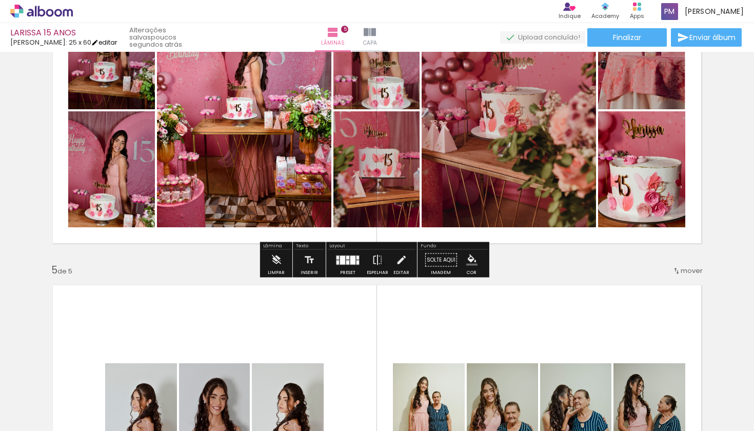
click at [104, 43] on link "editar" at bounding box center [104, 42] width 26 height 9
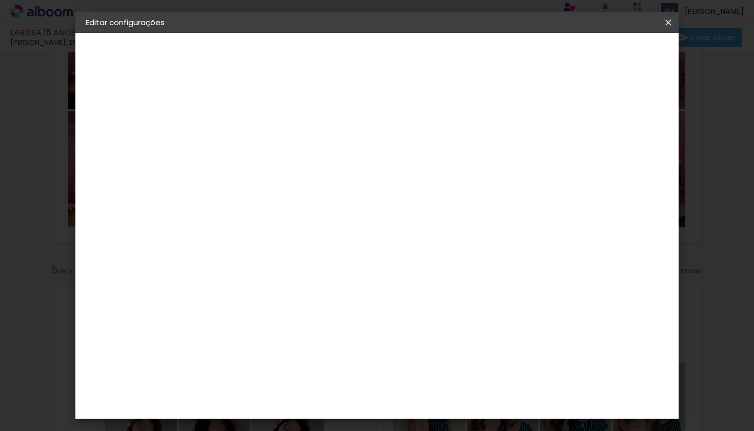
click at [667, 23] on iron-icon at bounding box center [668, 22] width 12 height 10
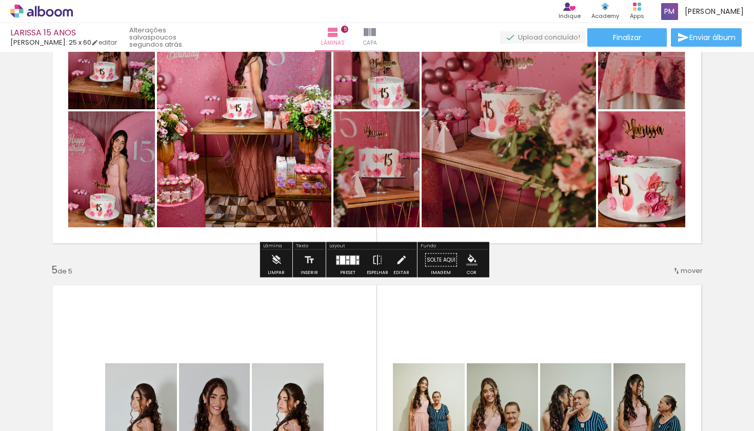
drag, startPoint x: 684, startPoint y: 270, endPoint x: 689, endPoint y: 236, distance: 33.7
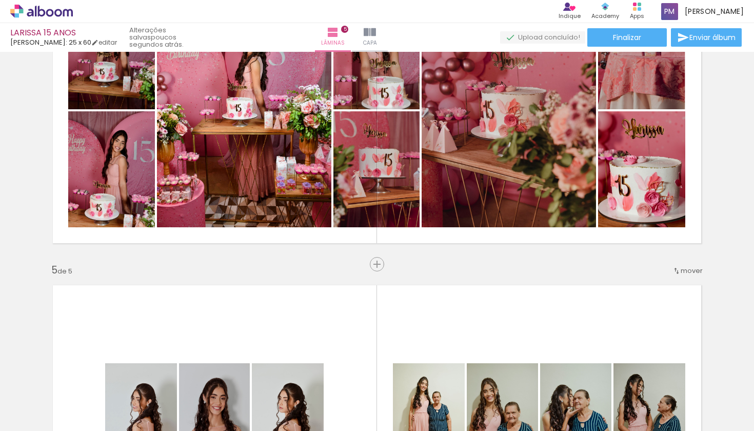
click at [683, 270] on span "mover" at bounding box center [692, 271] width 22 height 10
drag, startPoint x: 650, startPoint y: 337, endPoint x: 662, endPoint y: 287, distance: 51.5
click at [0, 0] on slot "antes da 1 antes da 2 antes da 3 antes da 4 Posição atual: 5" at bounding box center [0, 0] width 0 height 0
click at [662, 285] on span "2" at bounding box center [664, 285] width 6 height 17
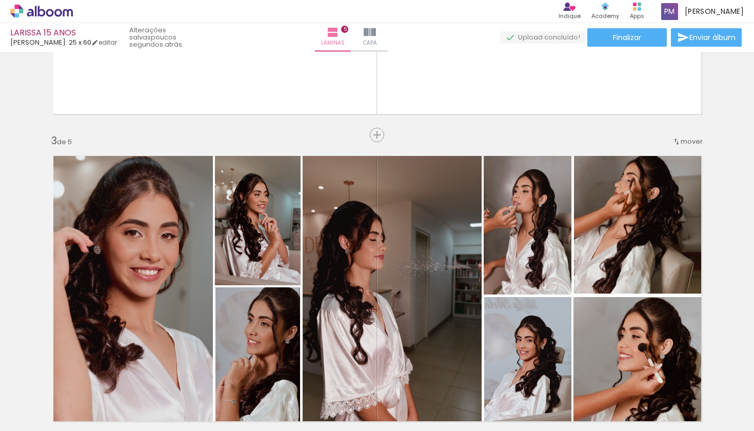
scroll to position [516, 0]
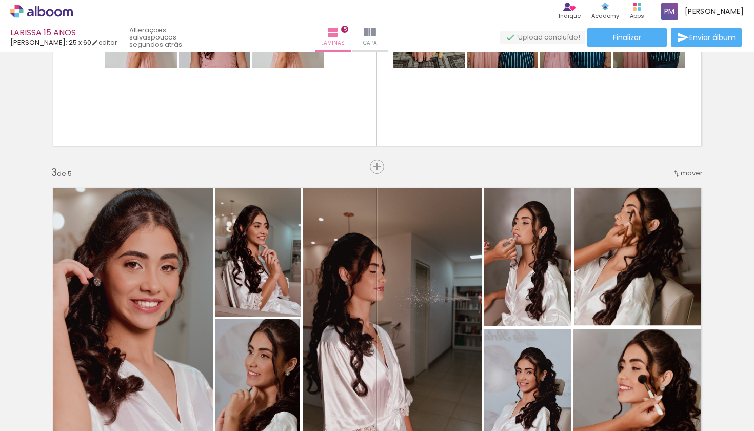
click at [684, 173] on span "mover" at bounding box center [692, 173] width 22 height 10
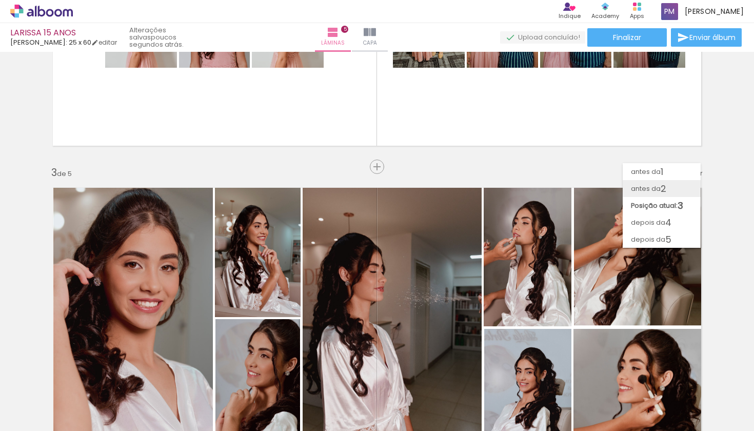
click at [667, 184] on paper-item "antes da 2" at bounding box center [662, 188] width 78 height 17
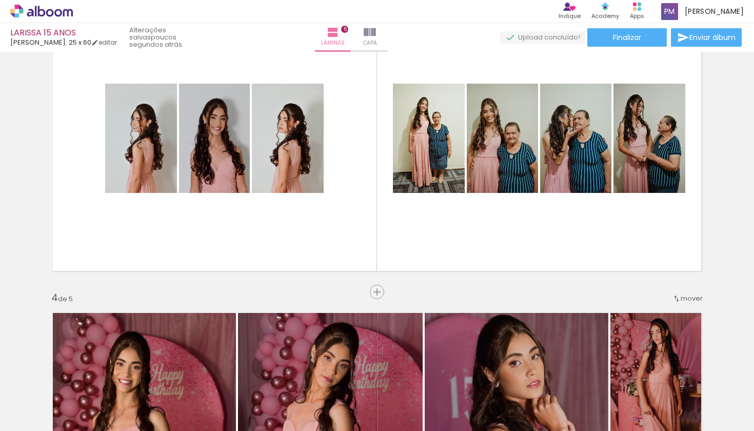
scroll to position [704, 0]
